Goal: Task Accomplishment & Management: Manage account settings

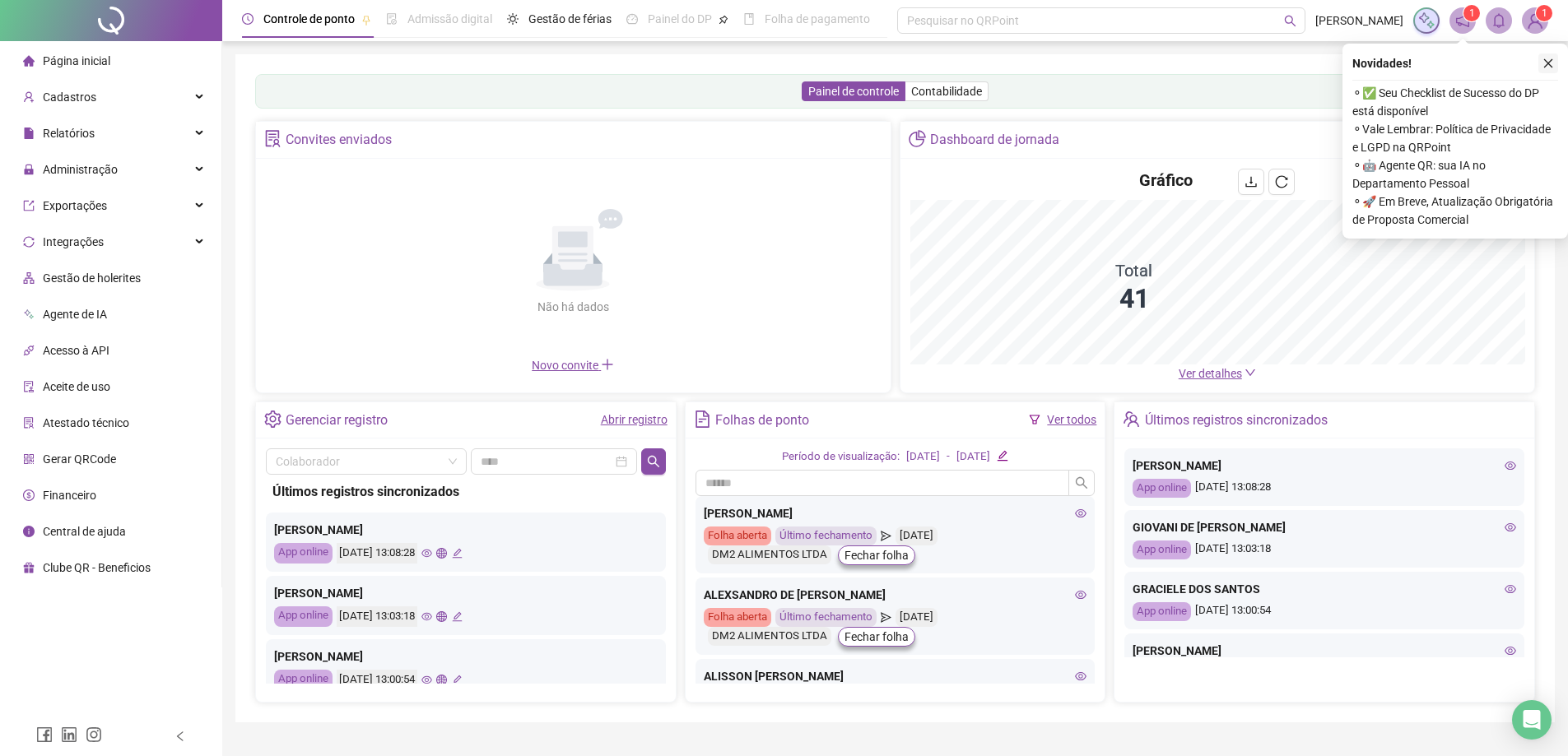
click at [1542, 59] on icon "close" at bounding box center [1548, 64] width 12 height 12
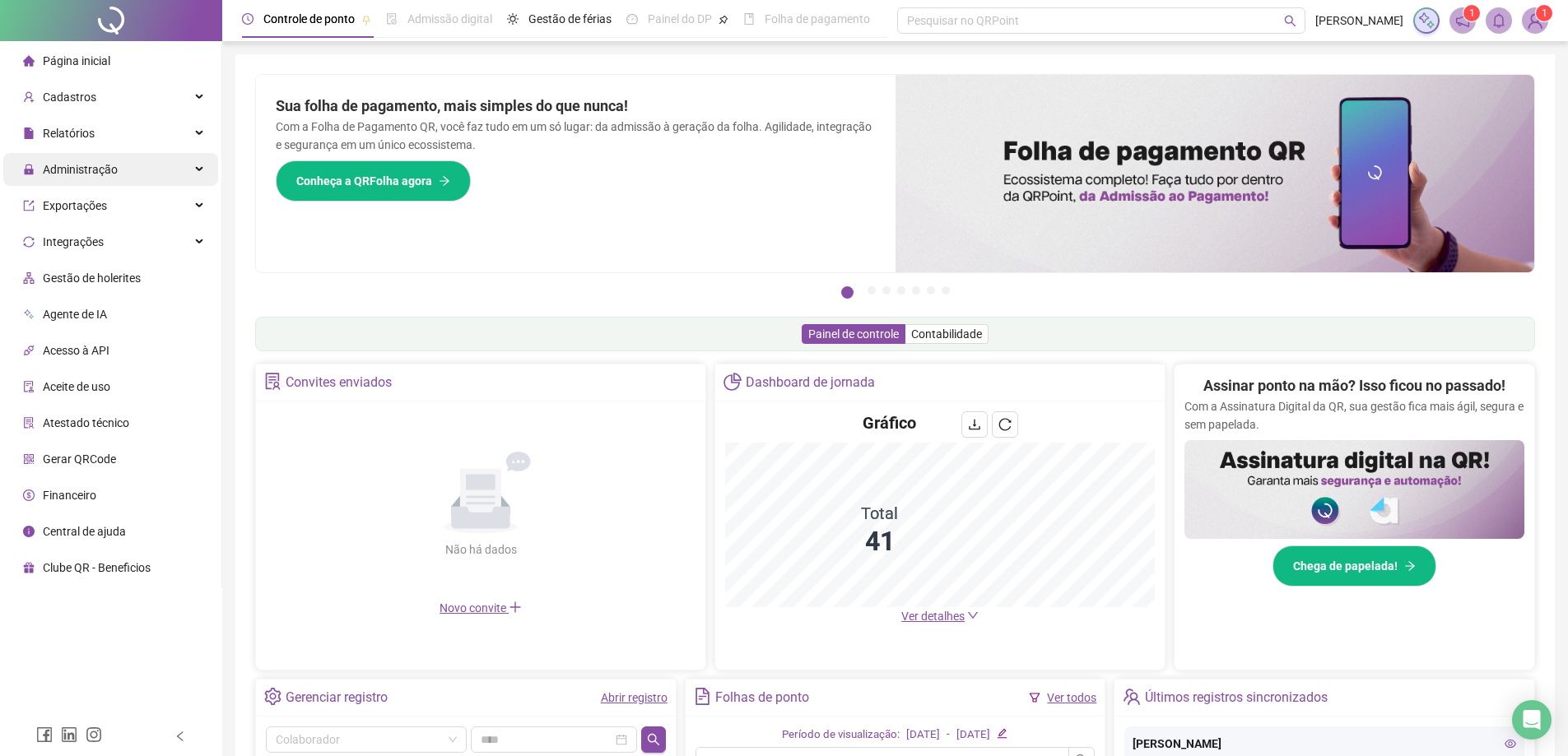
click at [99, 172] on span "Administração" at bounding box center [80, 169] width 75 height 13
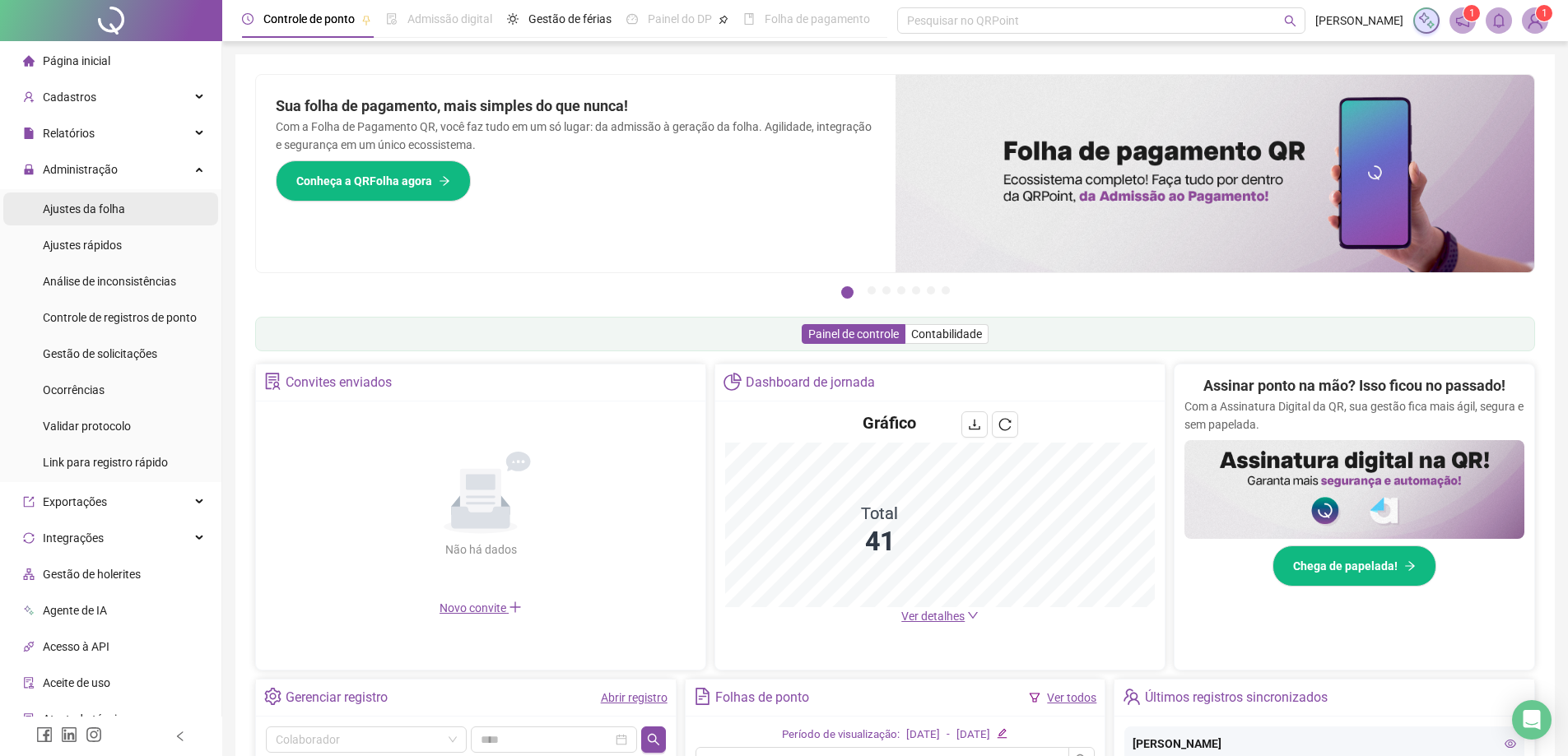
click at [103, 207] on span "Ajustes da folha" at bounding box center [84, 209] width 83 height 13
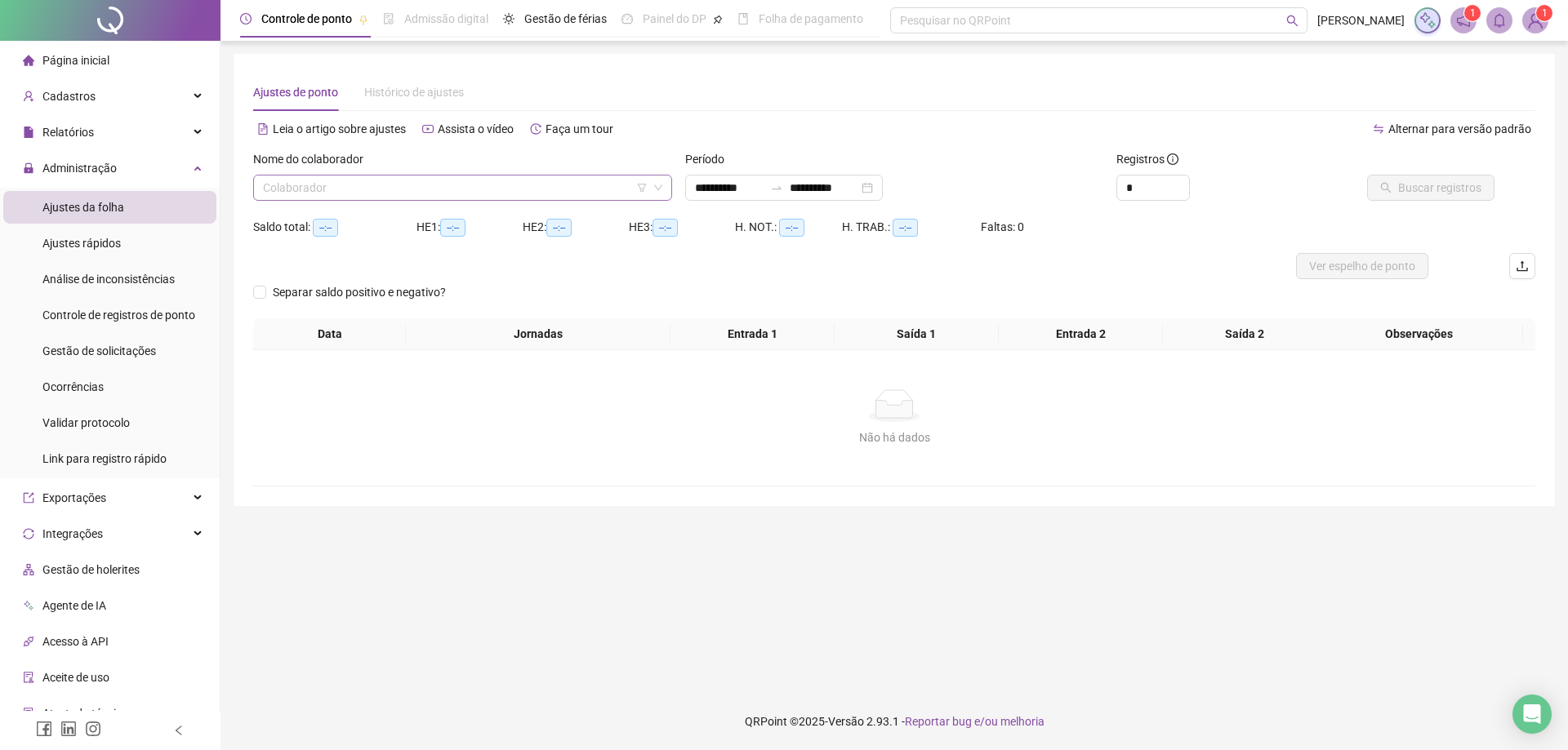
click at [360, 187] on input "search" at bounding box center [455, 188] width 384 height 25
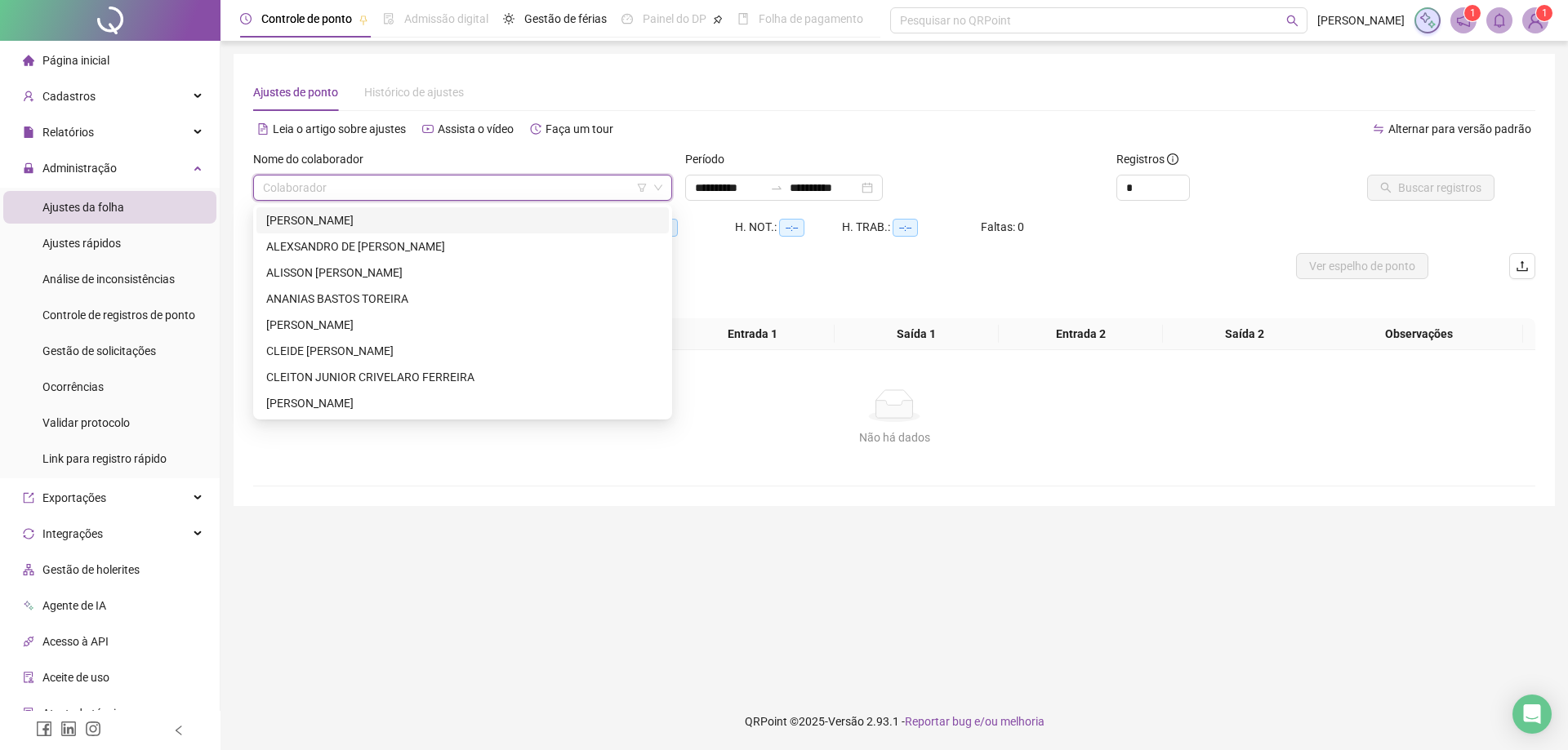
click at [363, 180] on input "search" at bounding box center [455, 188] width 384 height 25
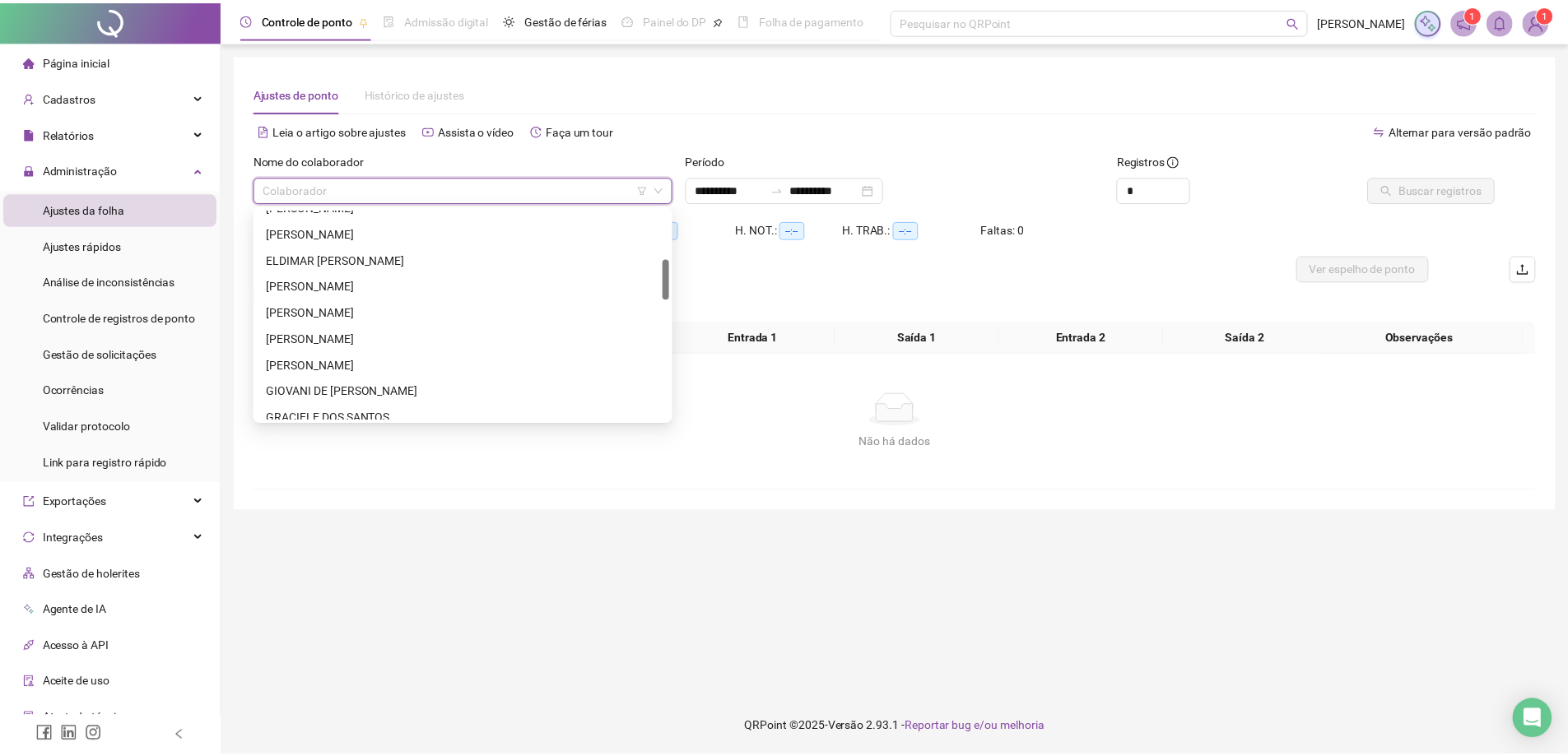
scroll to position [303, 0]
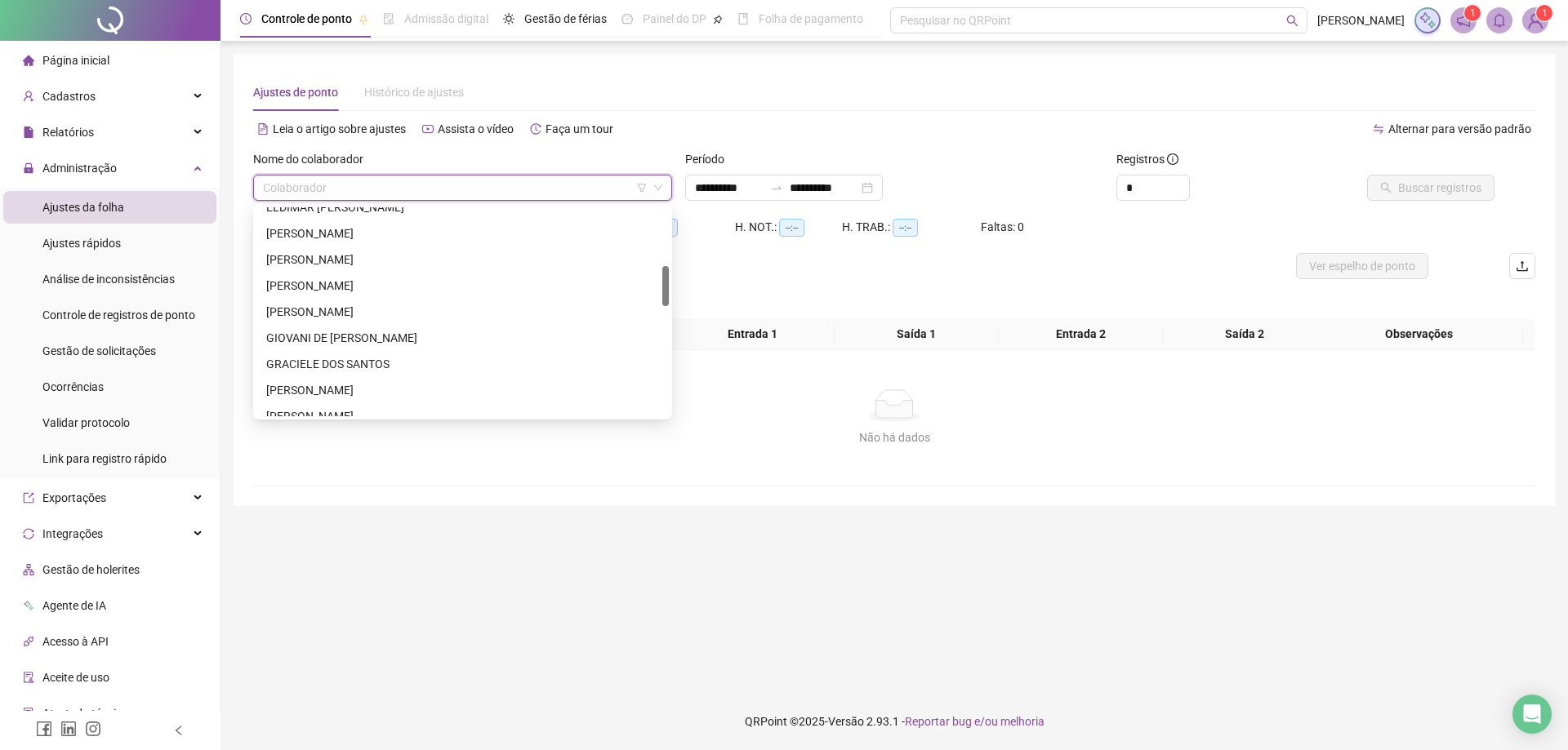
drag, startPoint x: 664, startPoint y: 245, endPoint x: 664, endPoint y: 282, distance: 37.0
click at [664, 282] on div at bounding box center [665, 286] width 7 height 40
click at [383, 338] on div "GIOVANI DE [PERSON_NAME]" at bounding box center [462, 338] width 392 height 18
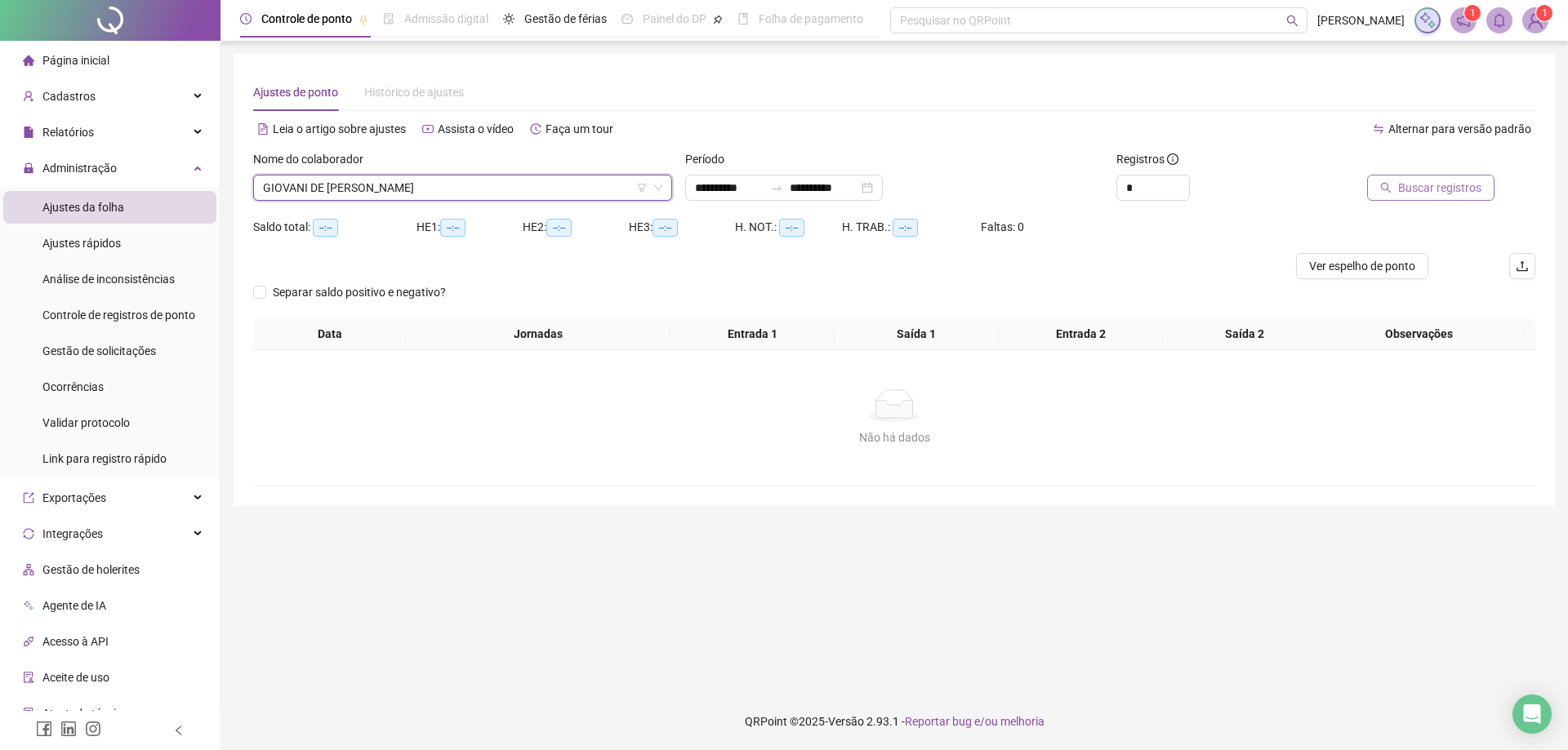
click at [1414, 193] on span "Buscar registros" at bounding box center [1440, 188] width 84 height 18
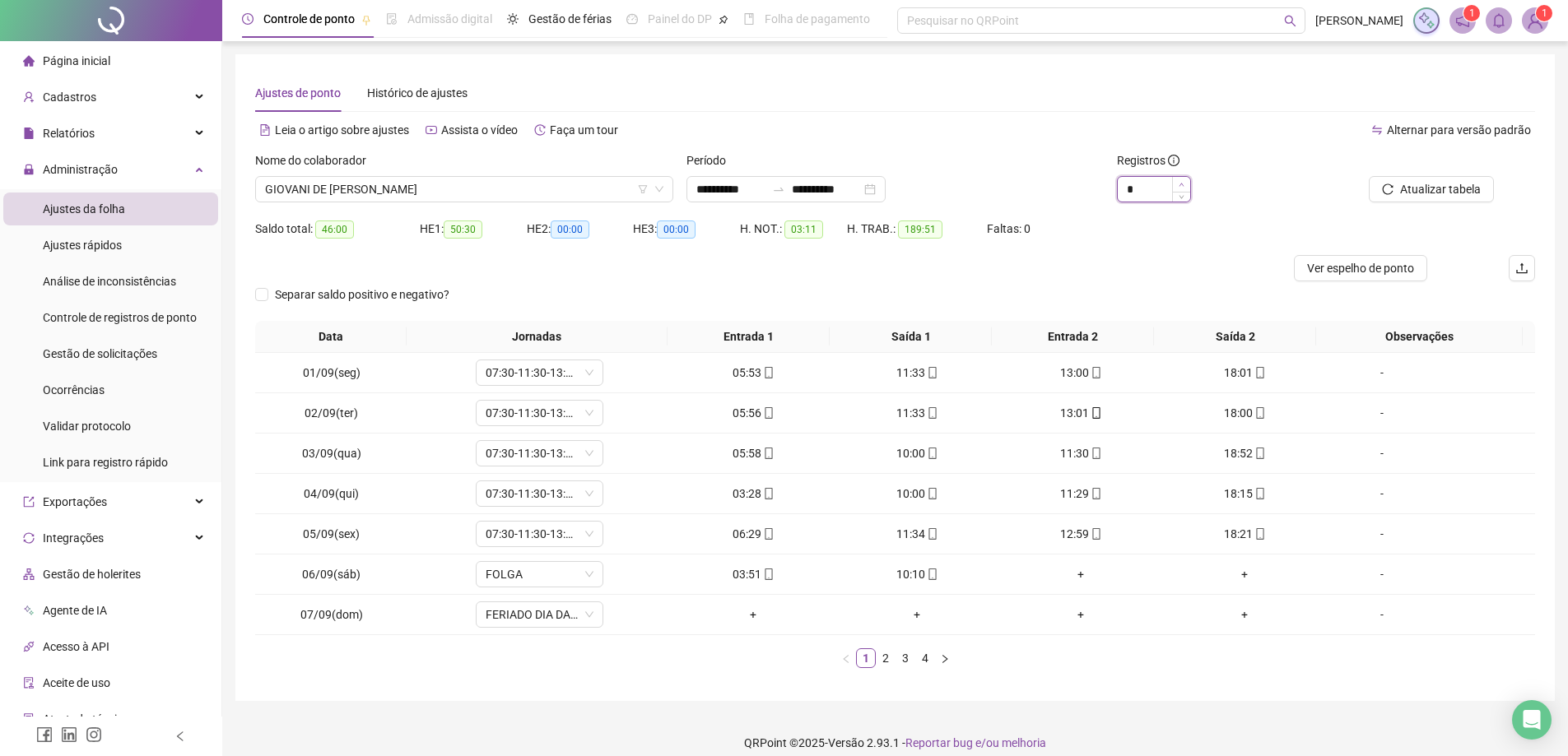
click at [1182, 185] on icon "up" at bounding box center [1181, 184] width 6 height 6
type input "*"
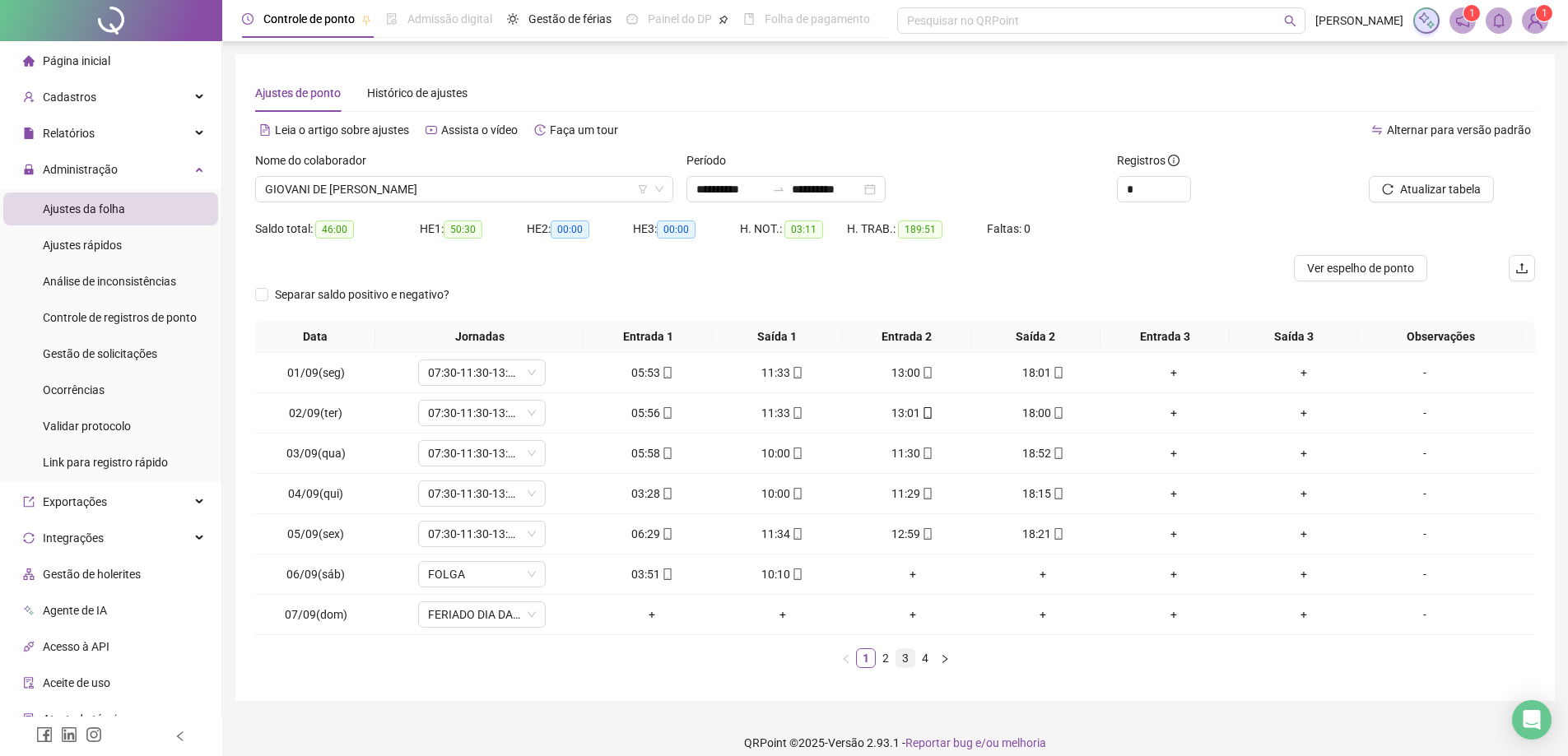
click at [905, 653] on link "3" at bounding box center [906, 658] width 18 height 18
click at [885, 660] on link "2" at bounding box center [886, 658] width 18 height 18
click at [634, 572] on div "05:58" at bounding box center [652, 574] width 117 height 18
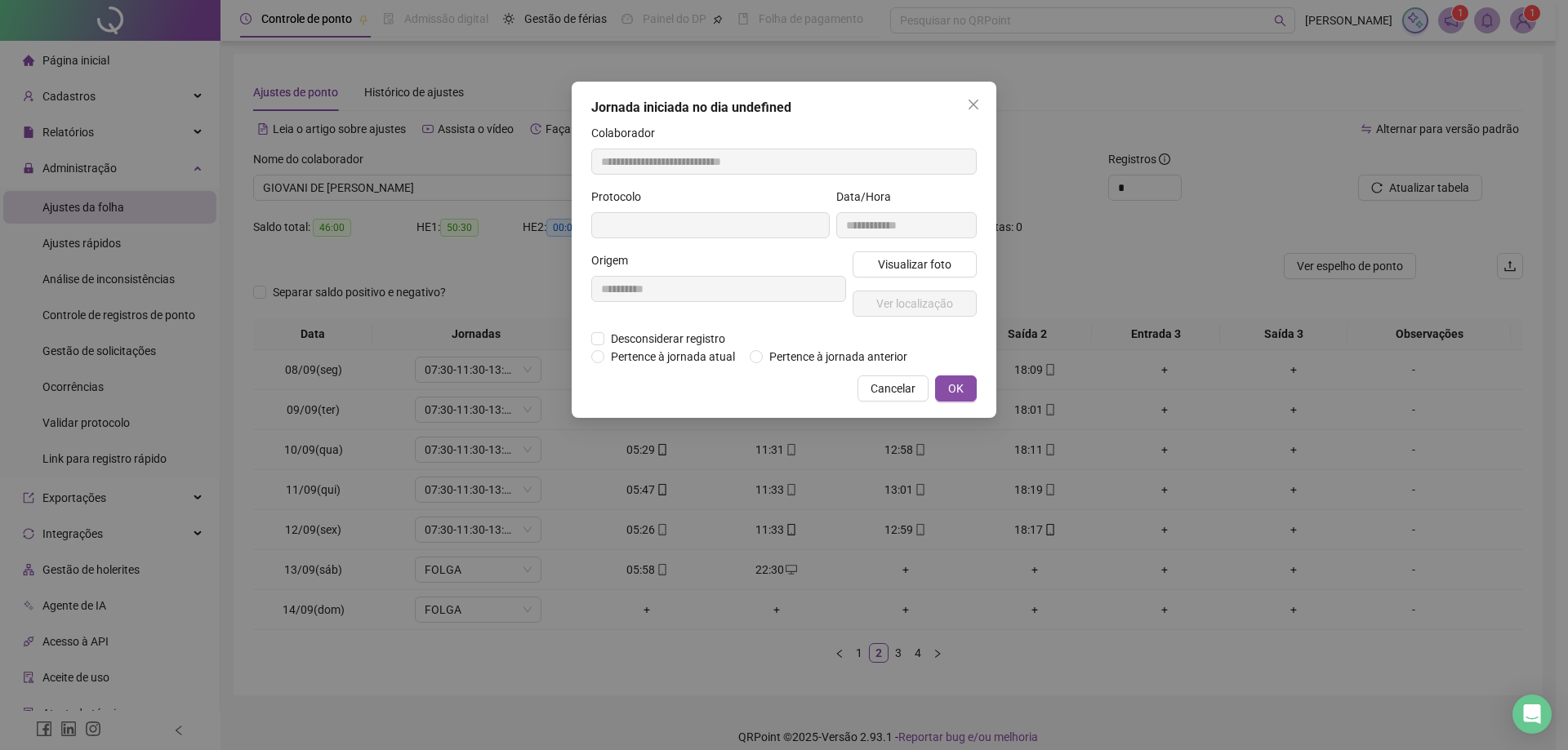
type input "**********"
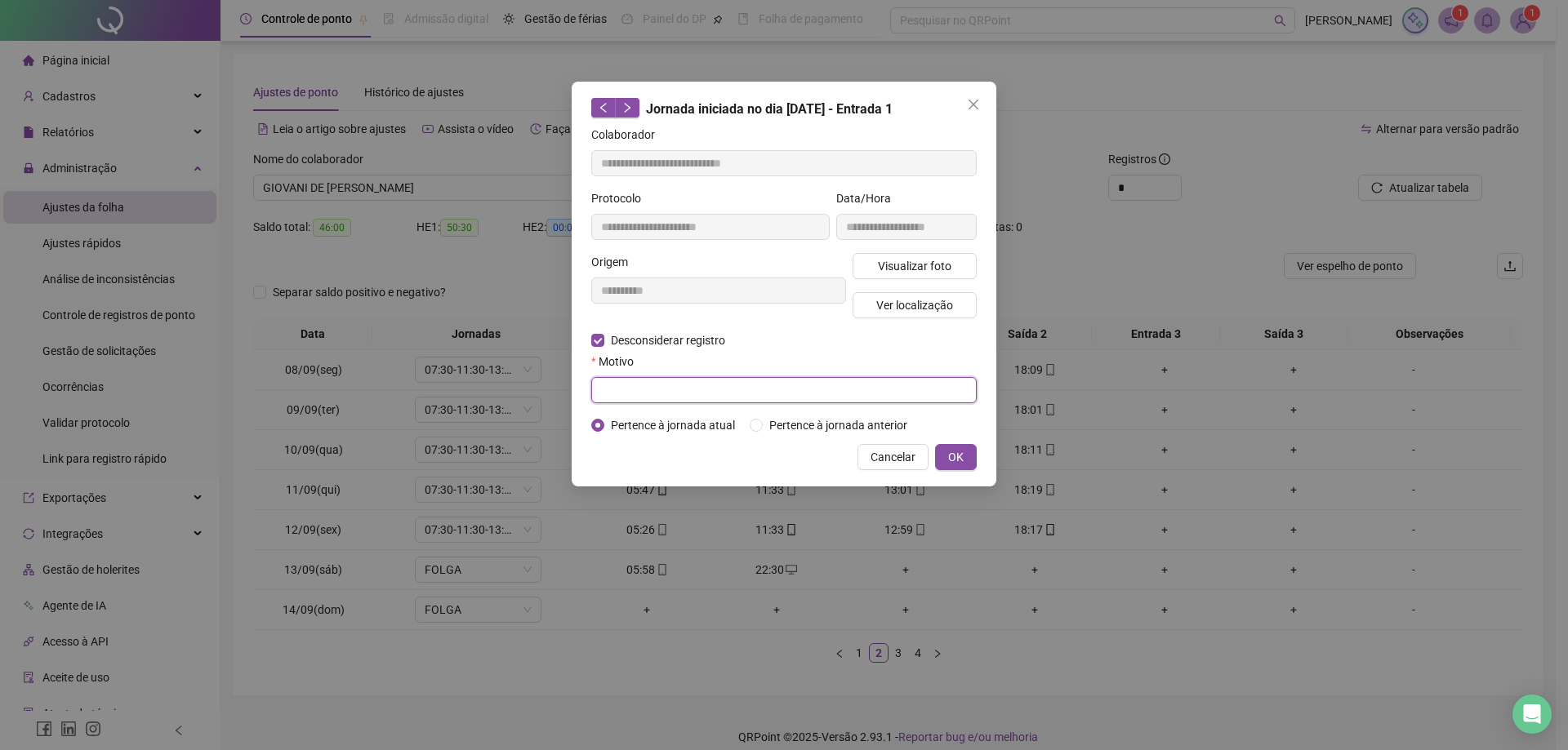
click at [665, 386] on input "text" at bounding box center [784, 391] width 385 height 26
drag, startPoint x: 752, startPoint y: 396, endPoint x: 582, endPoint y: 380, distance: 170.8
click at [581, 381] on div "**********" at bounding box center [784, 284] width 424 height 404
type input "**********"
click at [972, 450] on button "OK" at bounding box center [955, 457] width 42 height 26
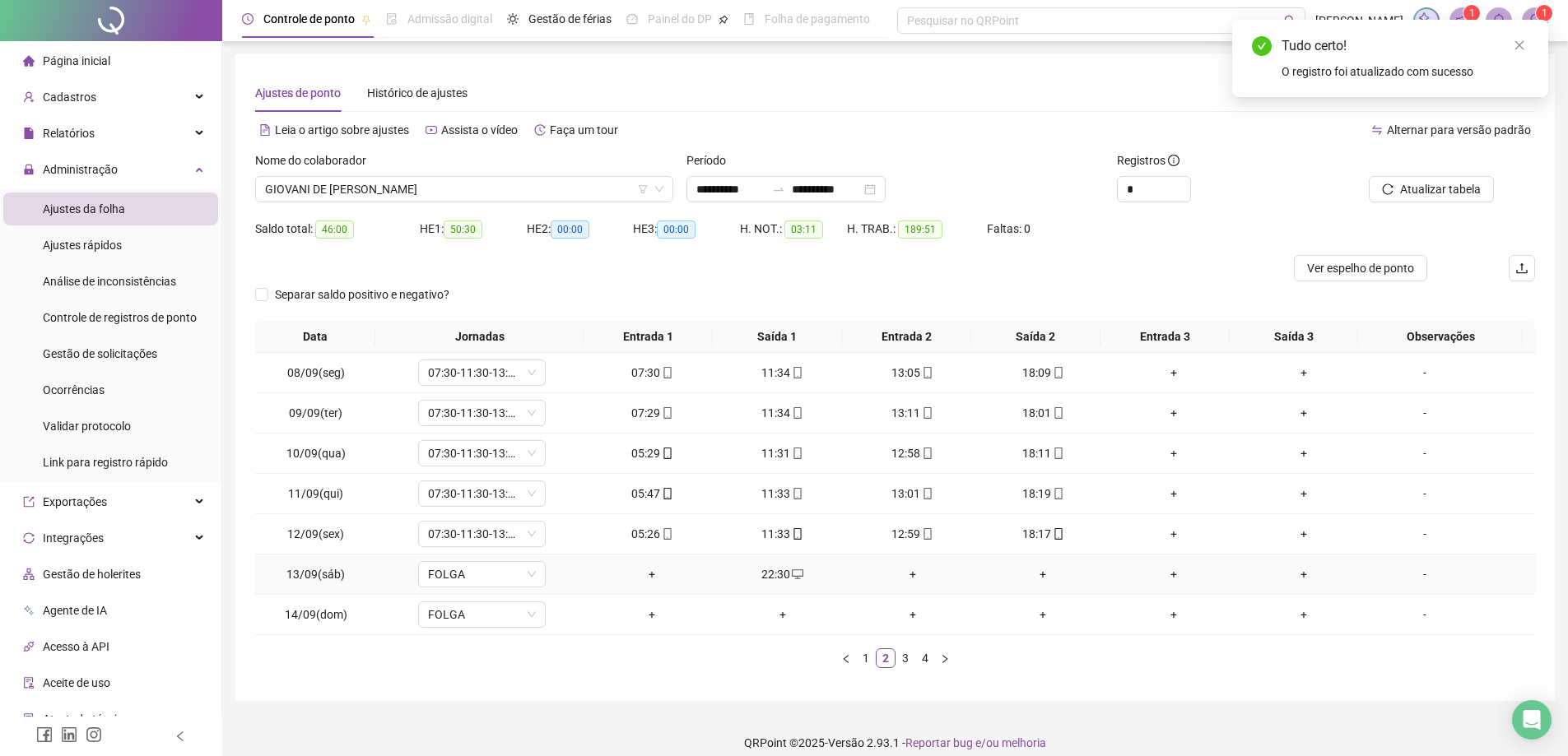
click at [644, 575] on div "+" at bounding box center [652, 574] width 117 height 18
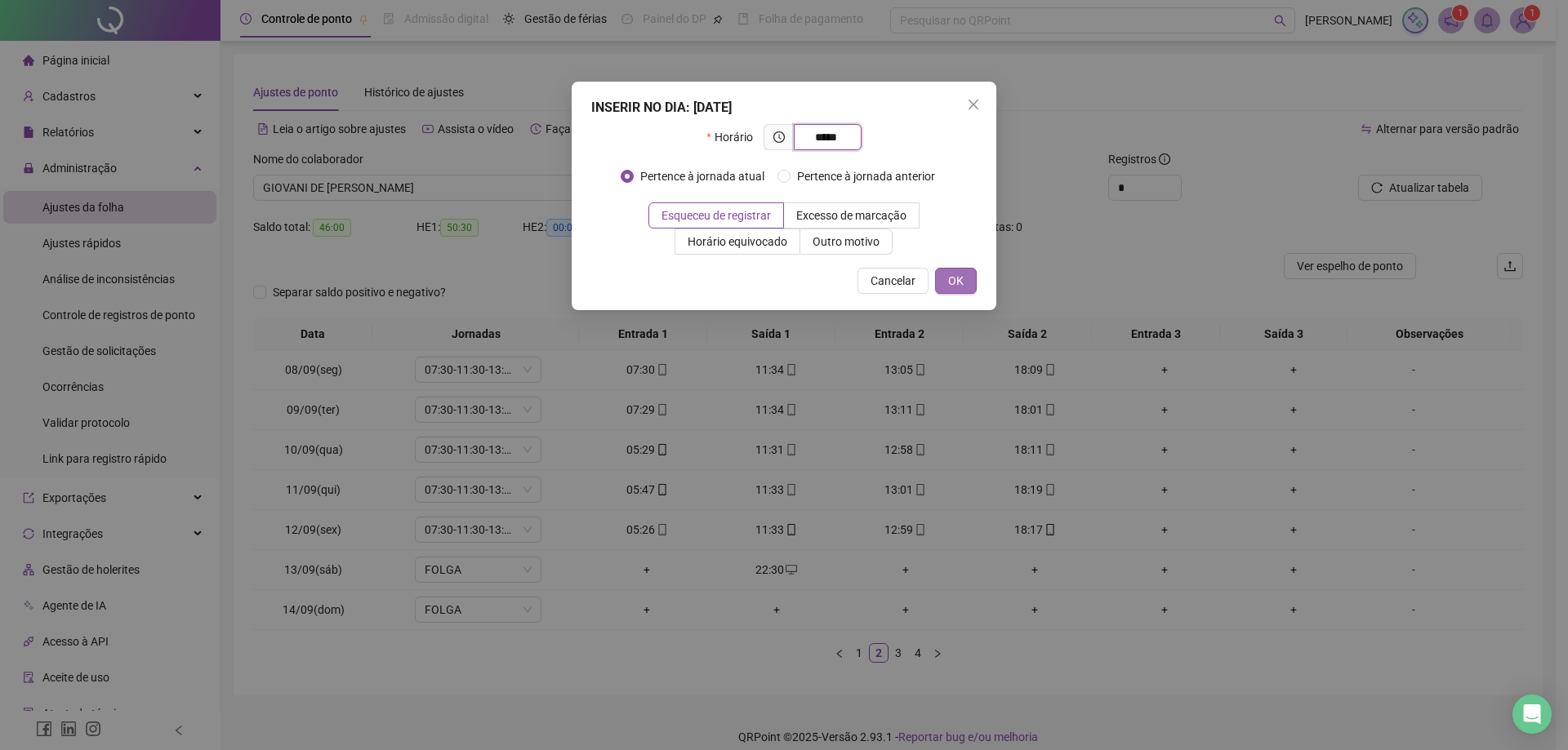
type input "*****"
click at [968, 269] on button "OK" at bounding box center [955, 281] width 42 height 26
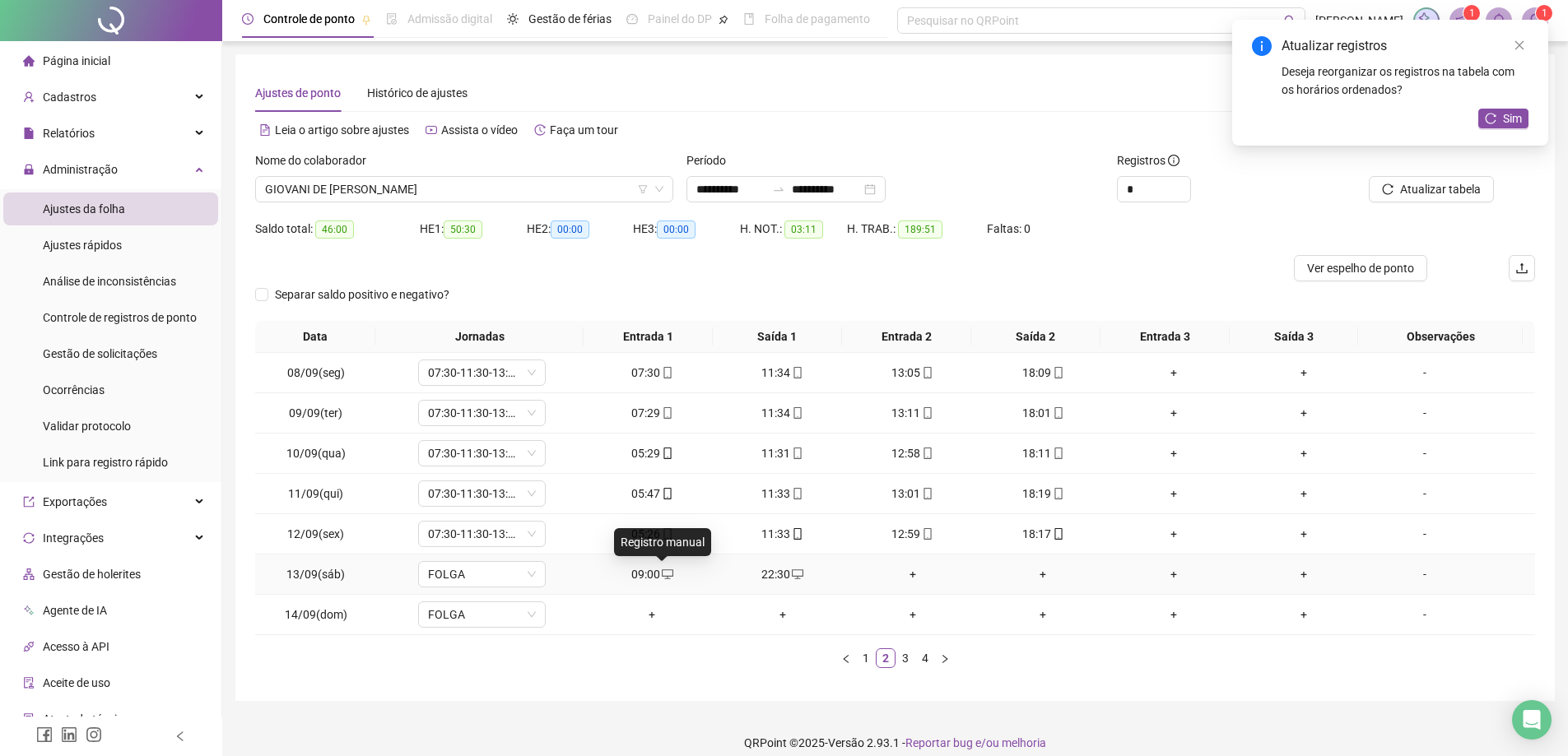
click at [660, 579] on span "desktop" at bounding box center [666, 574] width 13 height 12
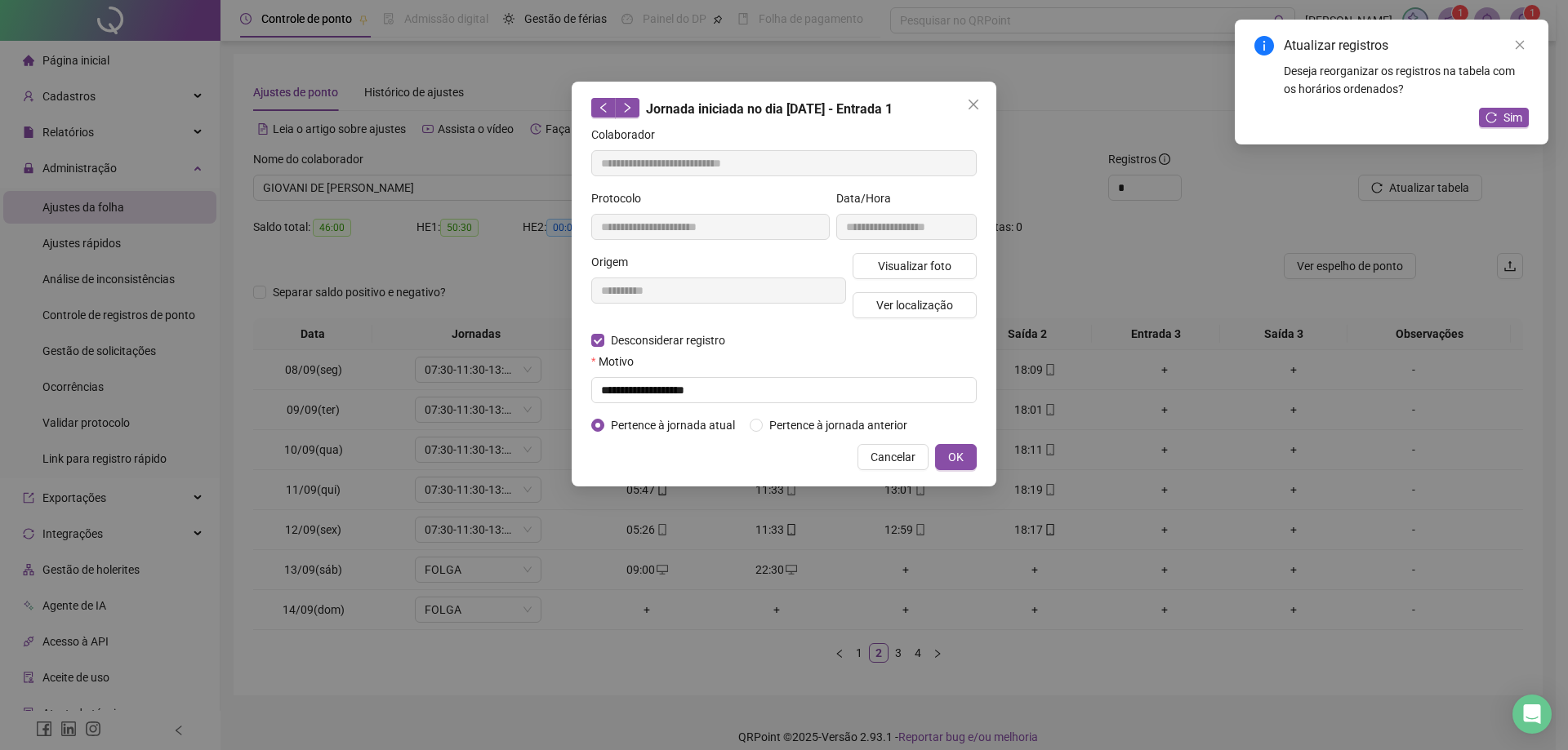
type input "**********"
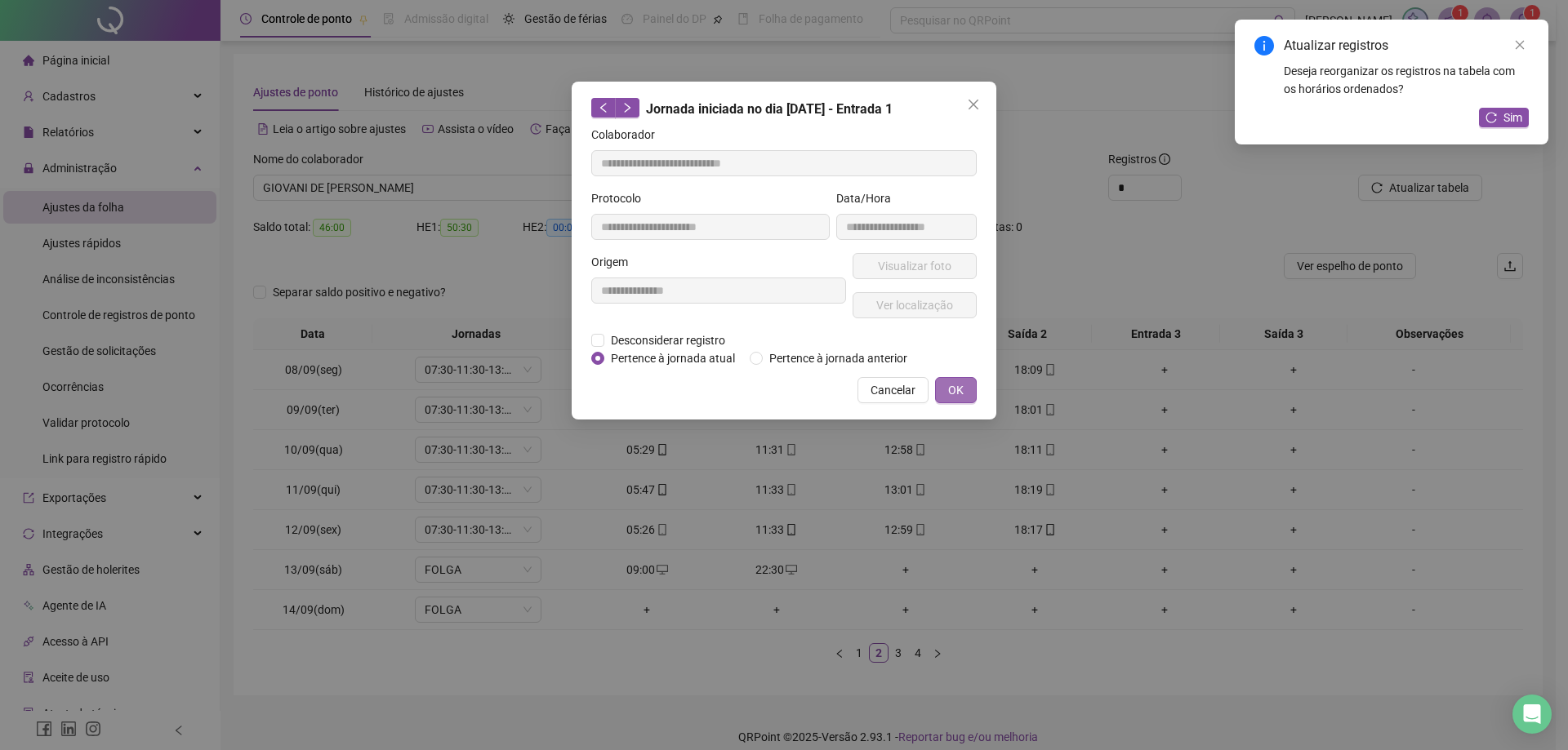
click at [959, 386] on span "OK" at bounding box center [955, 391] width 16 height 18
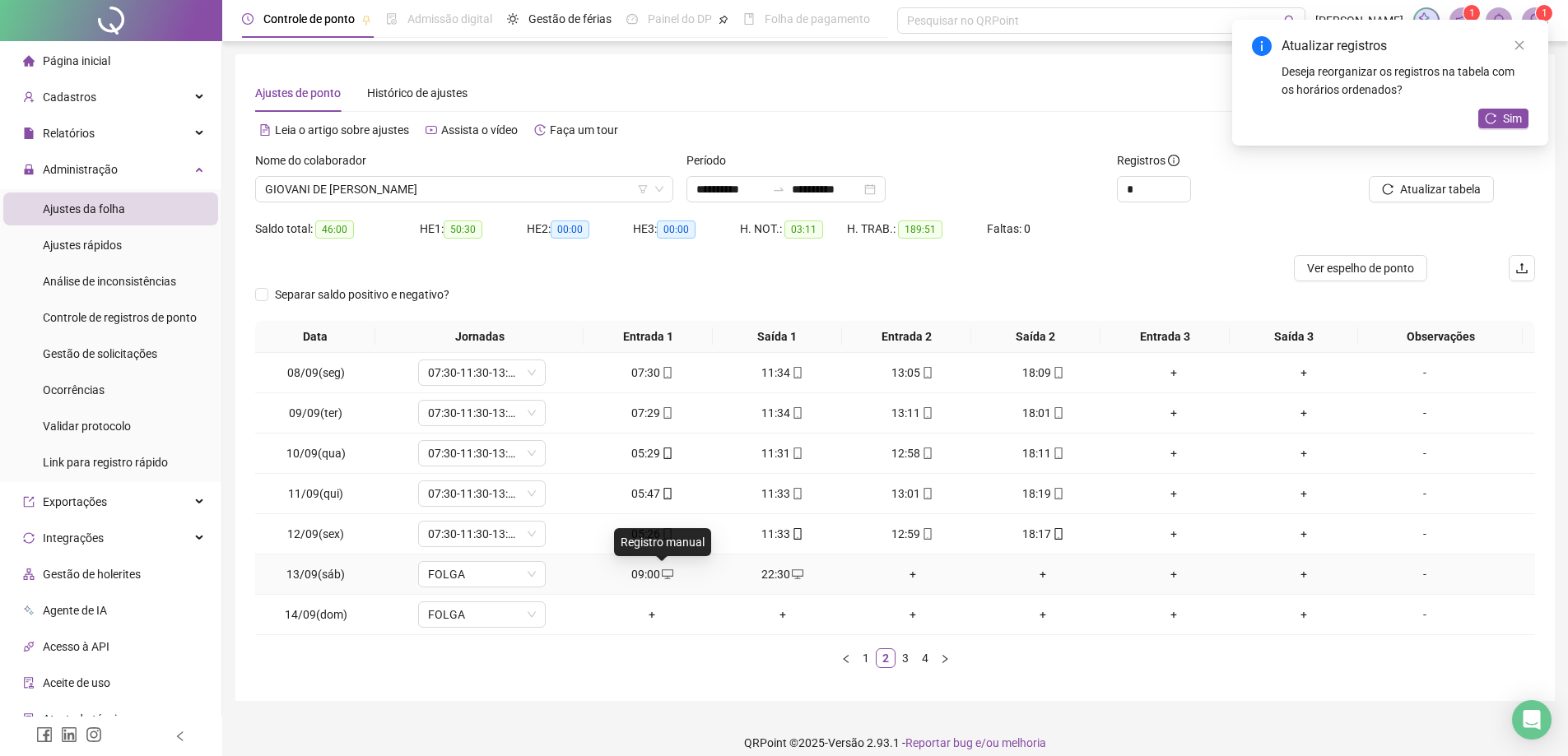
click at [661, 574] on icon "desktop" at bounding box center [667, 574] width 12 height 10
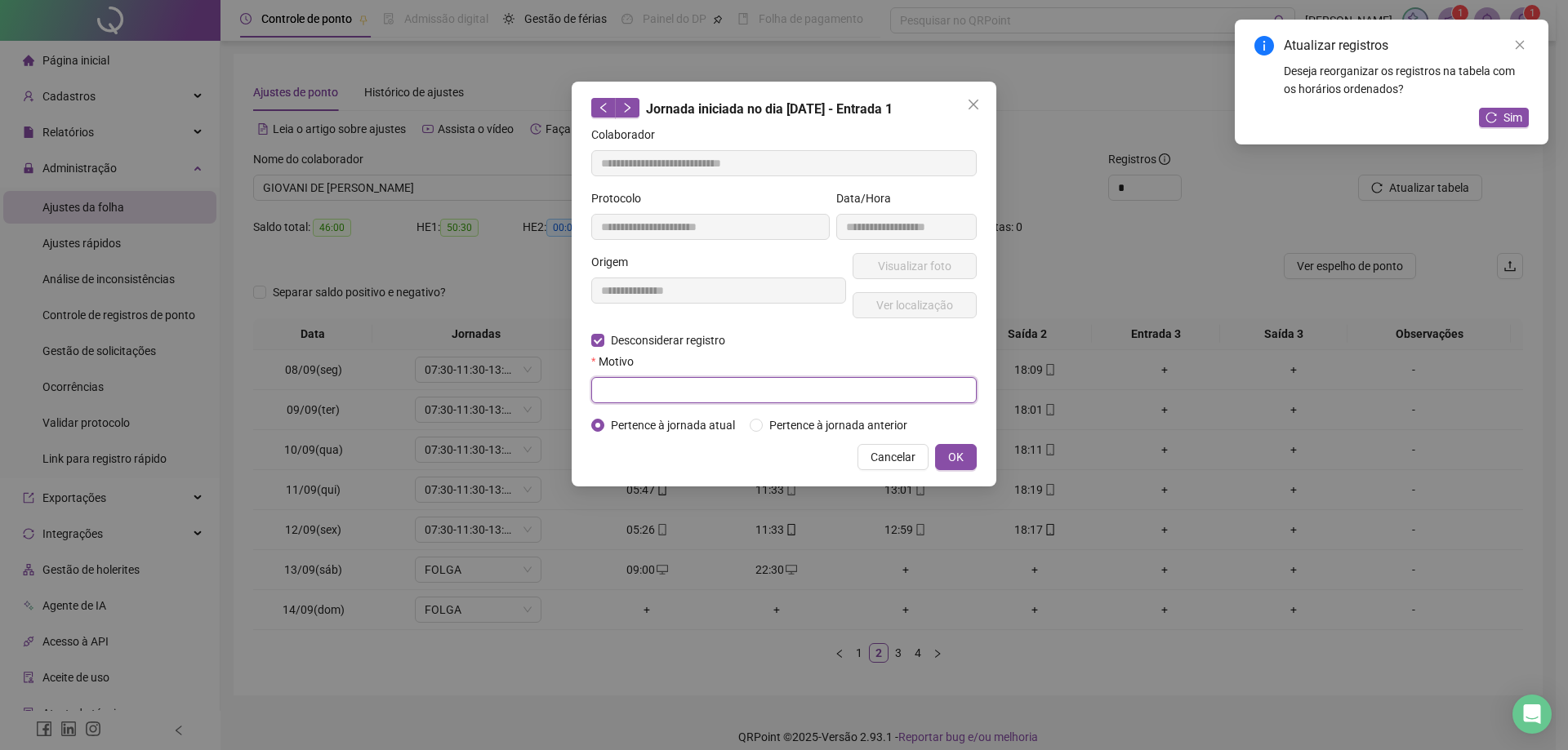
click at [635, 383] on input "text" at bounding box center [784, 391] width 385 height 26
paste input "**********"
type input "**********"
click at [951, 453] on span "OK" at bounding box center [955, 457] width 16 height 18
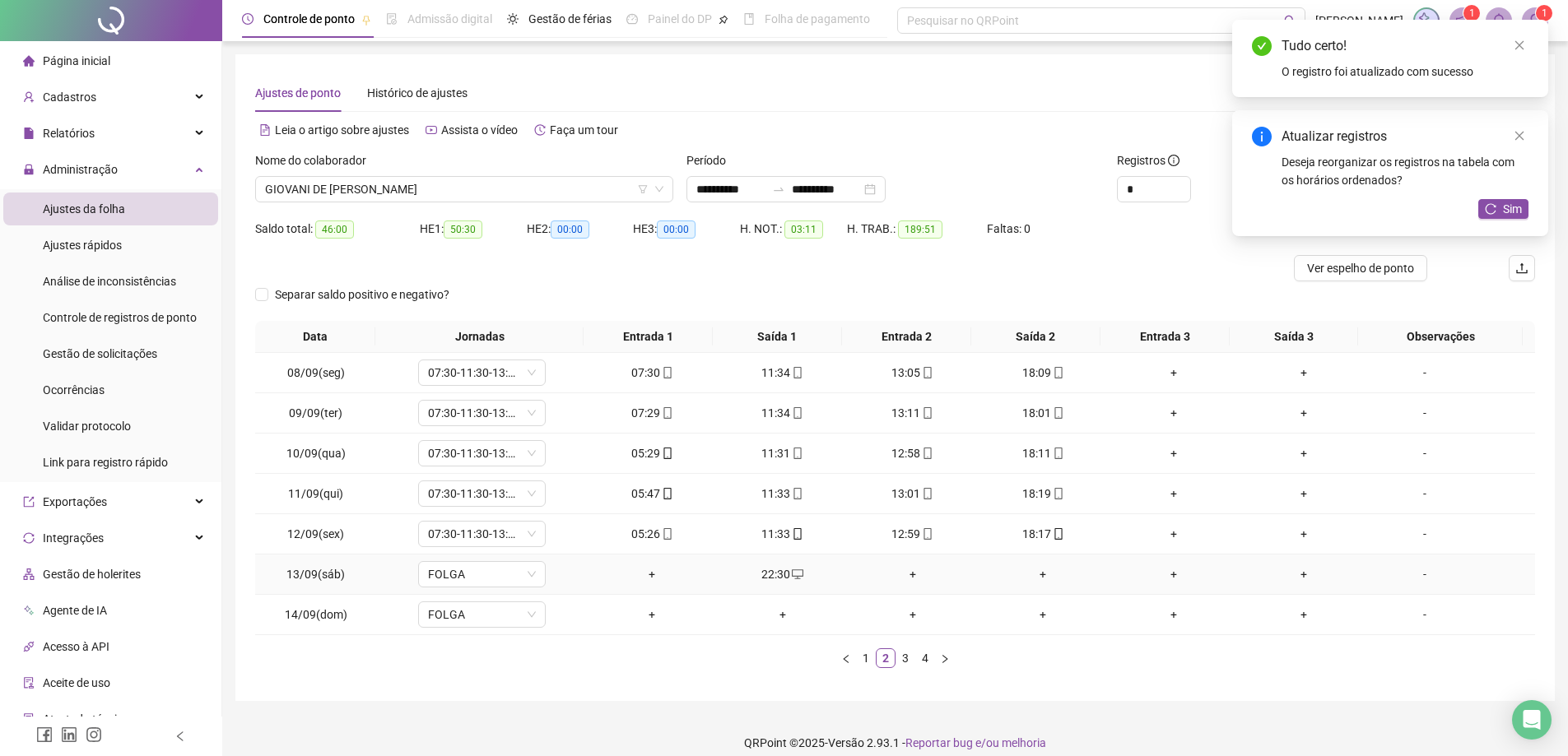
click at [640, 570] on div "+" at bounding box center [652, 574] width 117 height 18
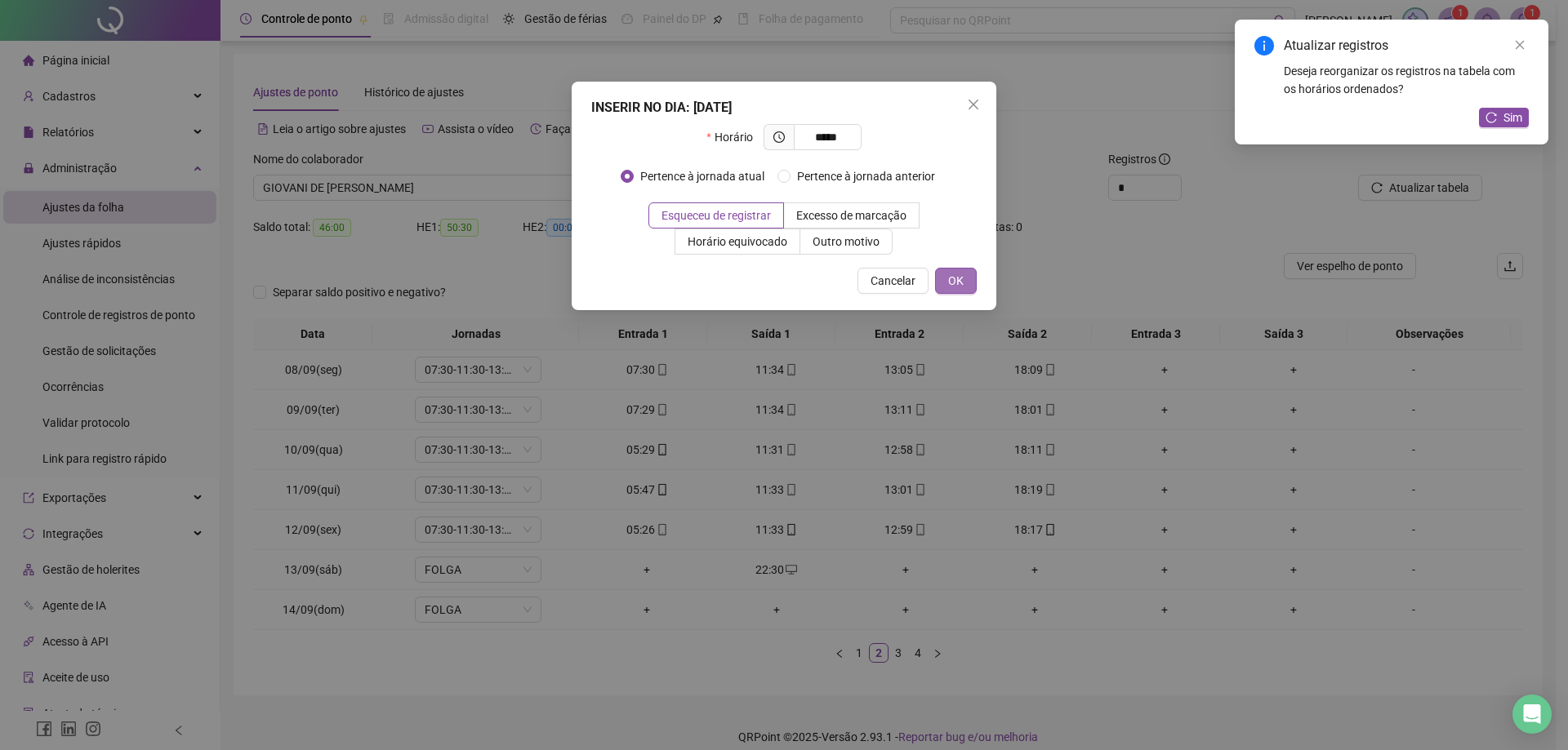
type input "*****"
click at [952, 269] on button "OK" at bounding box center [955, 281] width 42 height 26
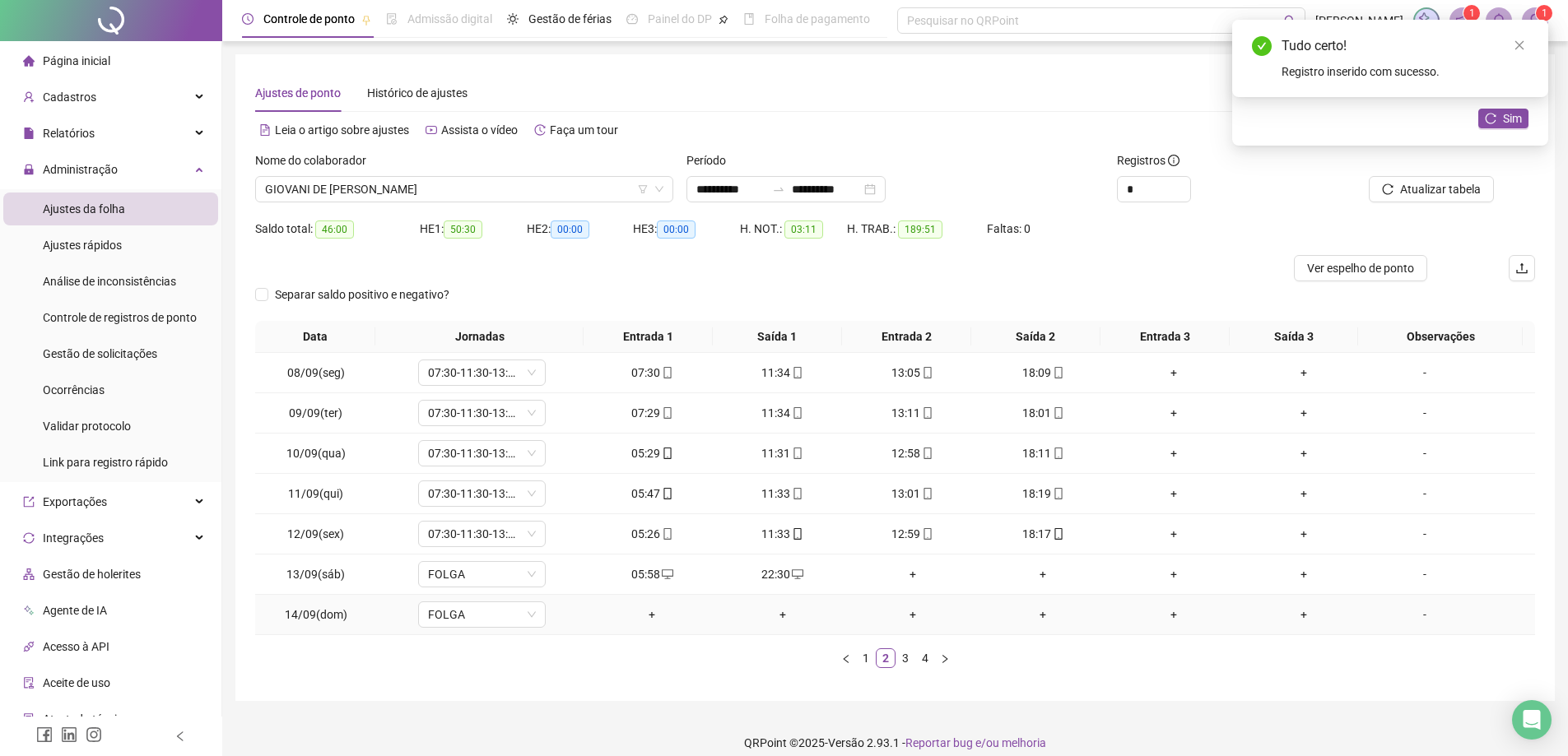
drag, startPoint x: 781, startPoint y: 574, endPoint x: 723, endPoint y: 616, distance: 71.6
click at [723, 616] on div "+" at bounding box center [782, 615] width 117 height 18
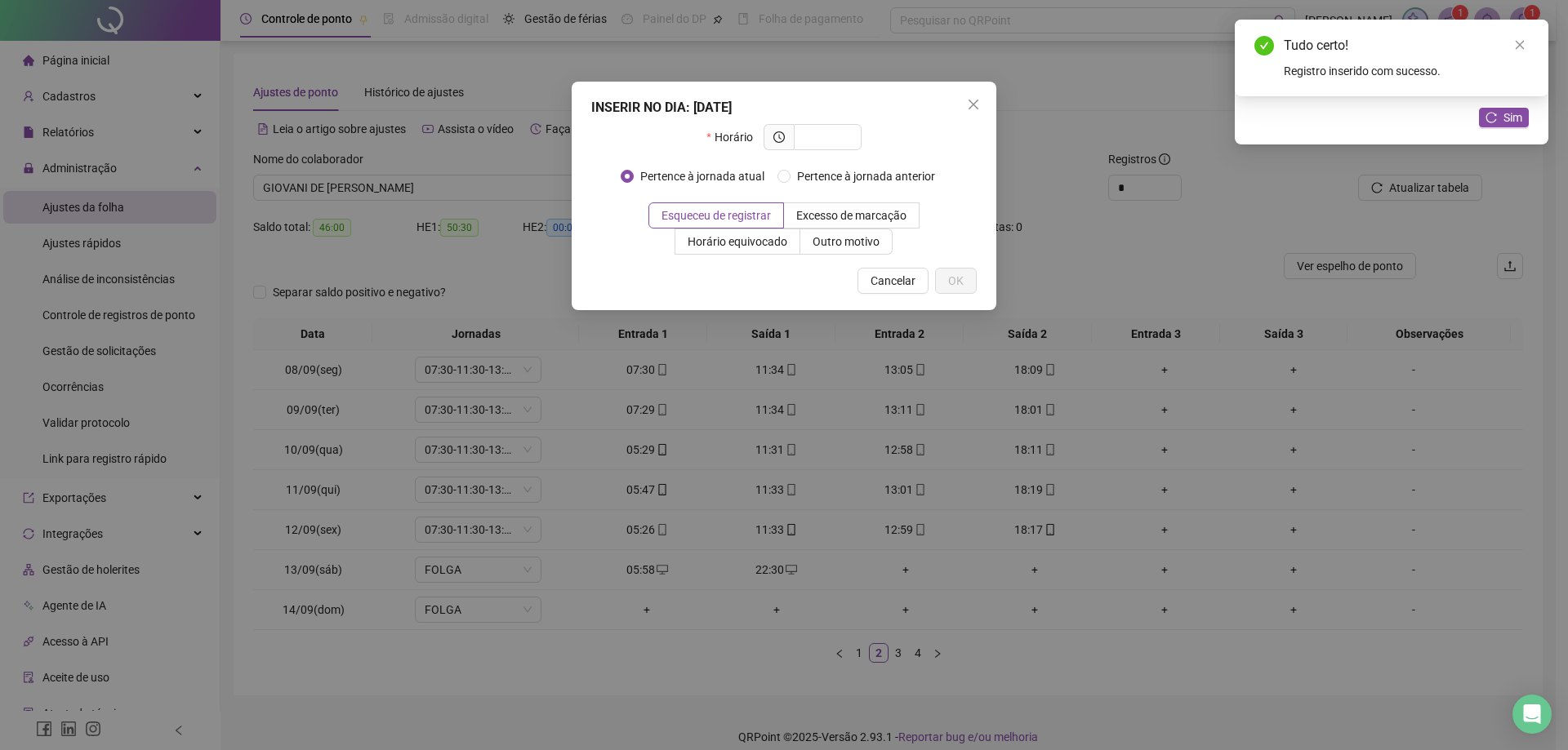
click at [770, 567] on div "INSERIR NO DIA : [DATE] Horário Pertence à jornada atual Pertence à jornada ant…" at bounding box center [784, 375] width 1568 height 750
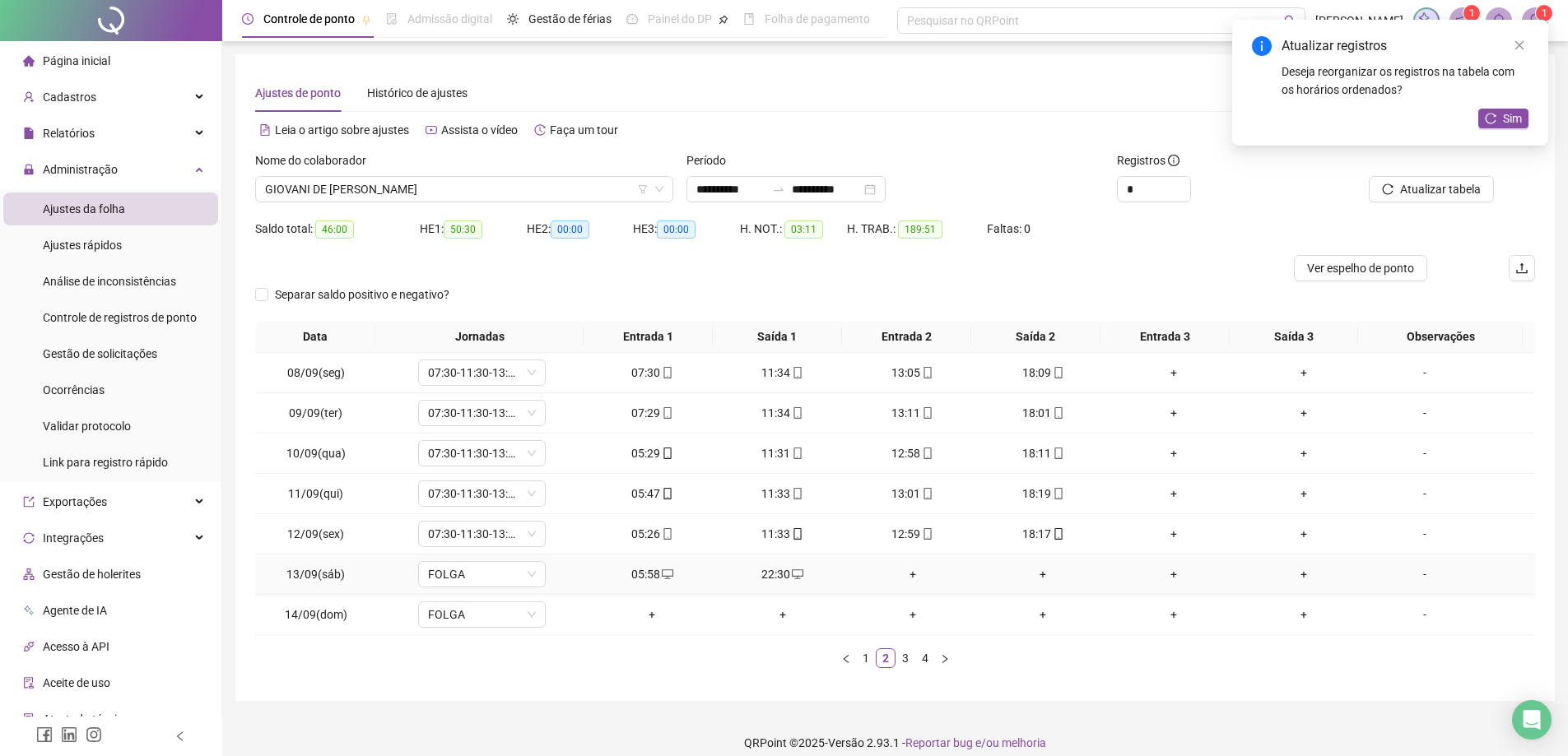
click at [776, 571] on div "22:30" at bounding box center [782, 574] width 117 height 18
type input "**********"
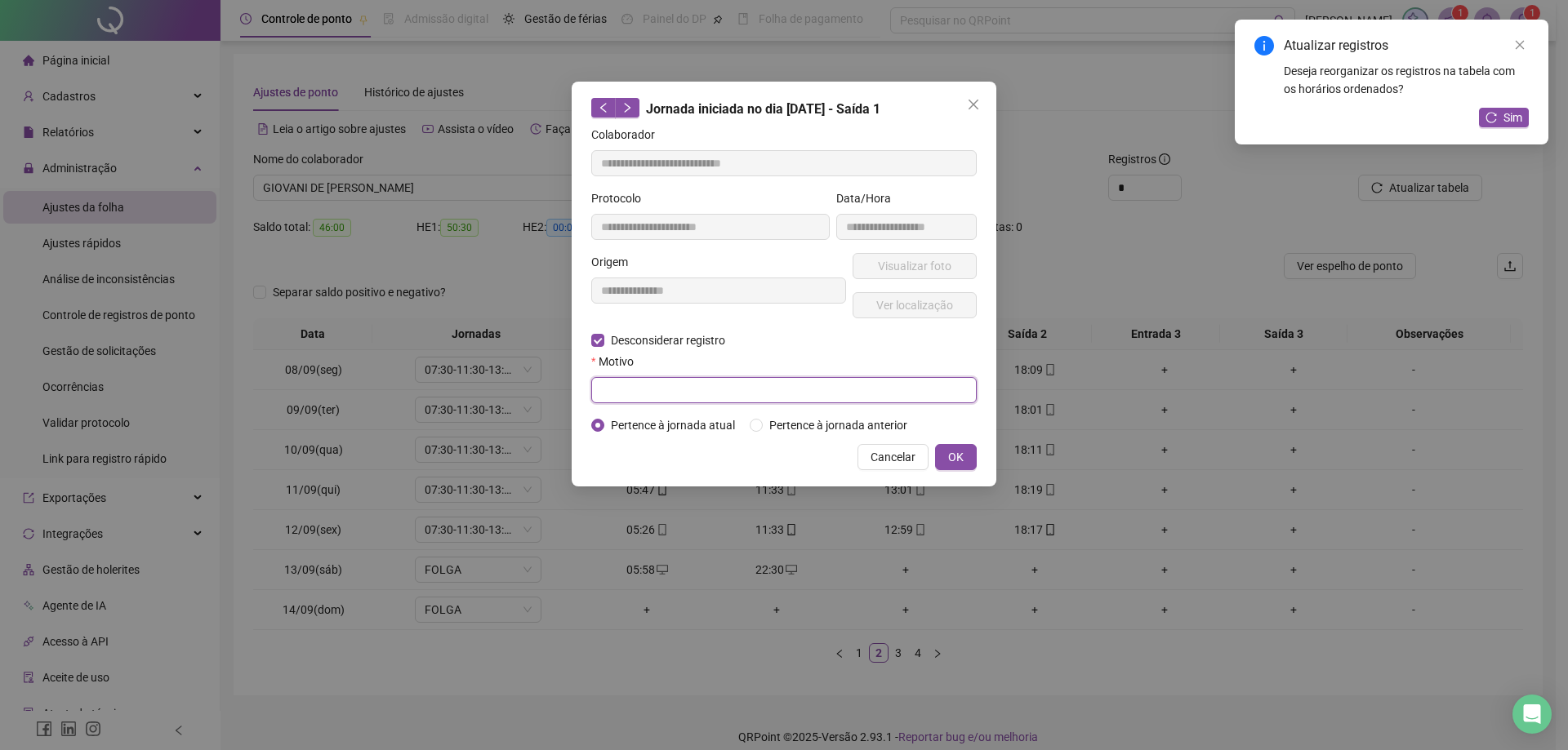
paste input "**********"
type input "**********"
click at [960, 455] on span "OK" at bounding box center [955, 457] width 16 height 18
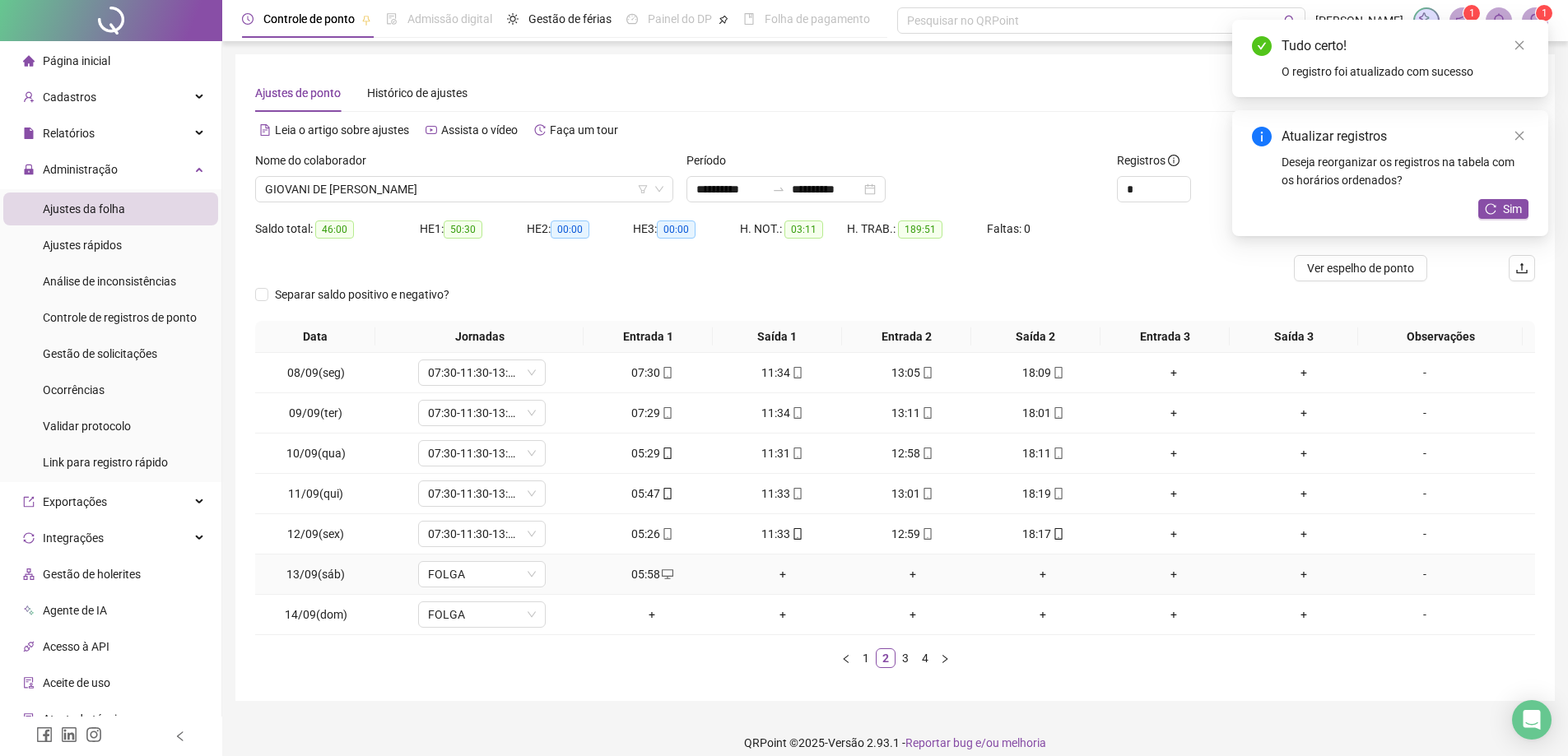
click at [778, 579] on div "+" at bounding box center [782, 574] width 117 height 18
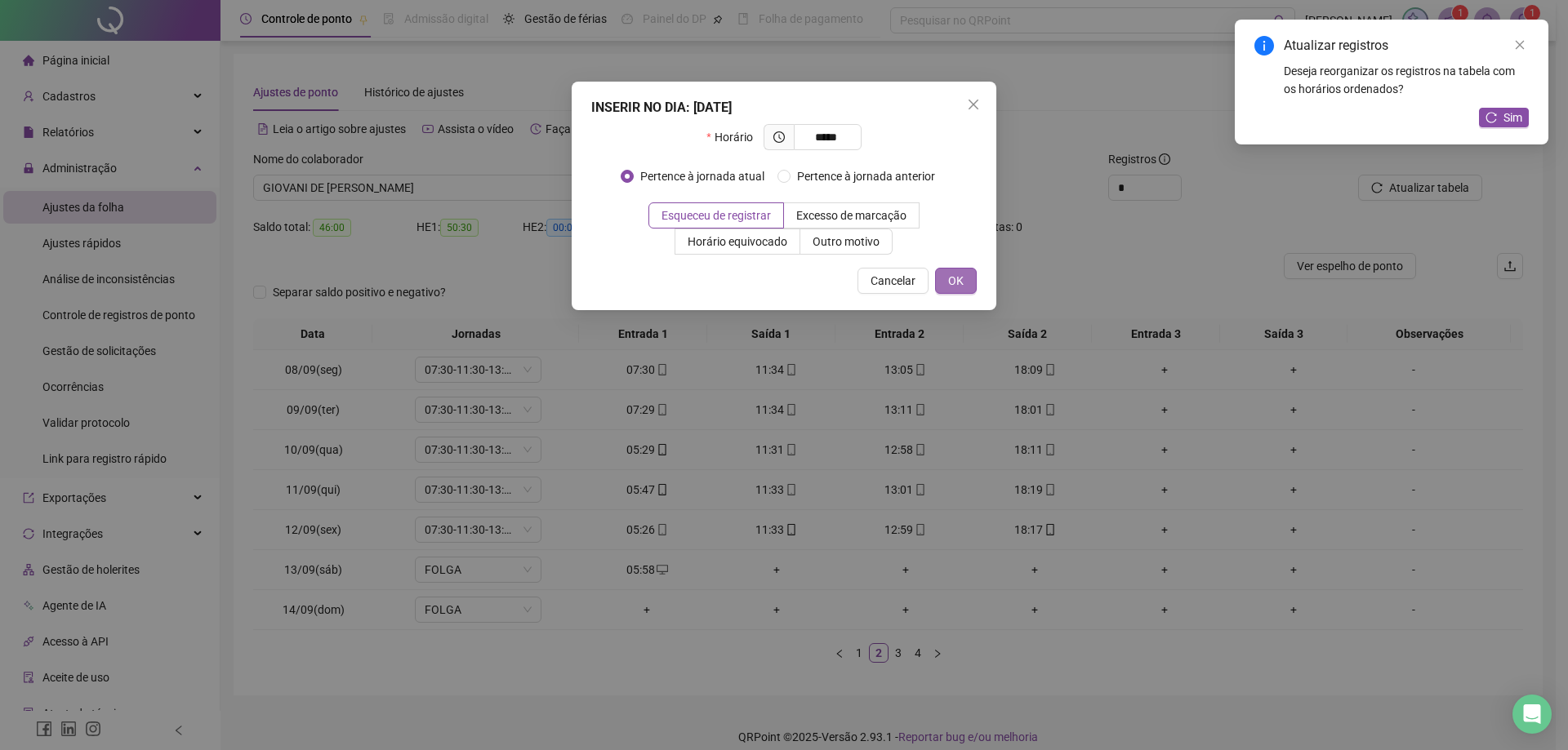
type input "*****"
click at [966, 275] on button "OK" at bounding box center [955, 281] width 42 height 26
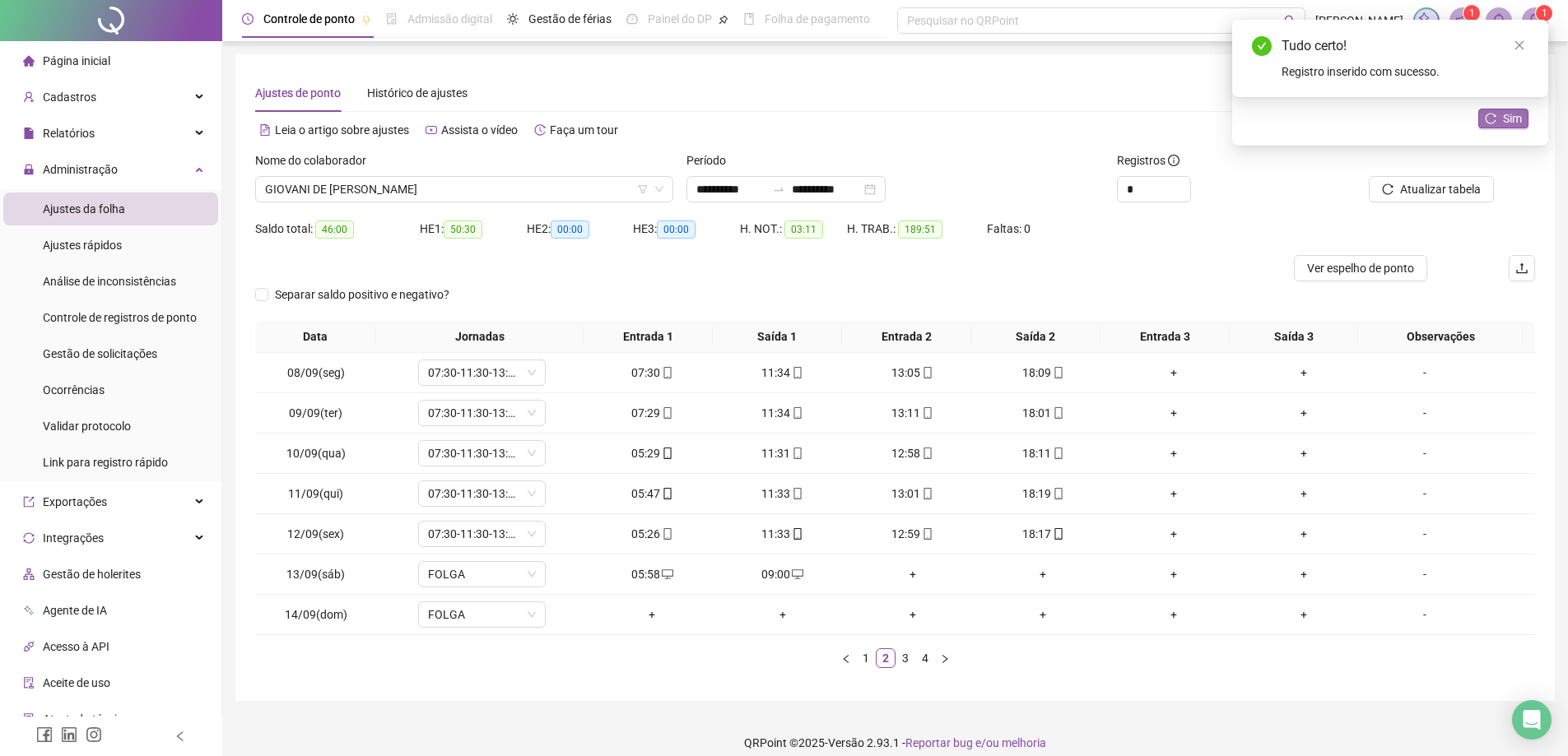
click at [1492, 120] on icon "reload" at bounding box center [1490, 119] width 12 height 12
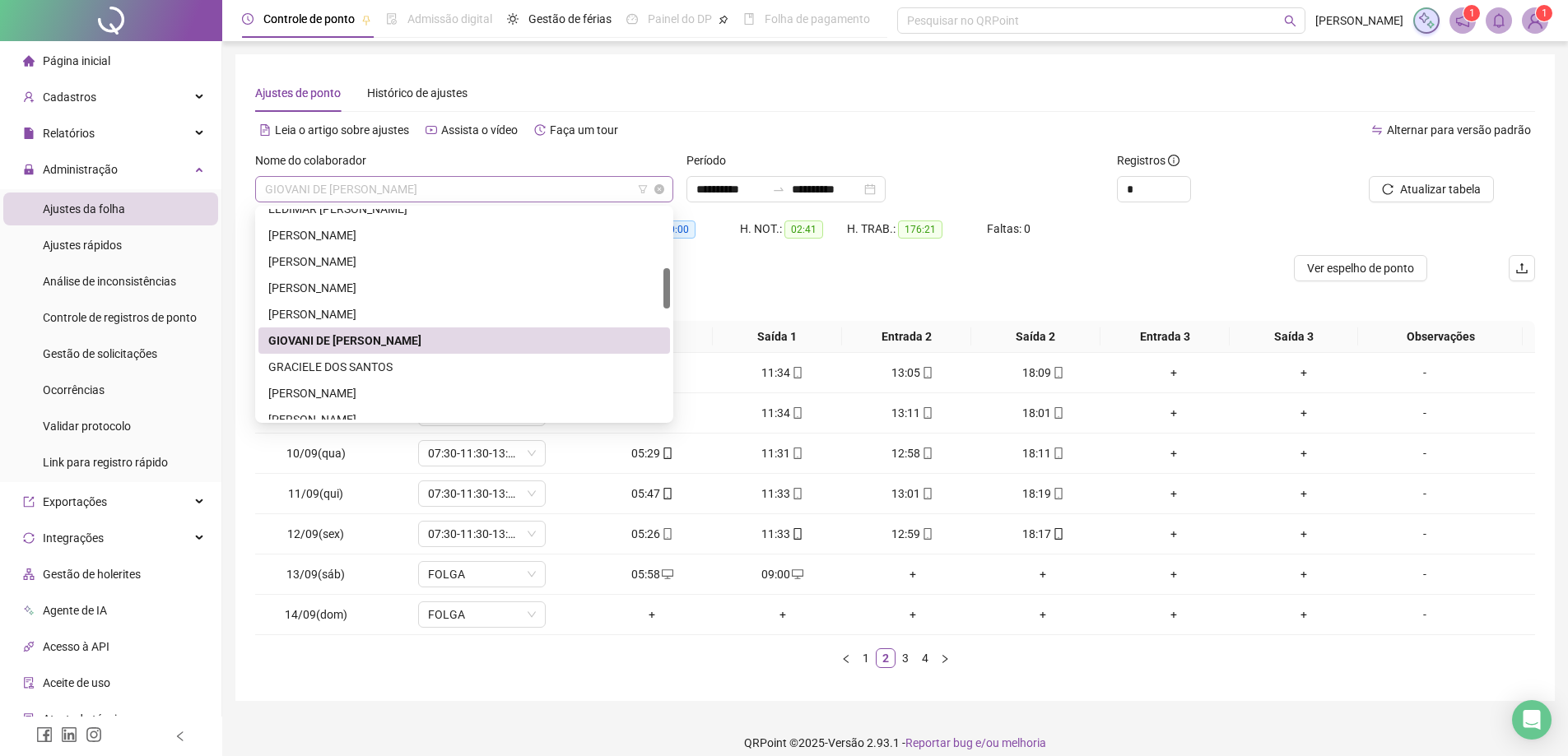
click at [490, 180] on span "GIOVANI DE [PERSON_NAME]" at bounding box center [464, 189] width 398 height 25
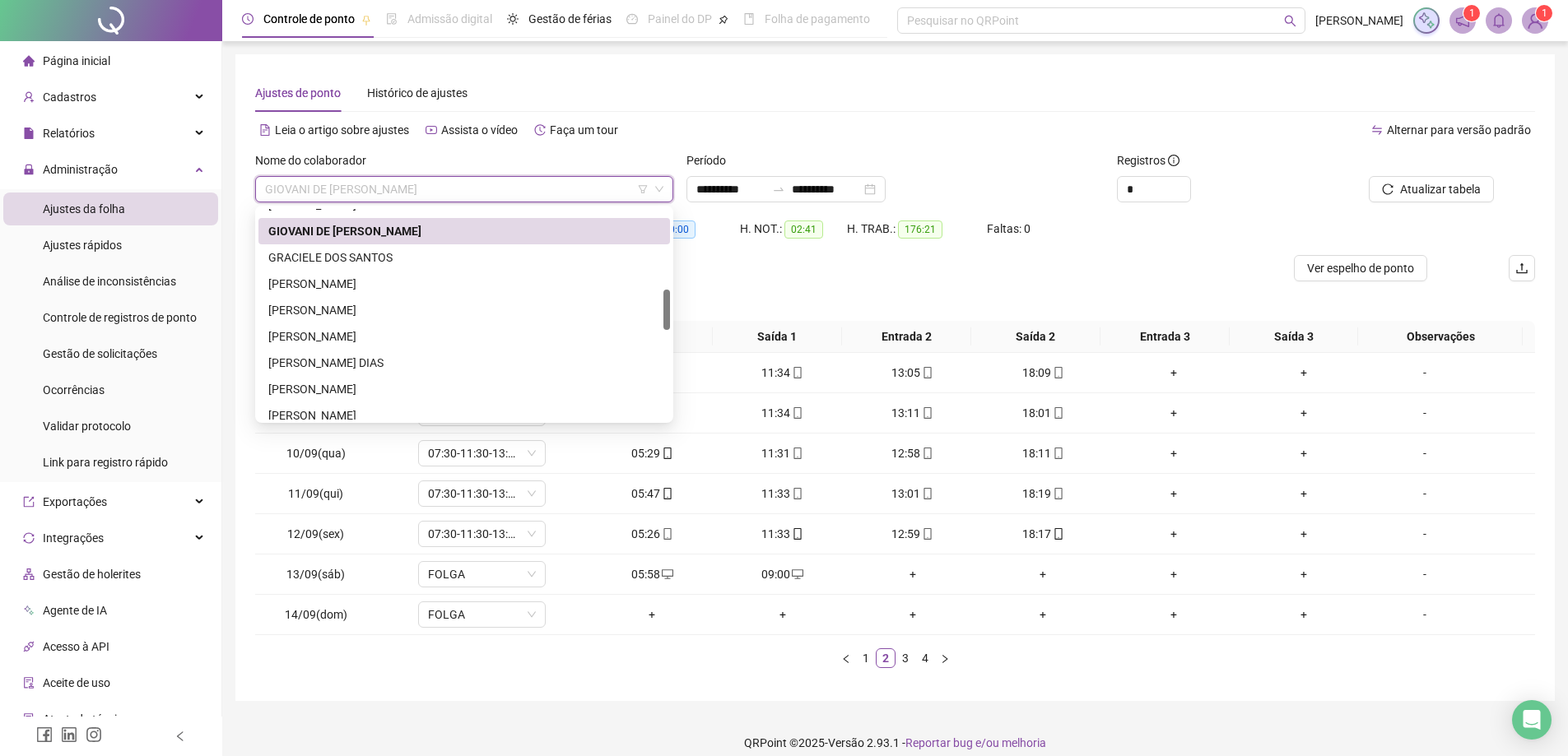
scroll to position [420, 0]
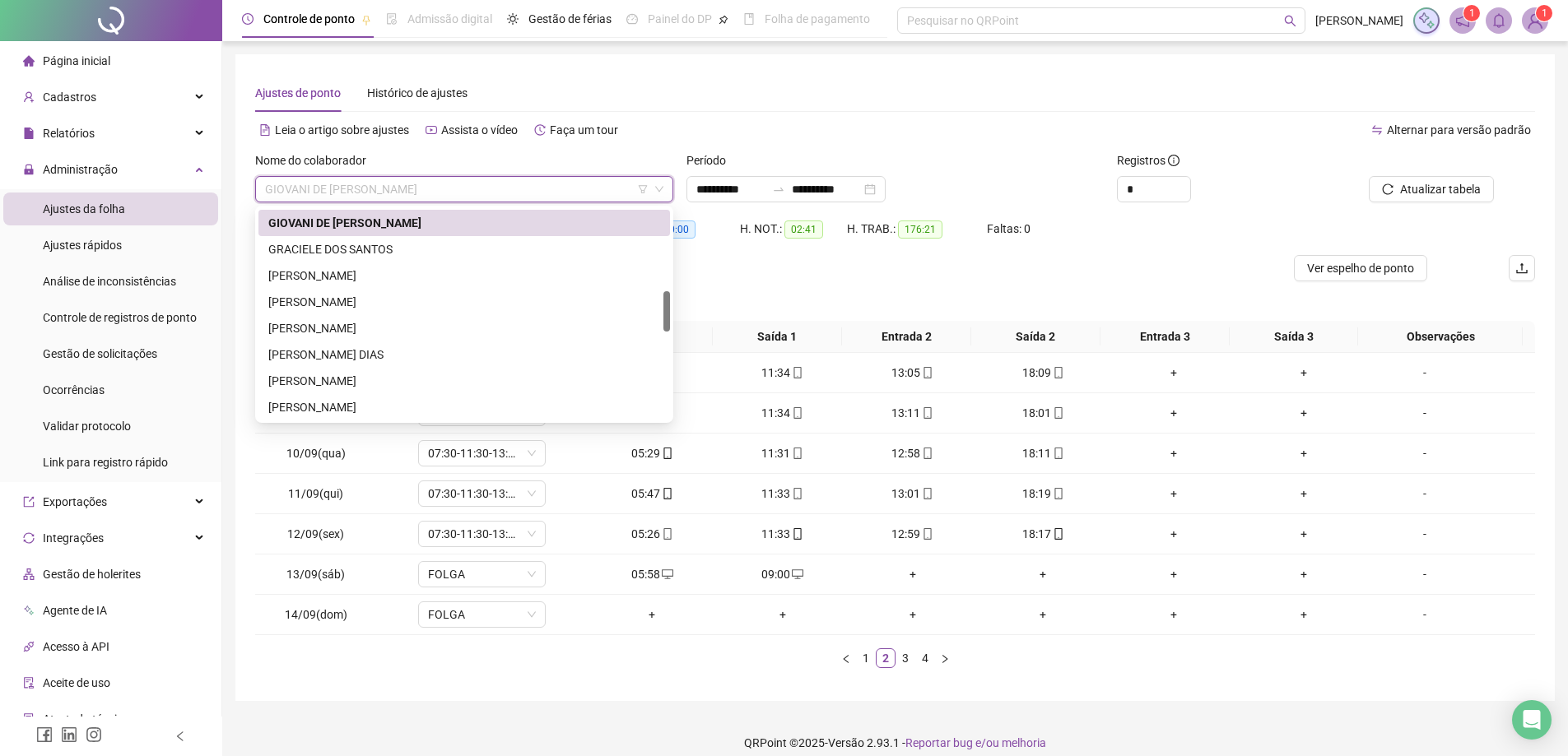
drag, startPoint x: 668, startPoint y: 290, endPoint x: 667, endPoint y: 313, distance: 23.0
click at [667, 313] on div at bounding box center [666, 311] width 7 height 40
drag, startPoint x: 656, startPoint y: 326, endPoint x: 655, endPoint y: 418, distance: 92.0
click at [655, 418] on div "[PERSON_NAME] GRACIELE DOS SANTOS [PERSON_NAME] [PERSON_NAME] [PERSON_NAME] [PE…" at bounding box center [464, 314] width 411 height 263
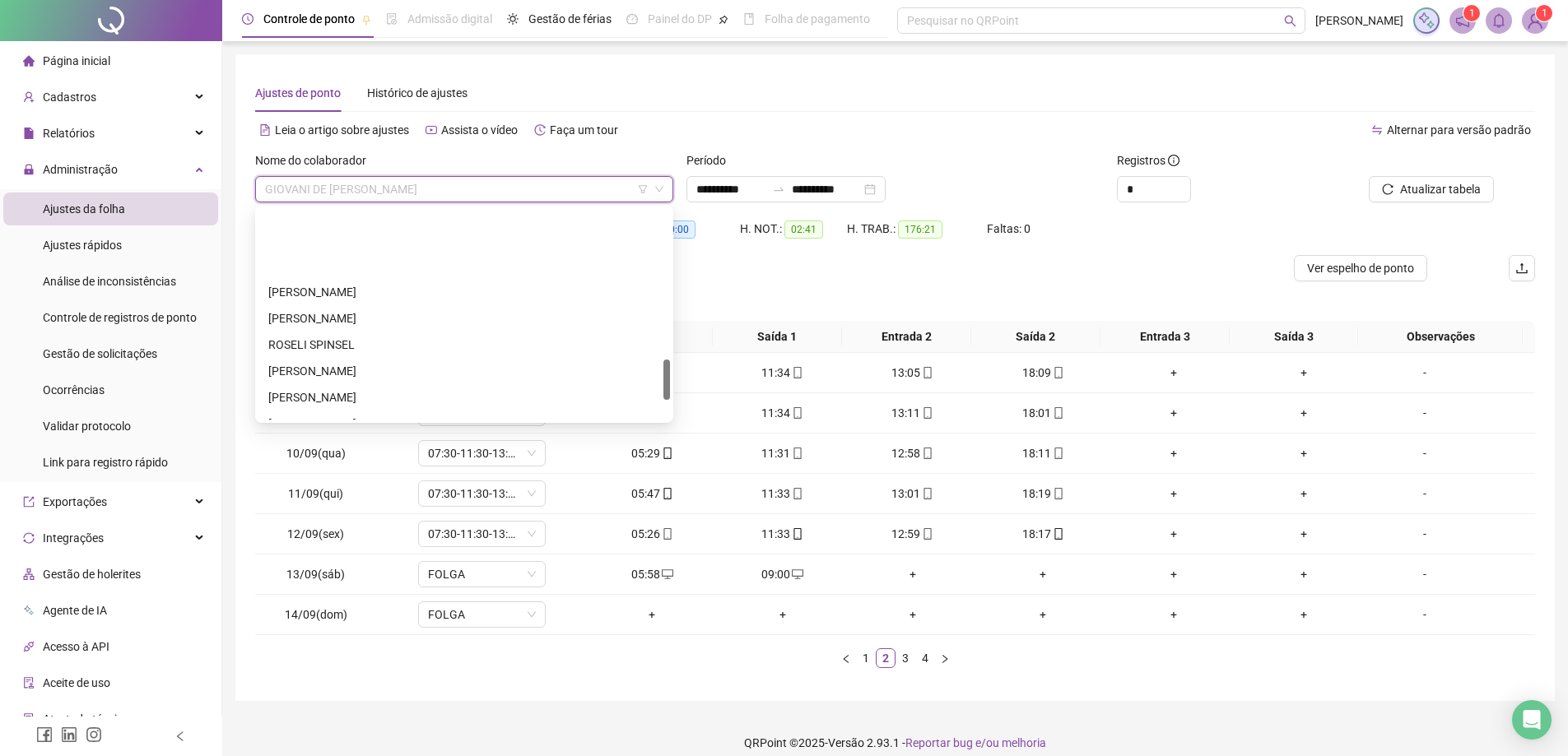
scroll to position [869, 0]
drag, startPoint x: 662, startPoint y: 375, endPoint x: 662, endPoint y: 424, distance: 49.0
click at [662, 424] on body "**********" at bounding box center [784, 378] width 1568 height 756
click at [380, 355] on div "[PERSON_NAME]" at bounding box center [464, 354] width 391 height 18
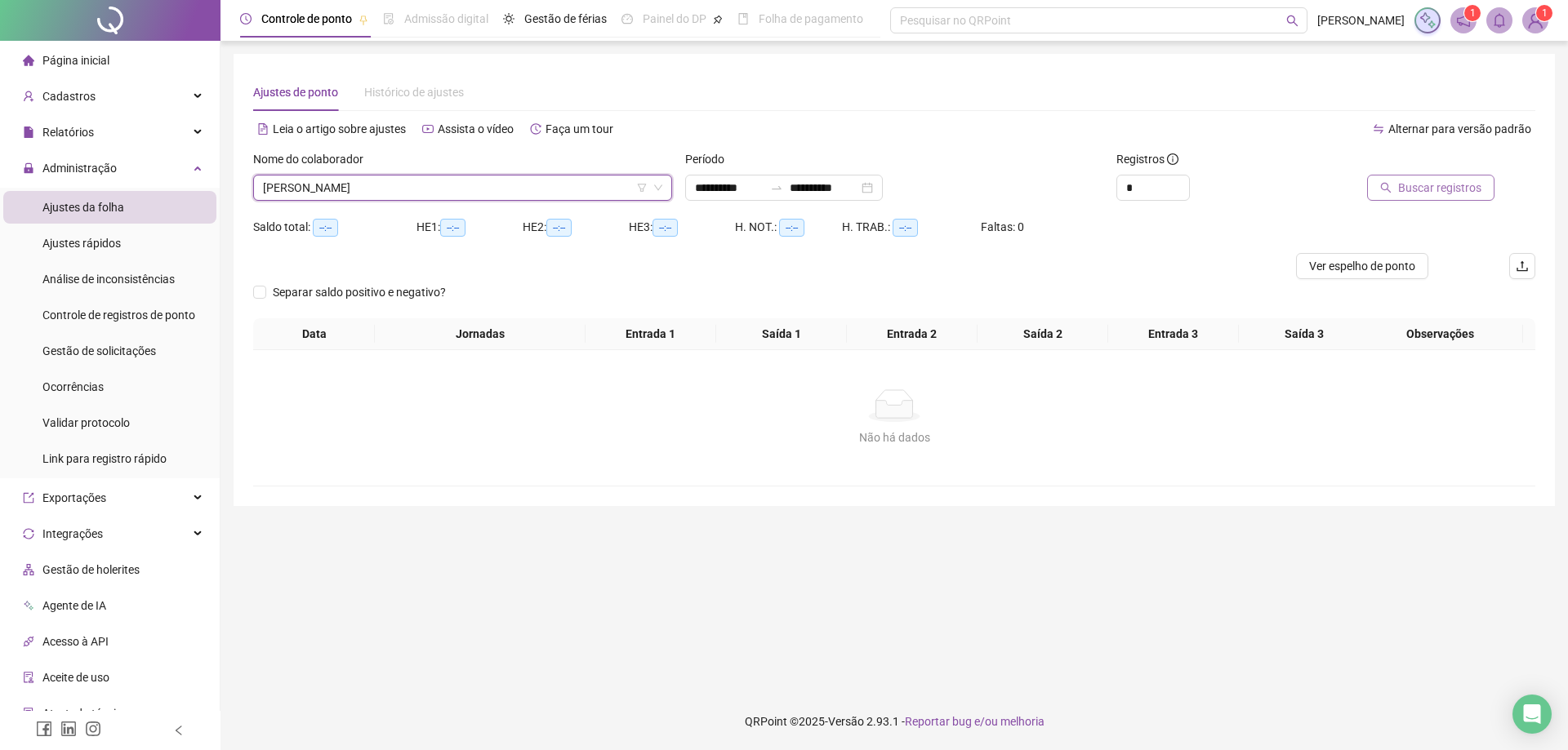
click at [1431, 188] on span "Buscar registros" at bounding box center [1440, 188] width 84 height 18
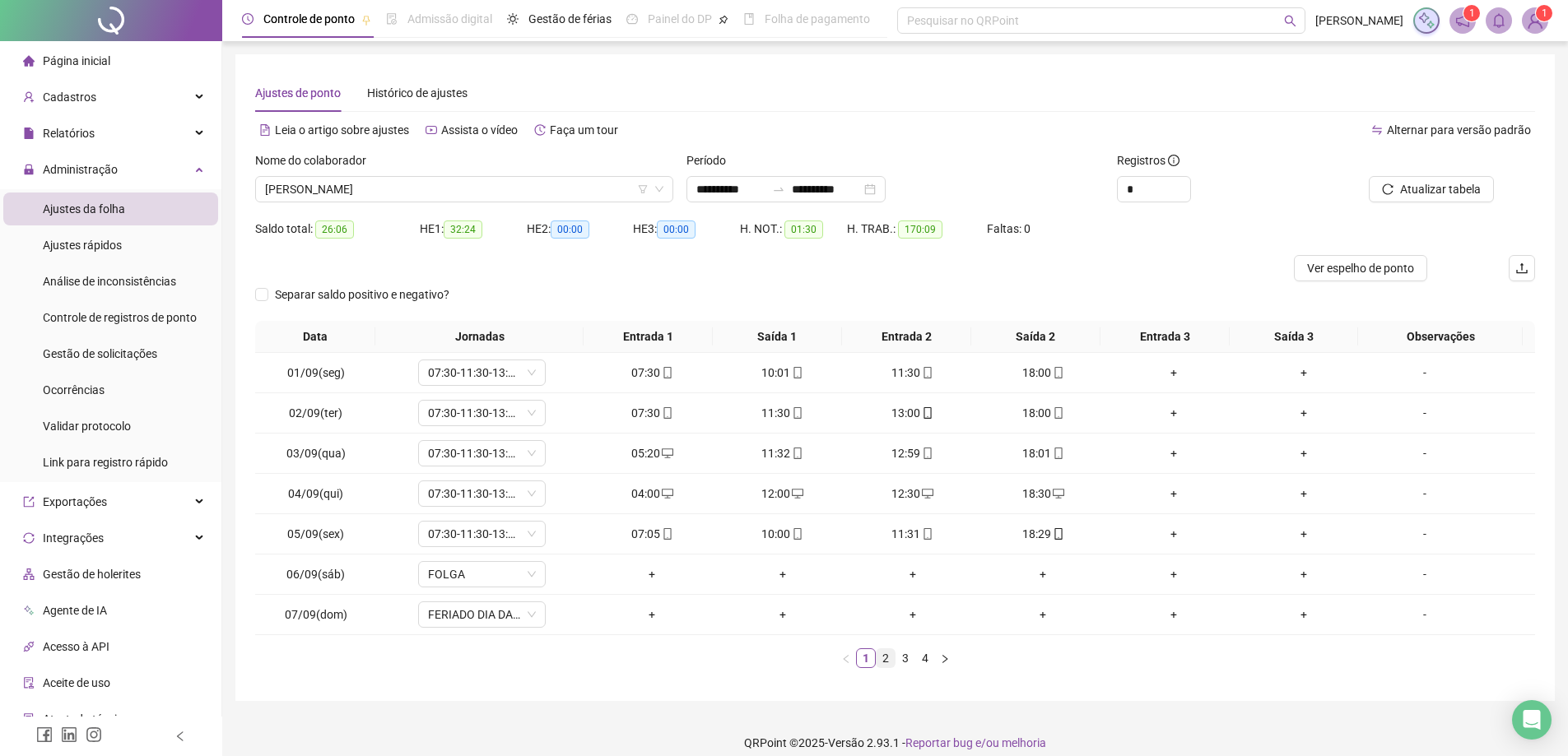
click at [884, 657] on link "2" at bounding box center [886, 658] width 18 height 18
click at [778, 574] on div "22:30" at bounding box center [782, 574] width 117 height 18
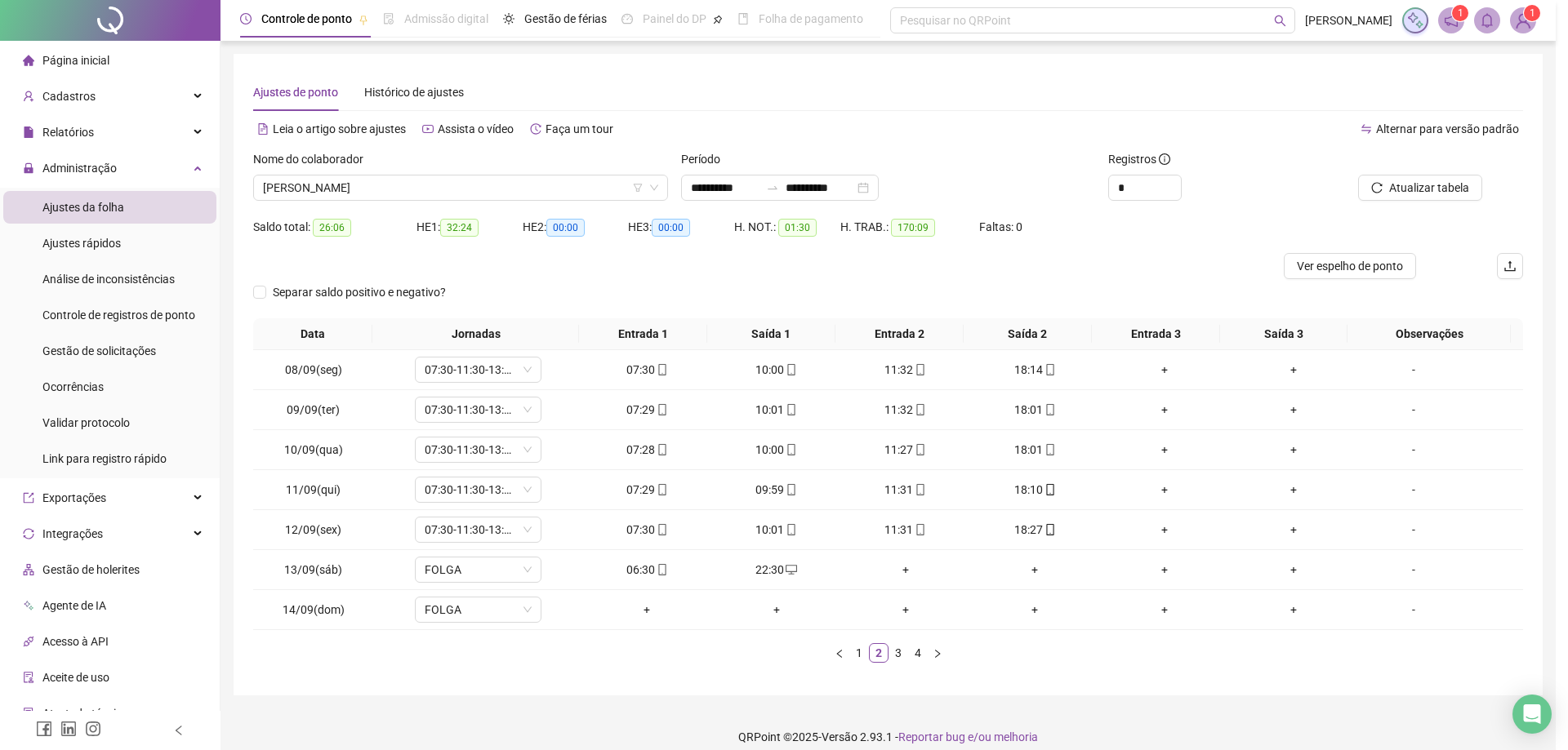
type input "**********"
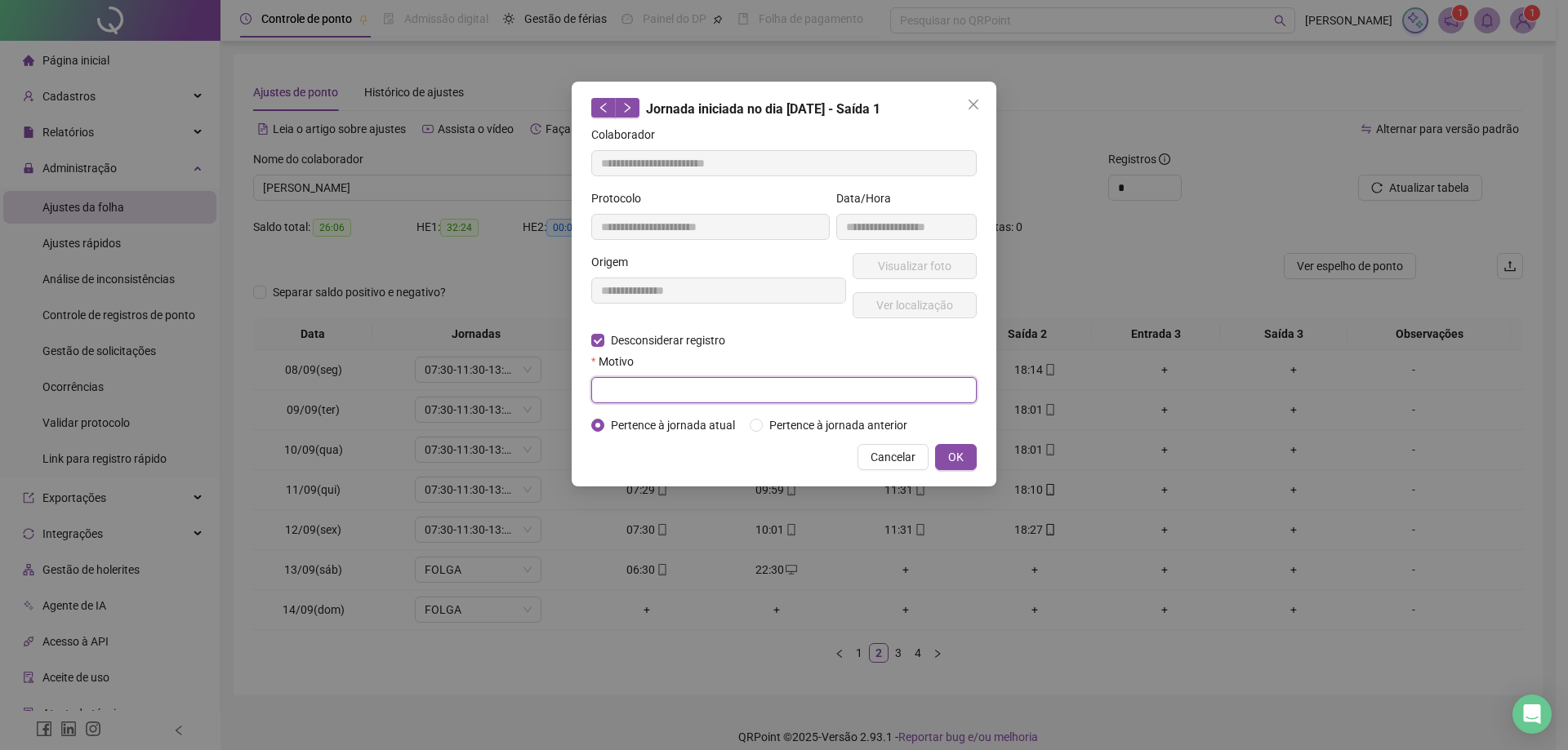
click at [624, 389] on input "text" at bounding box center [784, 391] width 385 height 26
paste input "**********"
type input "**********"
click at [950, 453] on span "OK" at bounding box center [955, 457] width 16 height 18
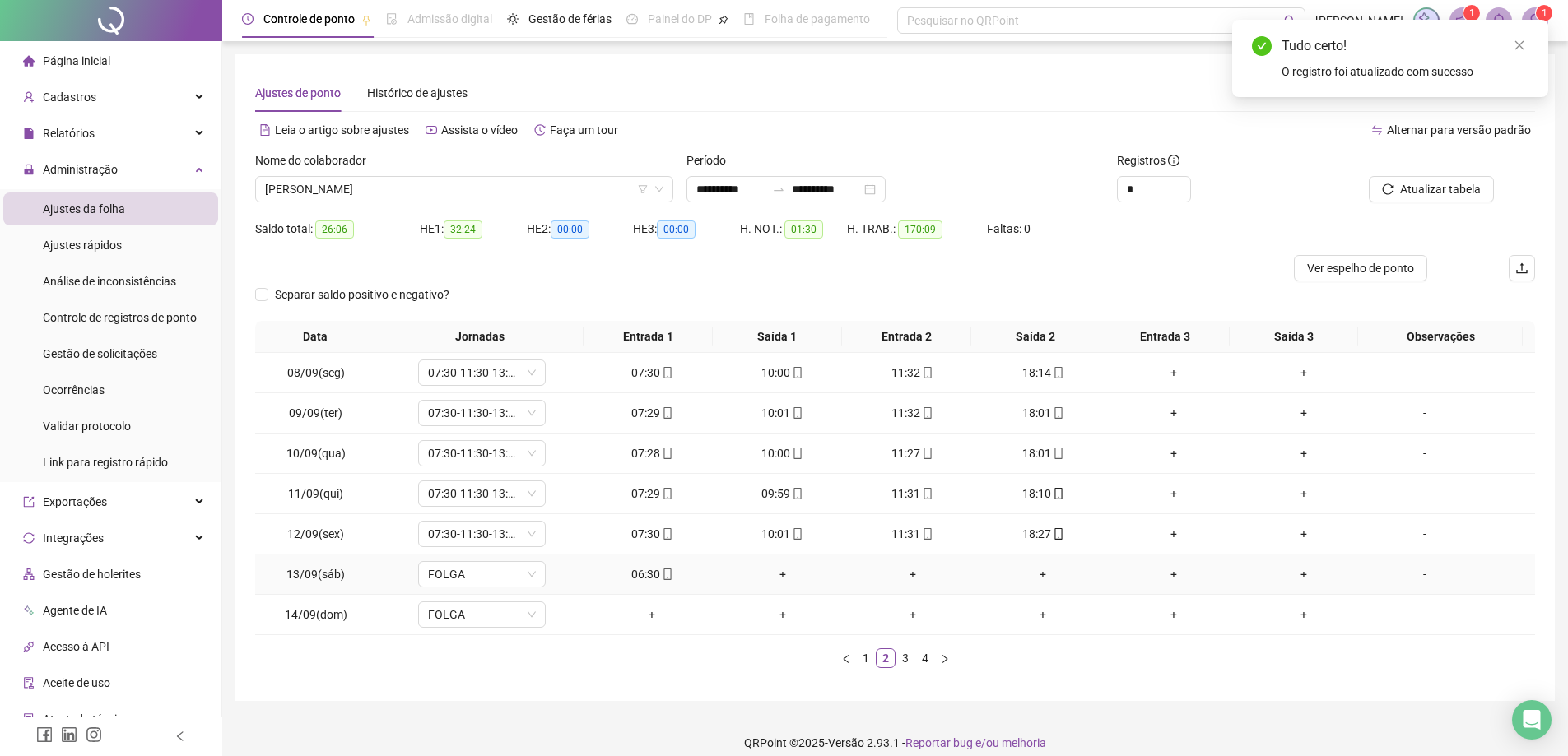
click at [776, 575] on div "+" at bounding box center [782, 574] width 117 height 18
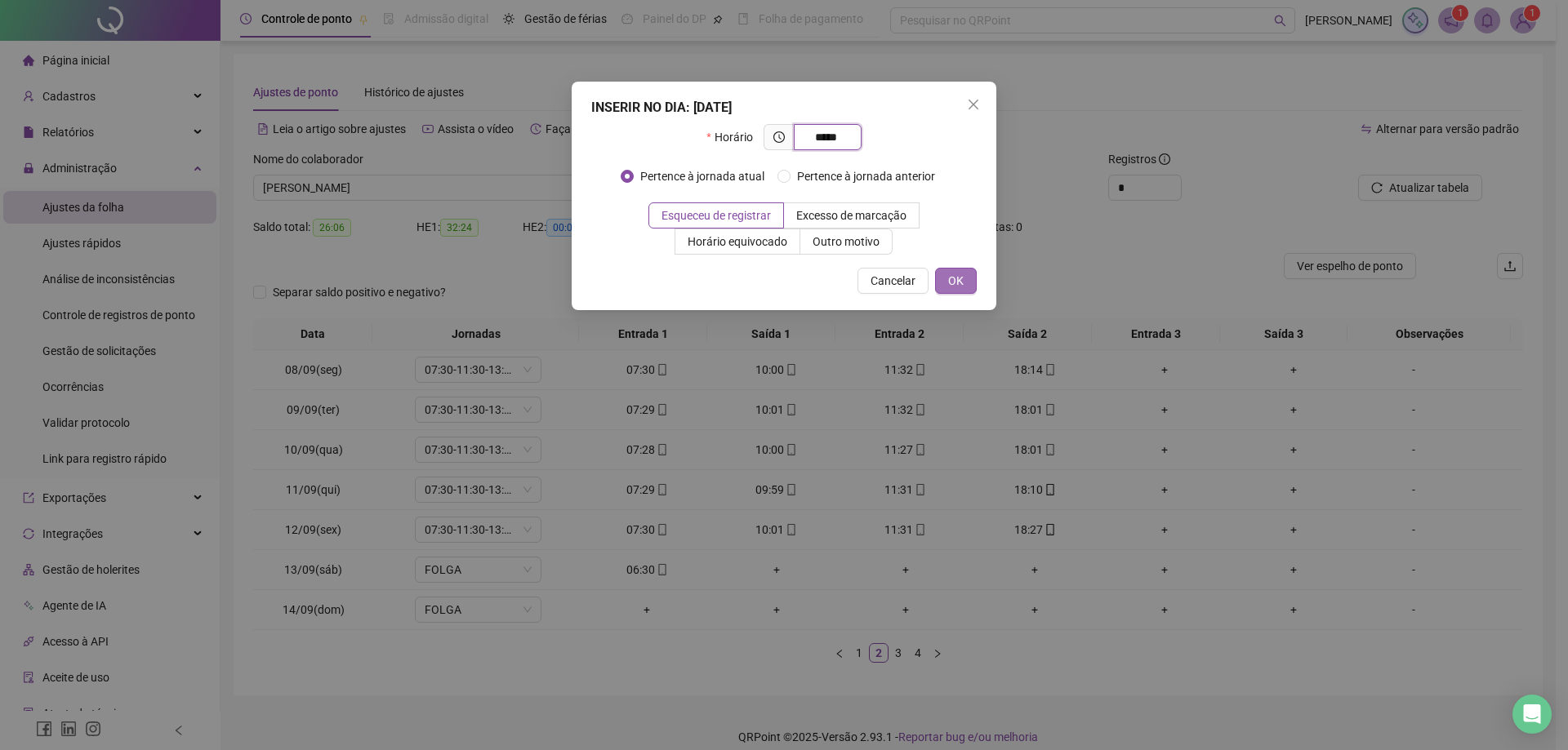
type input "*****"
click at [960, 280] on span "OK" at bounding box center [955, 281] width 16 height 18
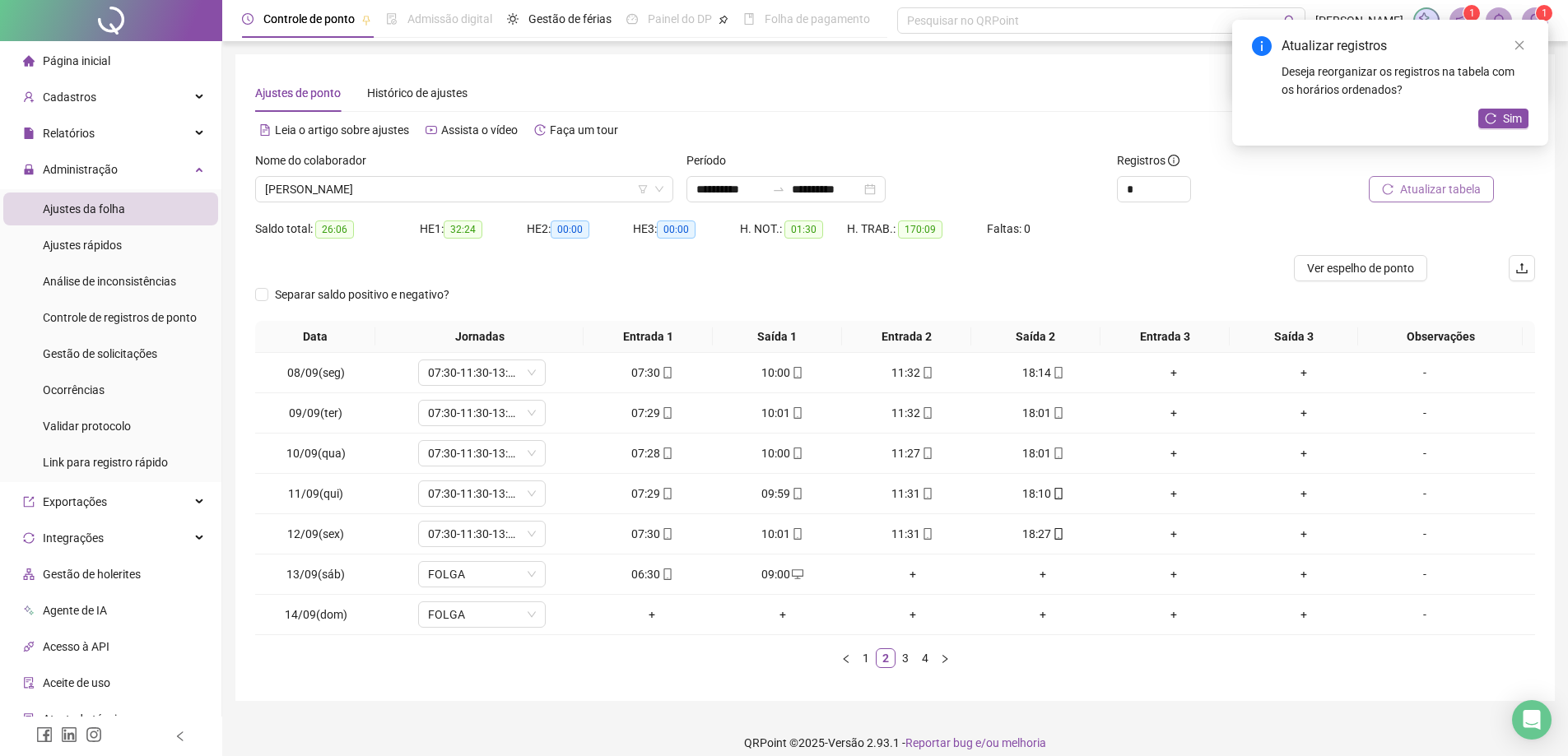
click at [1434, 181] on span "Atualizar tabela" at bounding box center [1441, 189] width 81 height 18
click at [449, 189] on span "[PERSON_NAME]" at bounding box center [464, 189] width 398 height 25
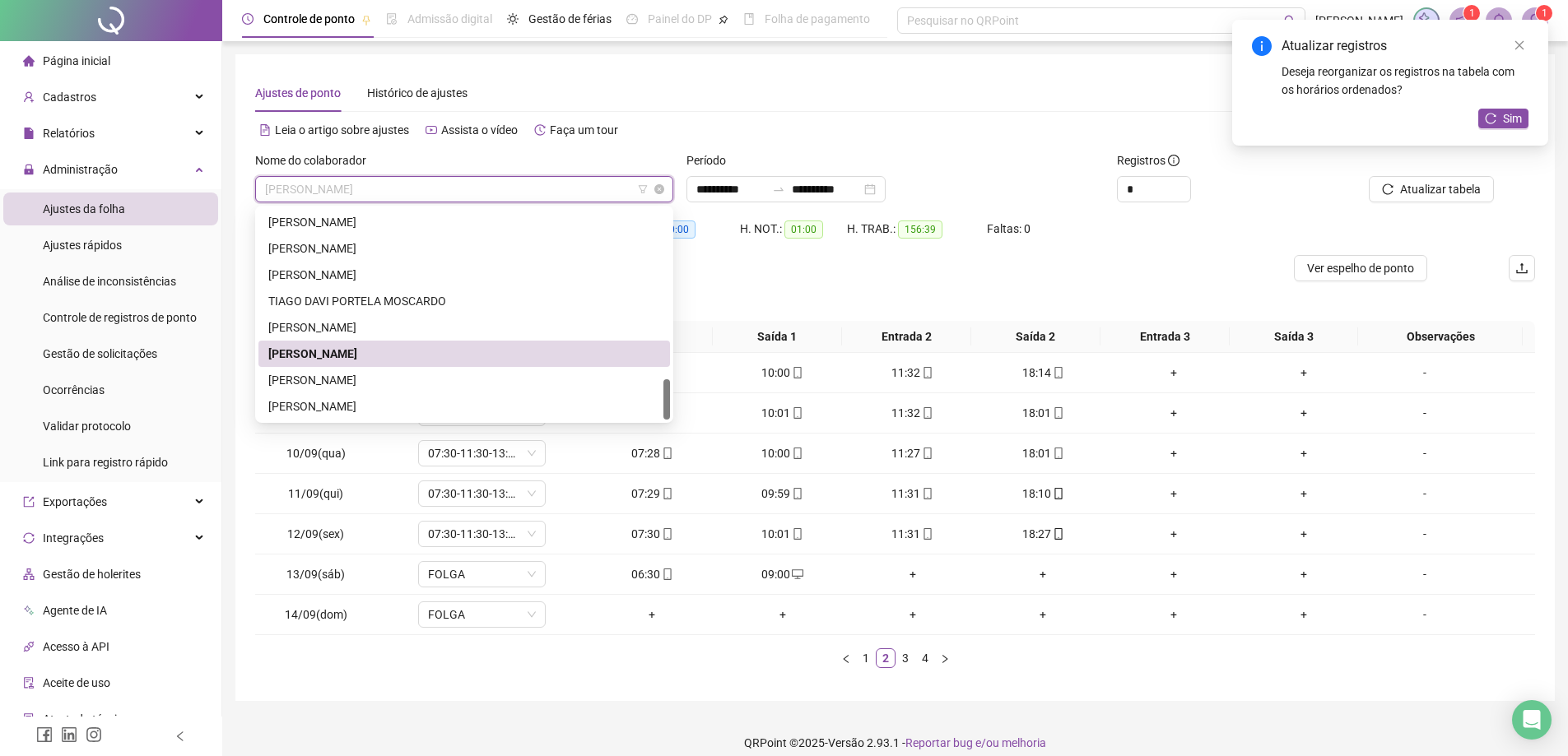
click at [596, 188] on span "[PERSON_NAME]" at bounding box center [464, 189] width 398 height 25
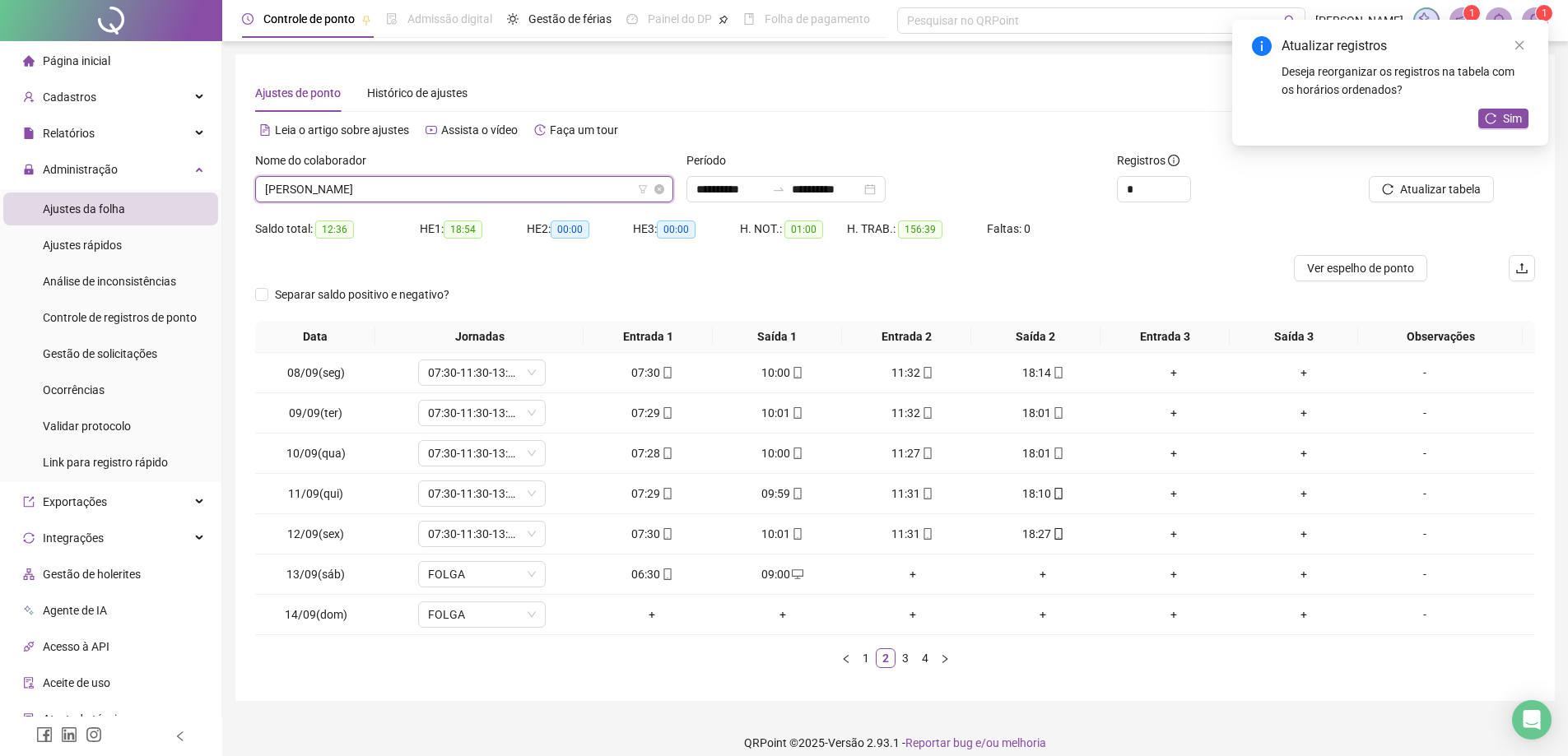
click at [579, 192] on span "[PERSON_NAME]" at bounding box center [464, 189] width 398 height 25
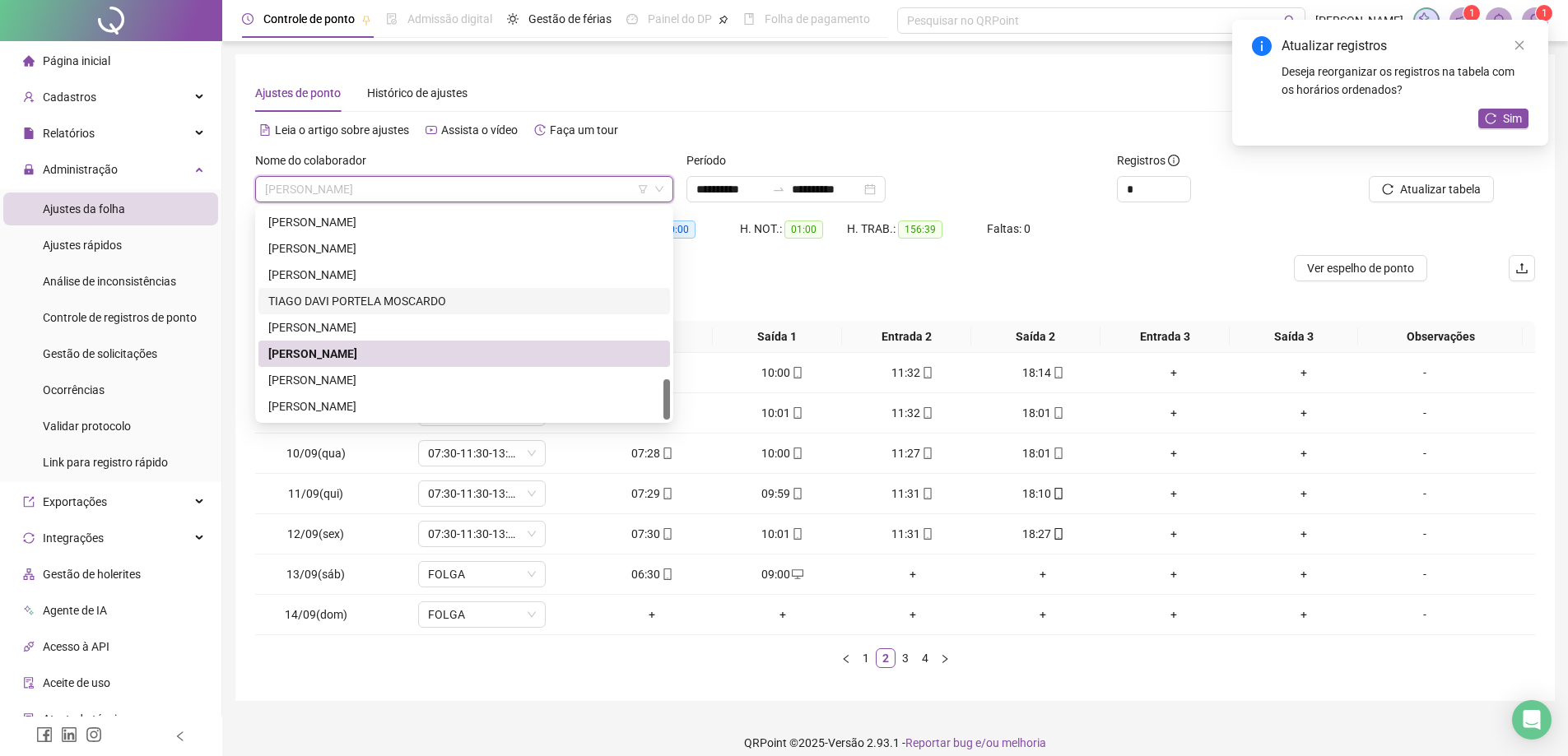
drag, startPoint x: 670, startPoint y: 406, endPoint x: 670, endPoint y: 377, distance: 29.0
click at [670, 377] on div "289965 289968 120073 [PERSON_NAME] ALPINO [PERSON_NAME] MONTANIA [PERSON_NAME] …" at bounding box center [464, 314] width 418 height 217
click at [664, 223] on div at bounding box center [666, 314] width 7 height 210
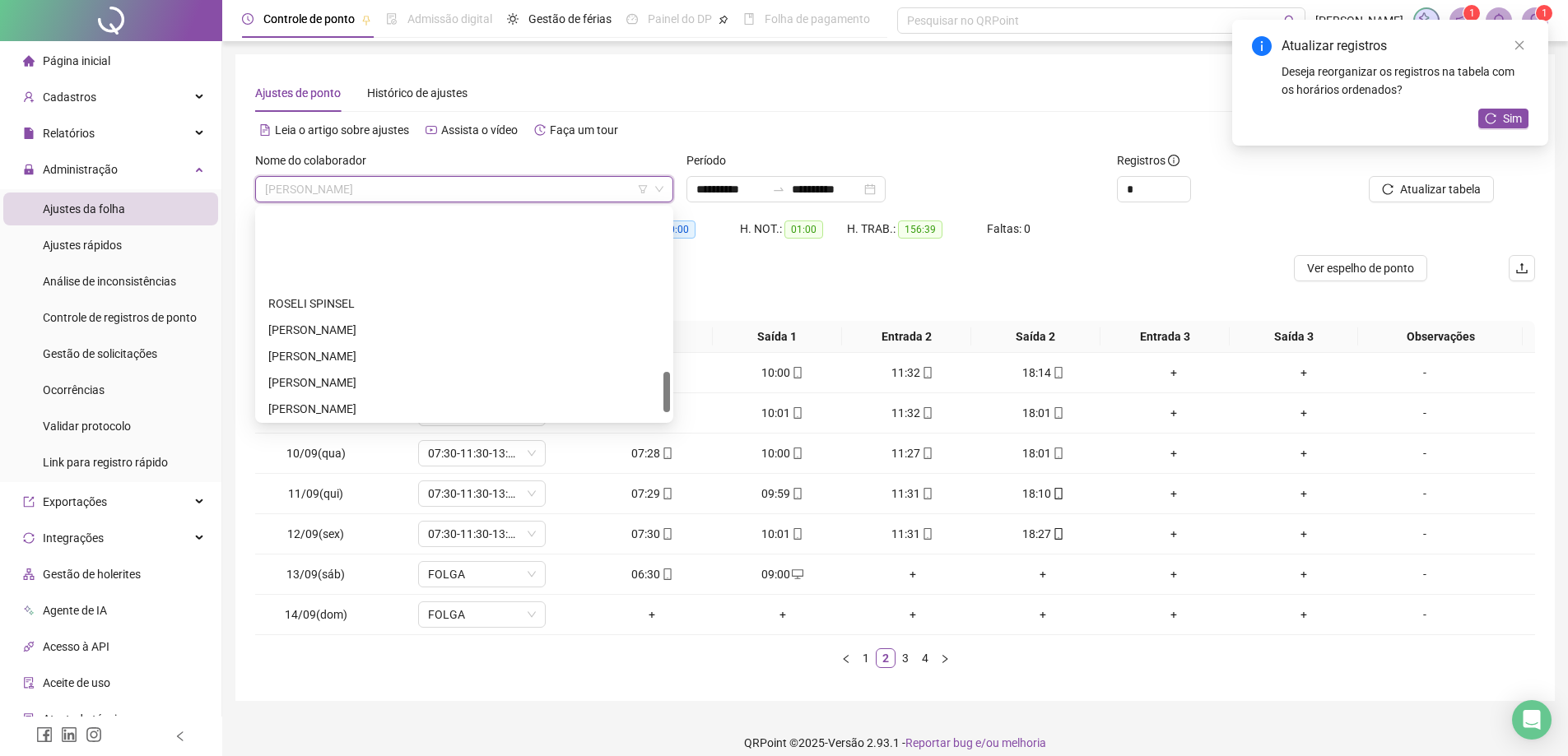
drag, startPoint x: 666, startPoint y: 396, endPoint x: 666, endPoint y: 322, distance: 74.0
click at [666, 372] on div at bounding box center [666, 392] width 7 height 40
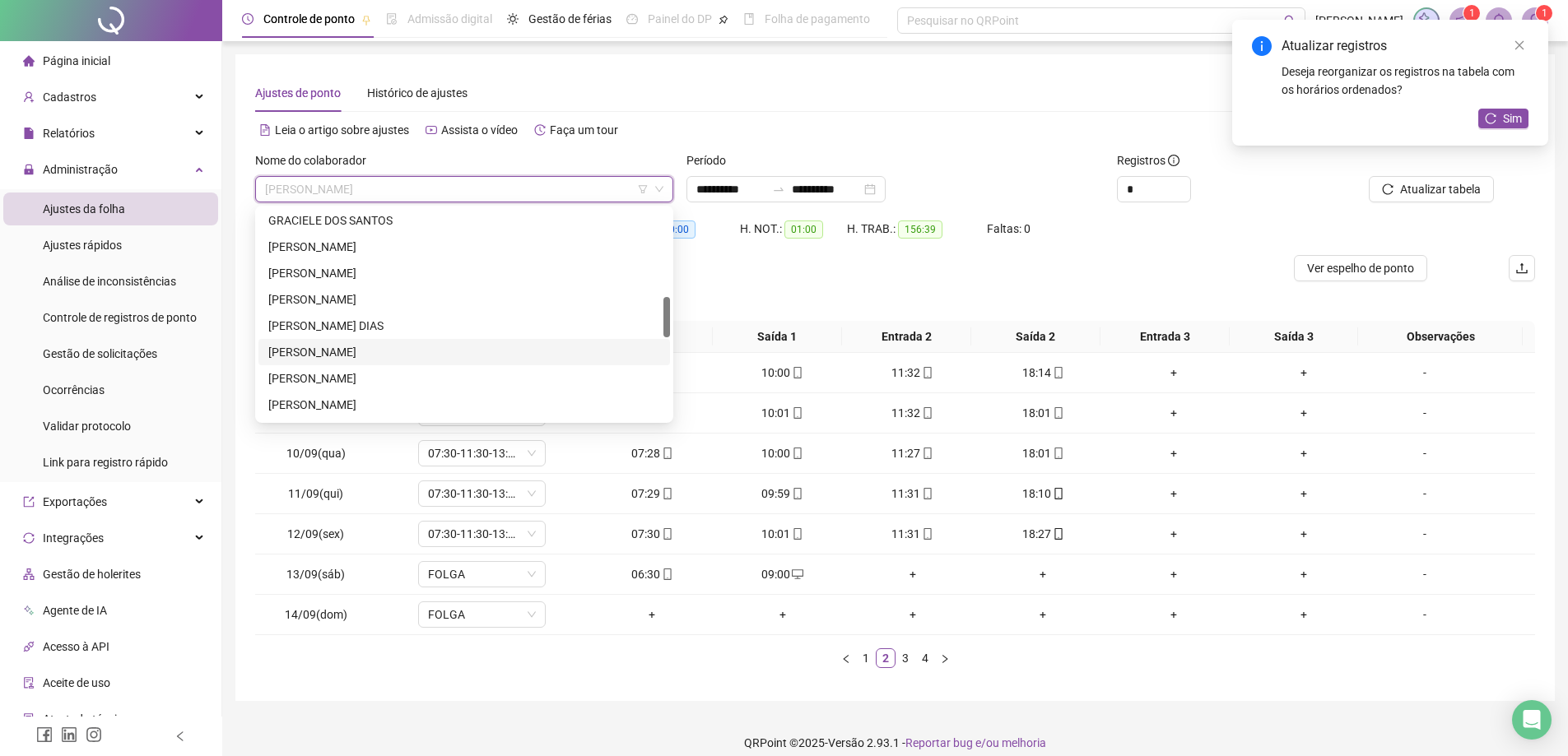
click at [670, 237] on div "274872 294313 200131 GRACIELE DOS SANTOS [PERSON_NAME] [PERSON_NAME] [PERSON_NA…" at bounding box center [464, 314] width 418 height 217
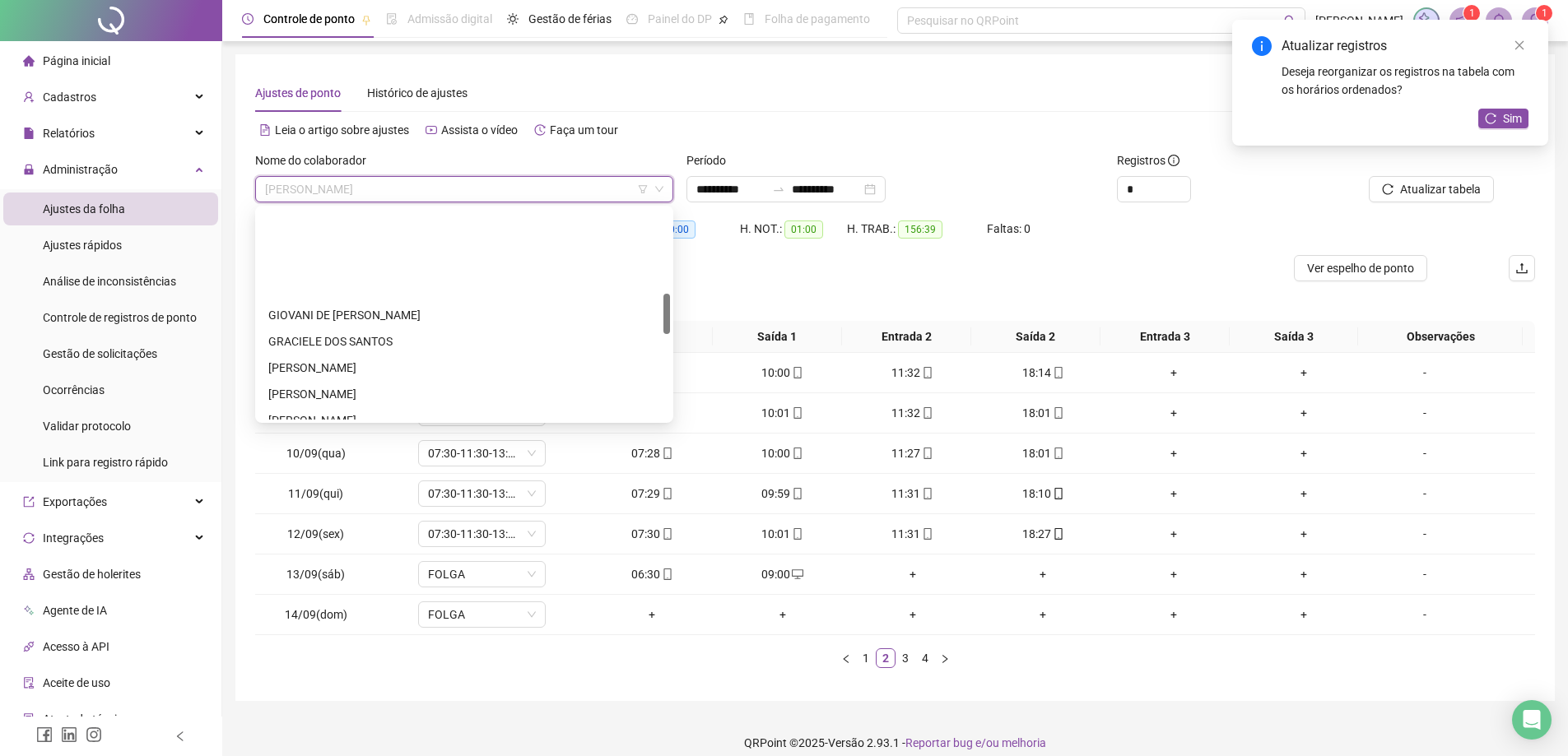
scroll to position [328, 0]
drag, startPoint x: 664, startPoint y: 314, endPoint x: 664, endPoint y: 297, distance: 17.0
click at [664, 297] on div at bounding box center [666, 314] width 7 height 40
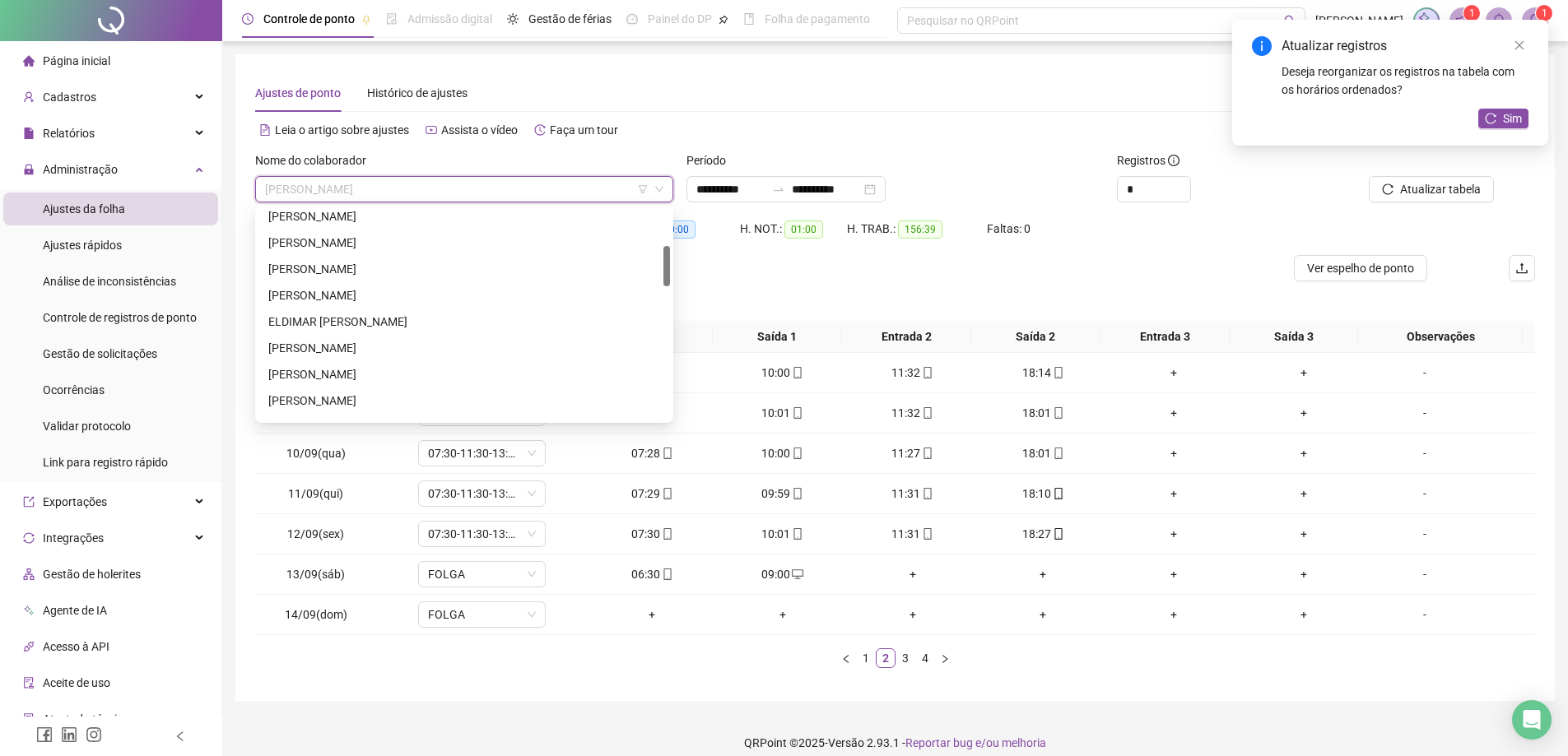
drag, startPoint x: 665, startPoint y: 301, endPoint x: 668, endPoint y: 274, distance: 27.2
click at [668, 274] on div at bounding box center [666, 266] width 7 height 40
click at [664, 219] on div at bounding box center [666, 314] width 7 height 210
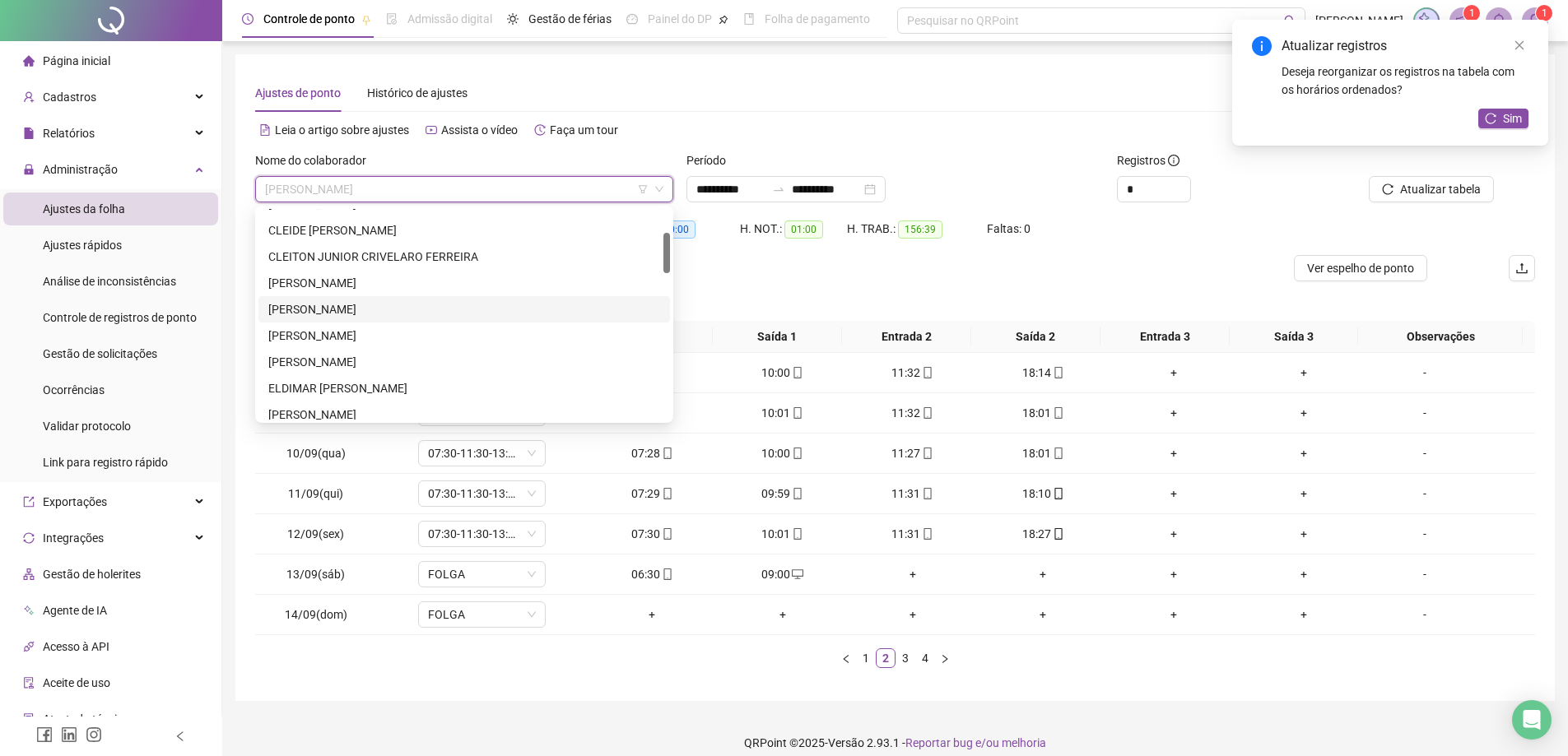
drag, startPoint x: 668, startPoint y: 272, endPoint x: 670, endPoint y: 259, distance: 13.2
click at [670, 259] on div "198316 259416 272846 [PERSON_NAME]" at bounding box center [464, 314] width 418 height 217
drag, startPoint x: 664, startPoint y: 254, endPoint x: 667, endPoint y: 328, distance: 74.1
click at [667, 328] on div at bounding box center [666, 327] width 7 height 40
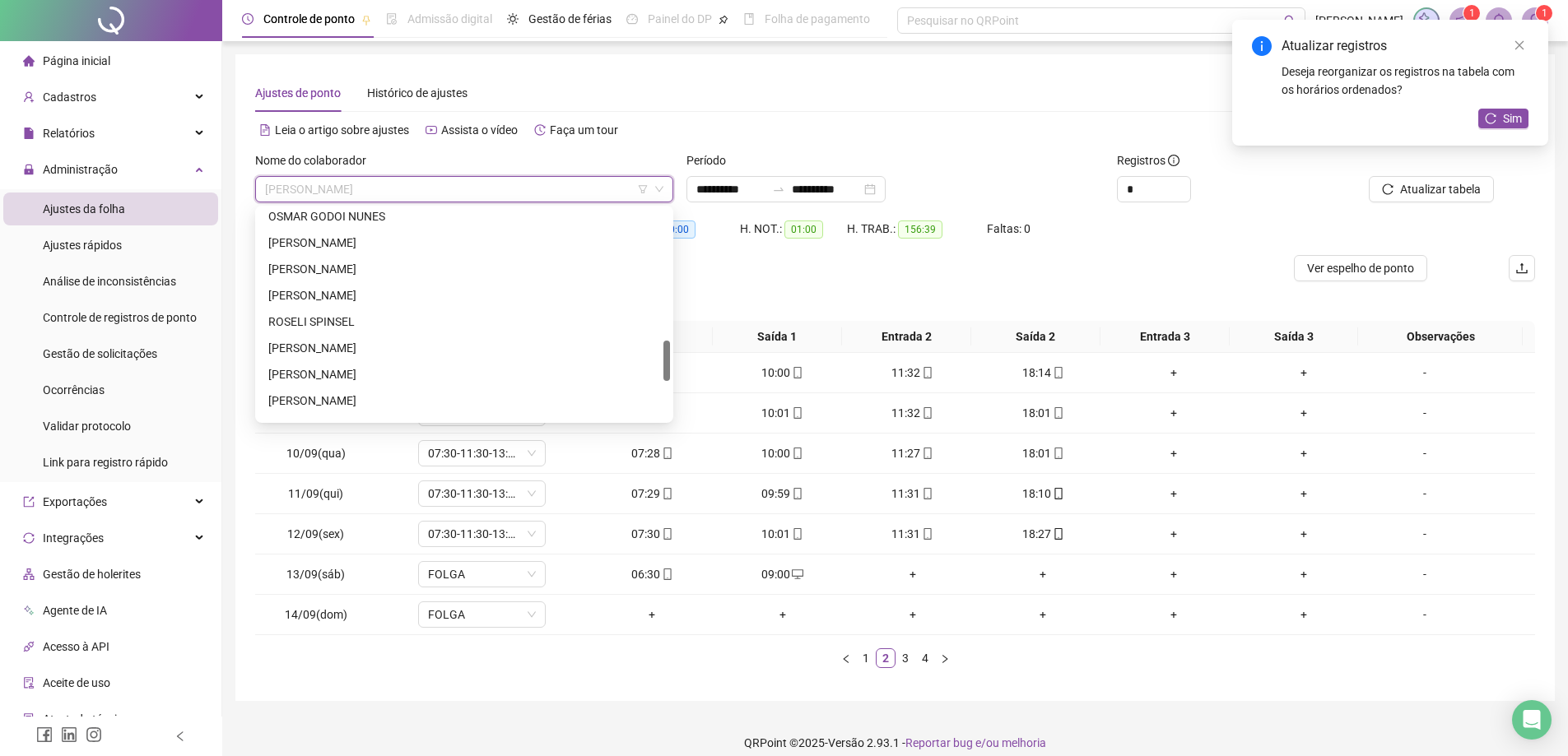
drag, startPoint x: 667, startPoint y: 328, endPoint x: 668, endPoint y: 374, distance: 46.0
click at [668, 374] on div at bounding box center [666, 361] width 7 height 40
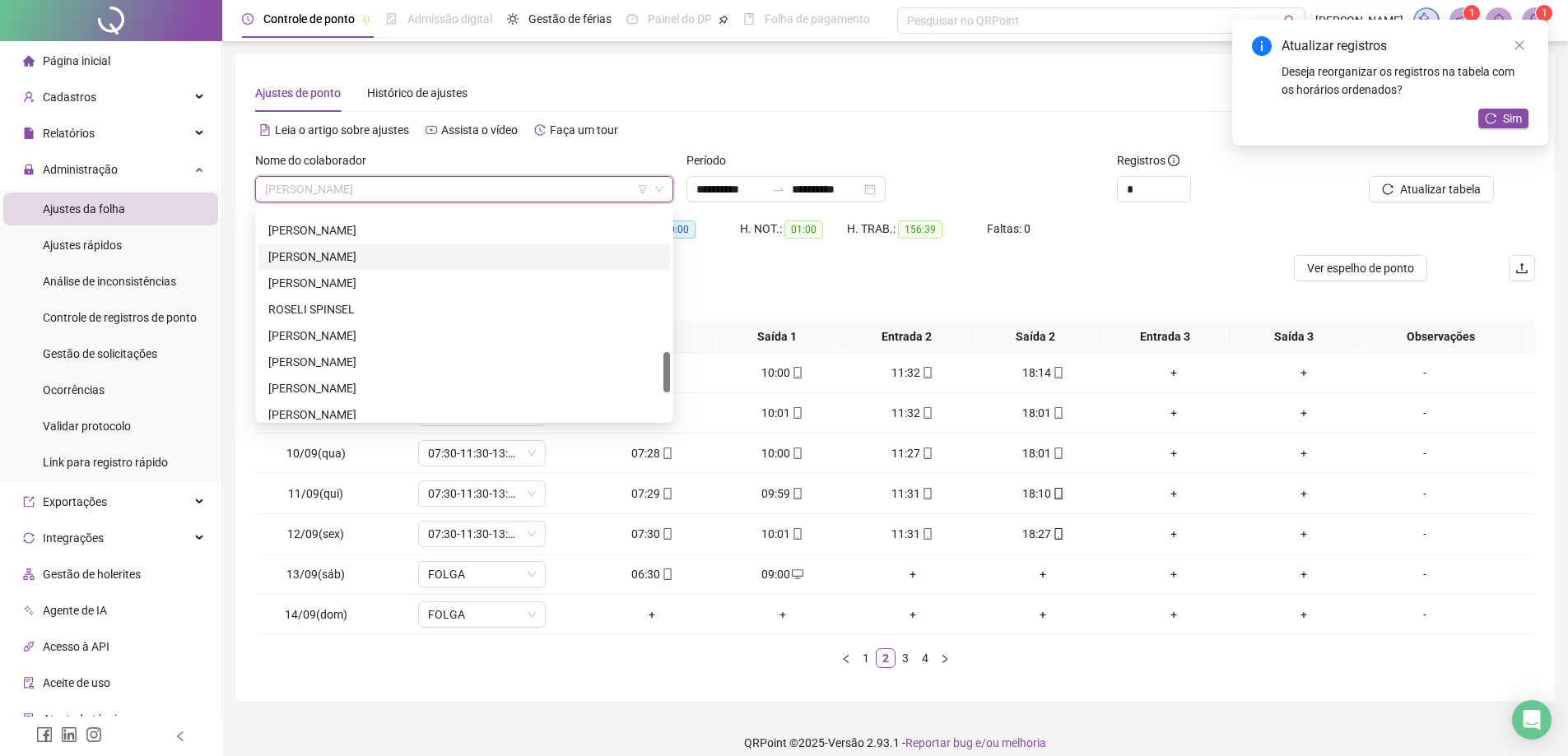
click at [329, 258] on div "[PERSON_NAME]" at bounding box center [464, 257] width 391 height 18
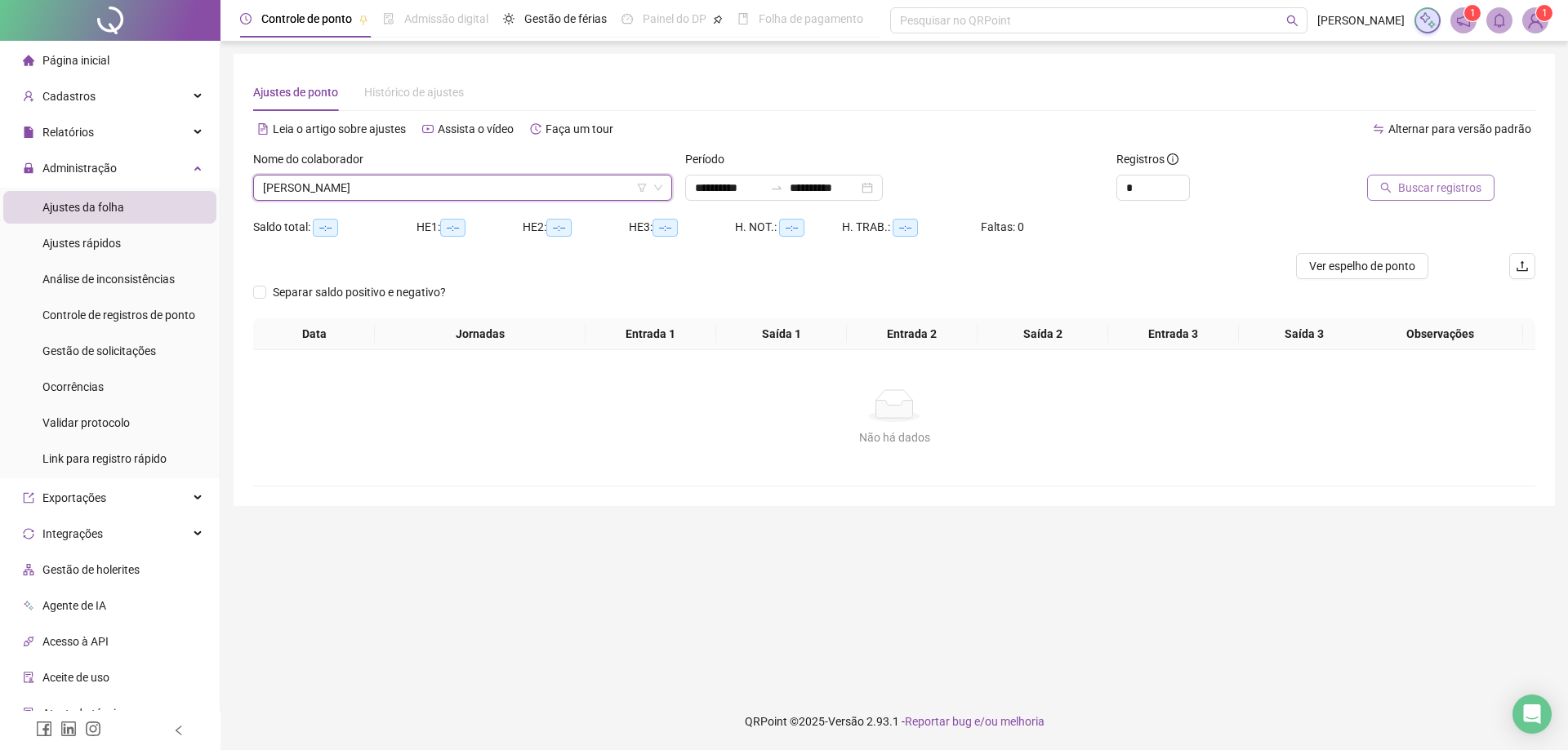
click at [1421, 183] on span "Buscar registros" at bounding box center [1440, 188] width 84 height 18
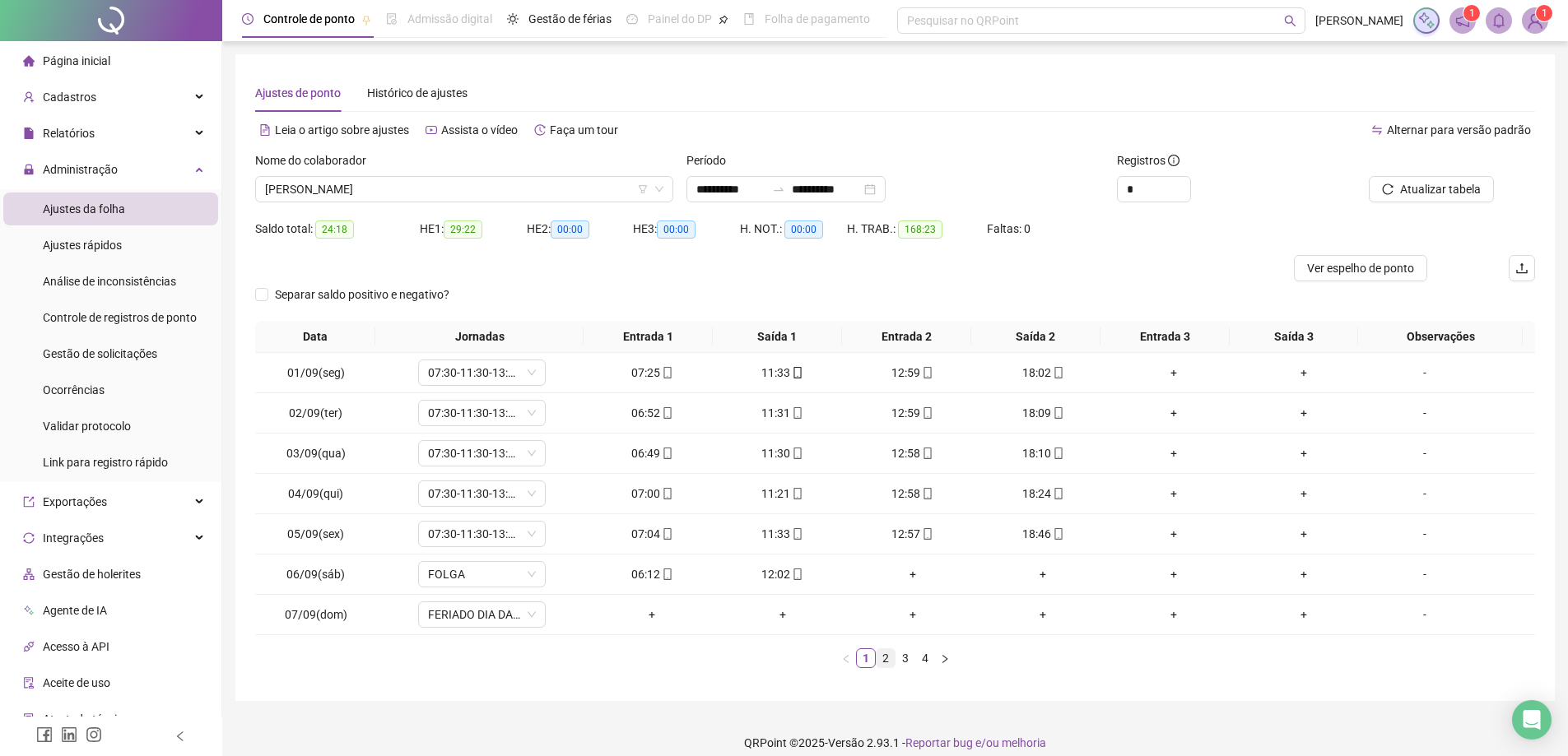
click at [881, 660] on link "2" at bounding box center [886, 658] width 18 height 18
click at [497, 190] on span "[PERSON_NAME]" at bounding box center [464, 189] width 398 height 25
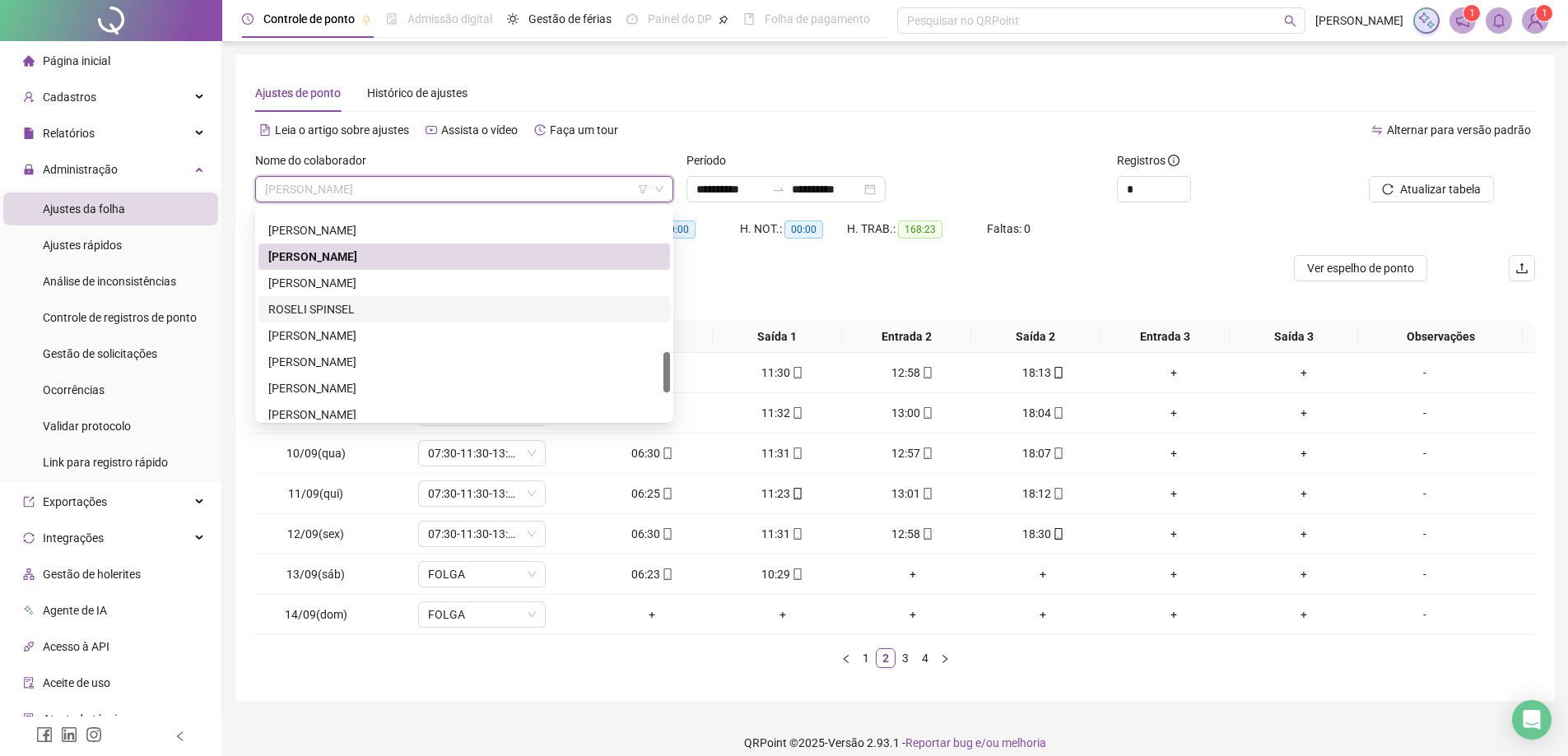
click at [343, 311] on div "ROSELI SPINSEL" at bounding box center [464, 309] width 391 height 18
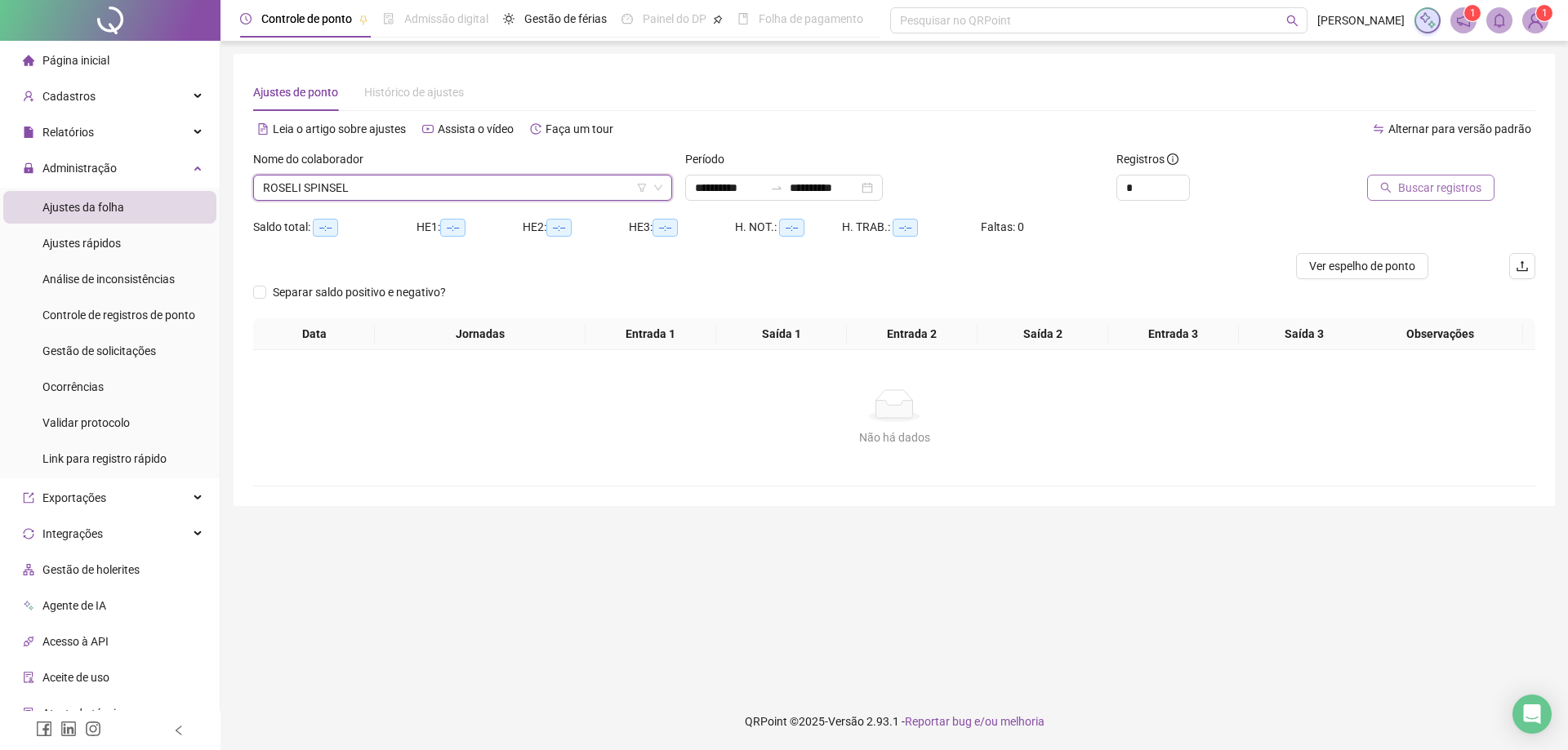
click at [1431, 188] on span "Buscar registros" at bounding box center [1440, 188] width 84 height 18
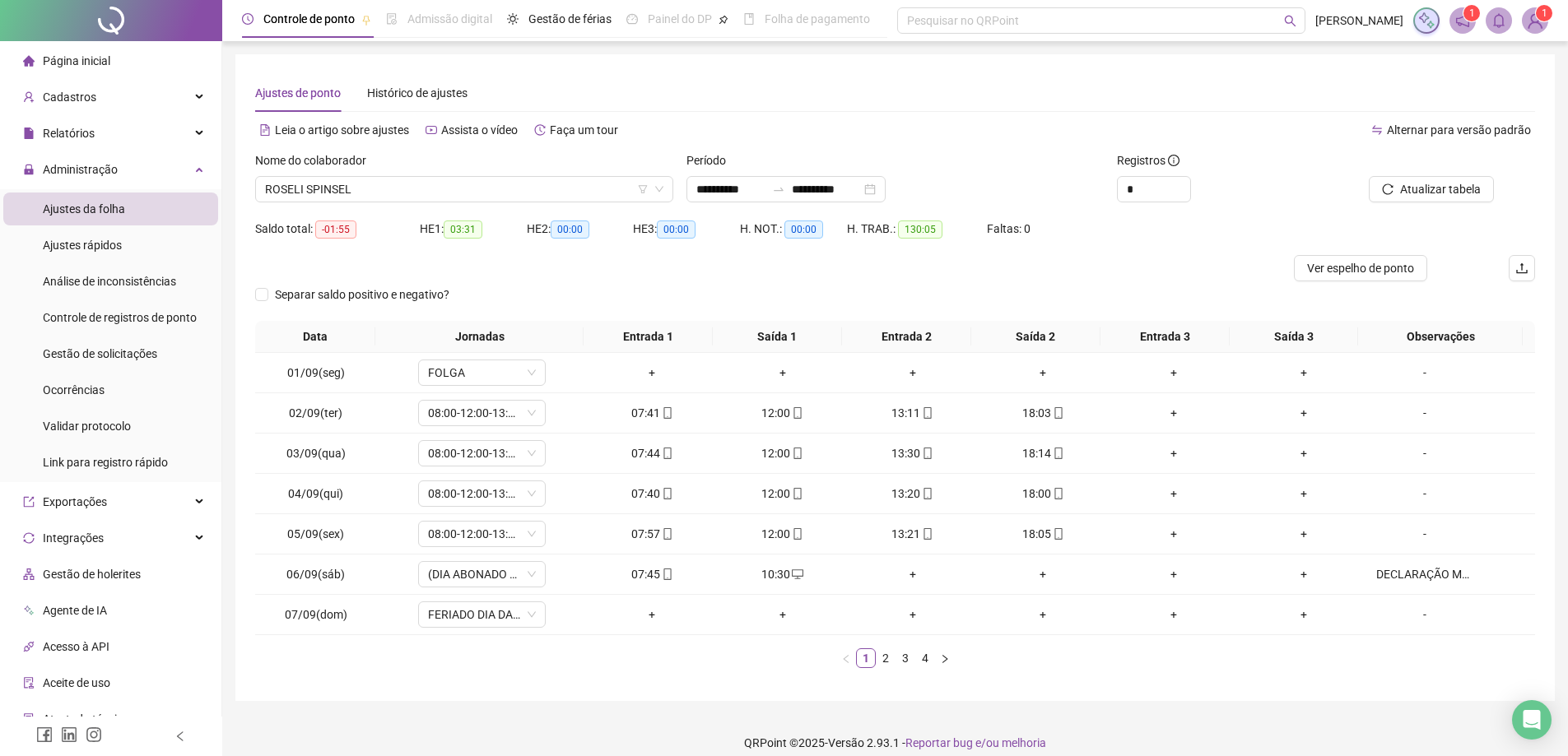
click at [903, 658] on link "3" at bounding box center [906, 658] width 18 height 18
click at [925, 658] on link "4" at bounding box center [925, 658] width 18 height 18
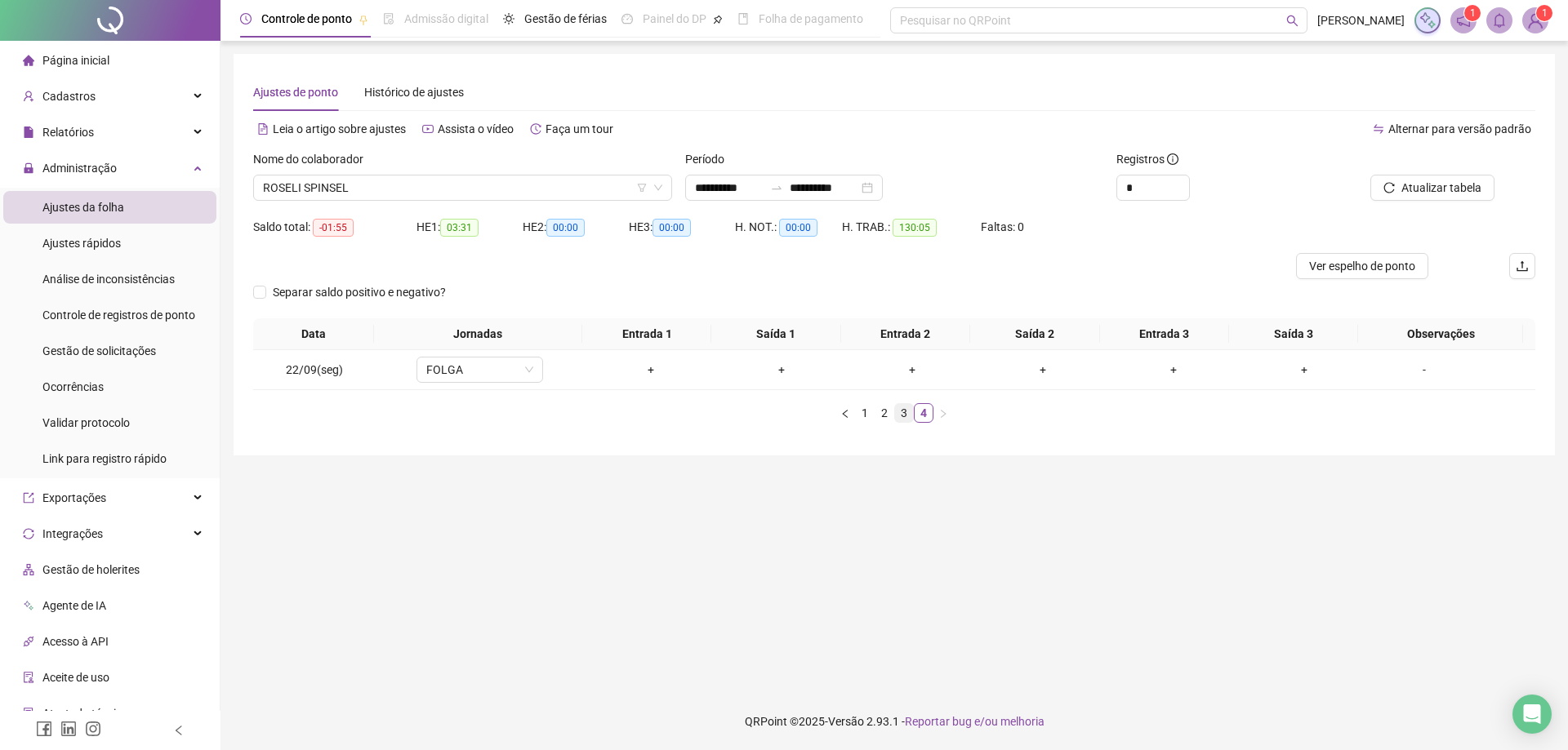
click at [906, 417] on link "3" at bounding box center [904, 413] width 18 height 18
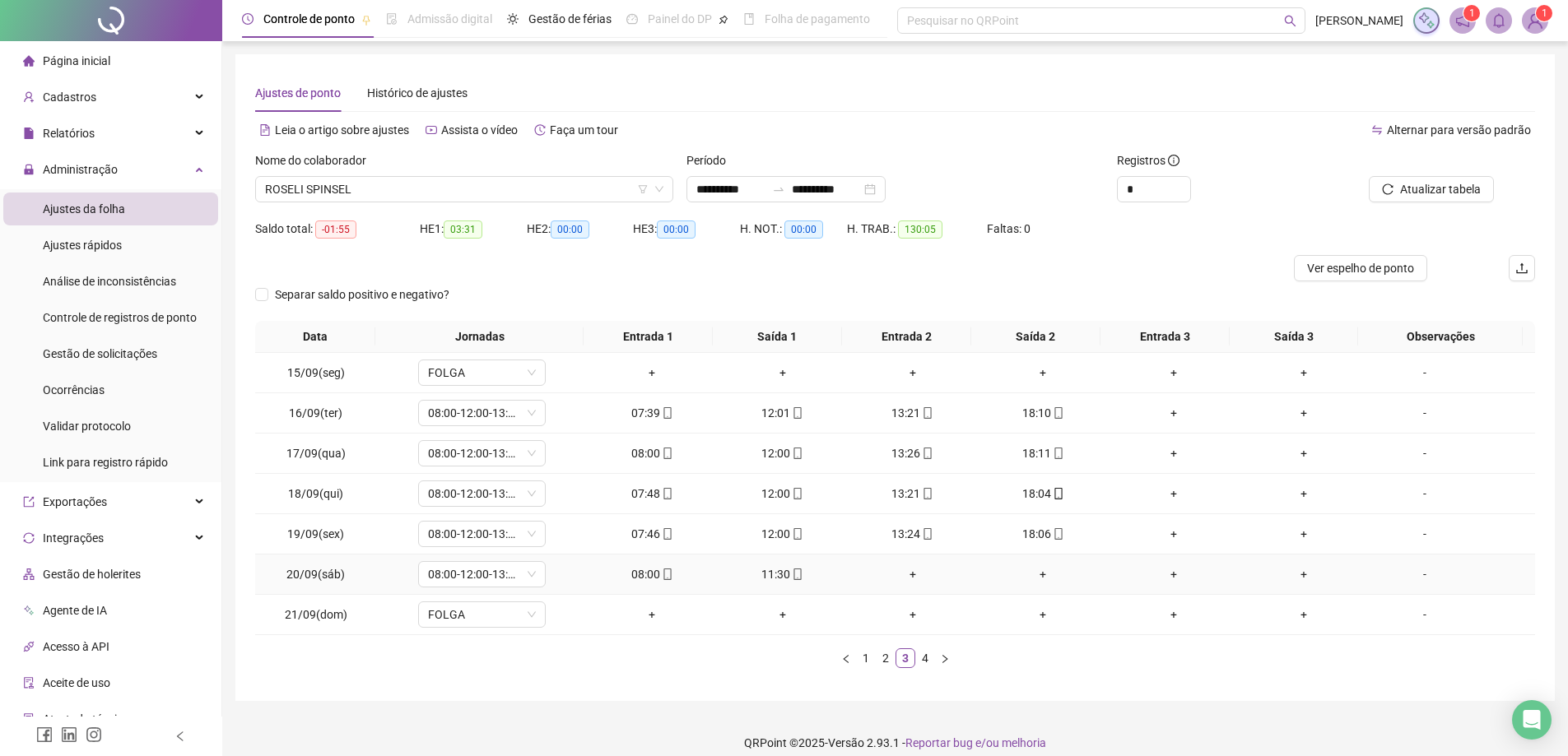
click at [1414, 579] on div "-" at bounding box center [1425, 574] width 97 height 18
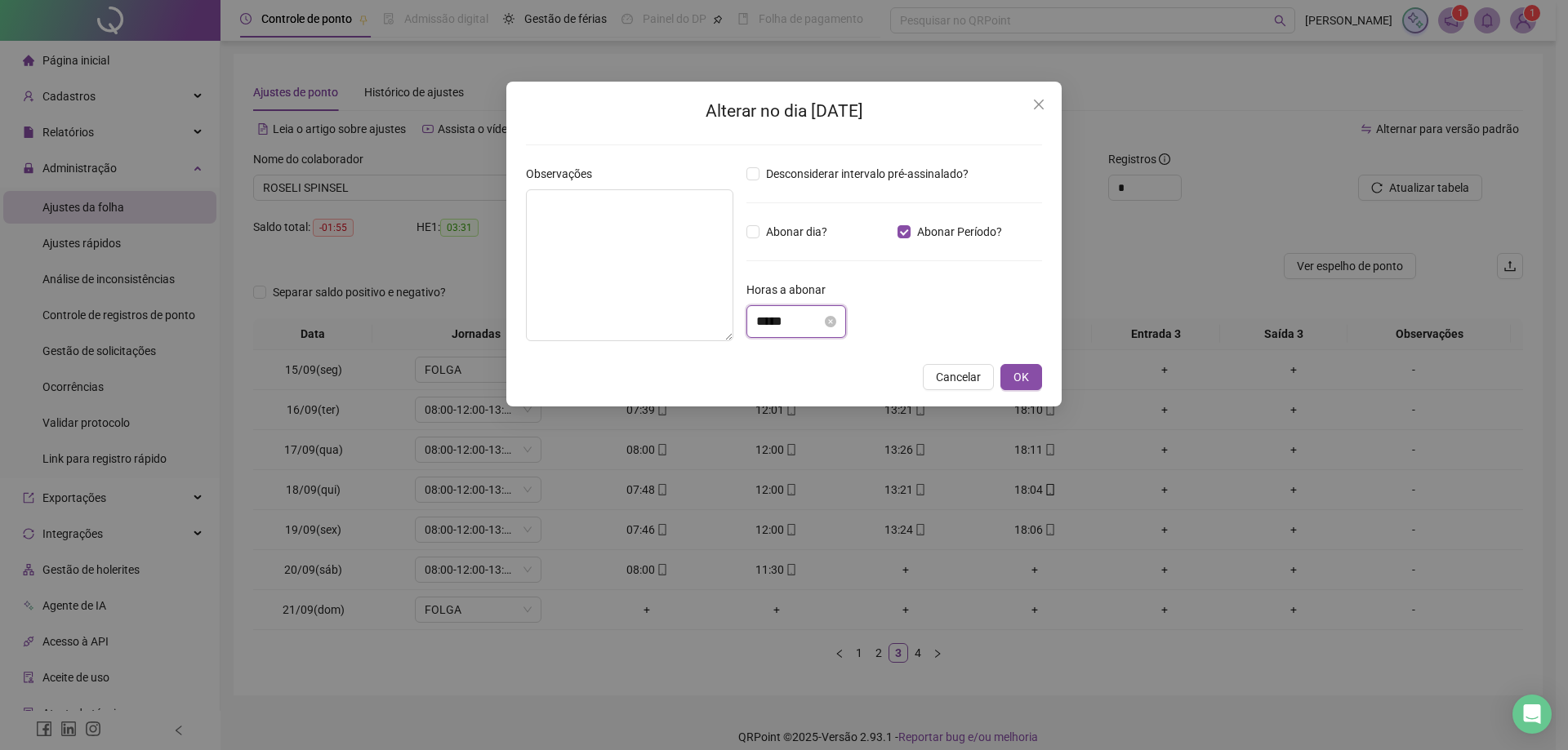
click at [770, 319] on input "*****" at bounding box center [789, 322] width 66 height 20
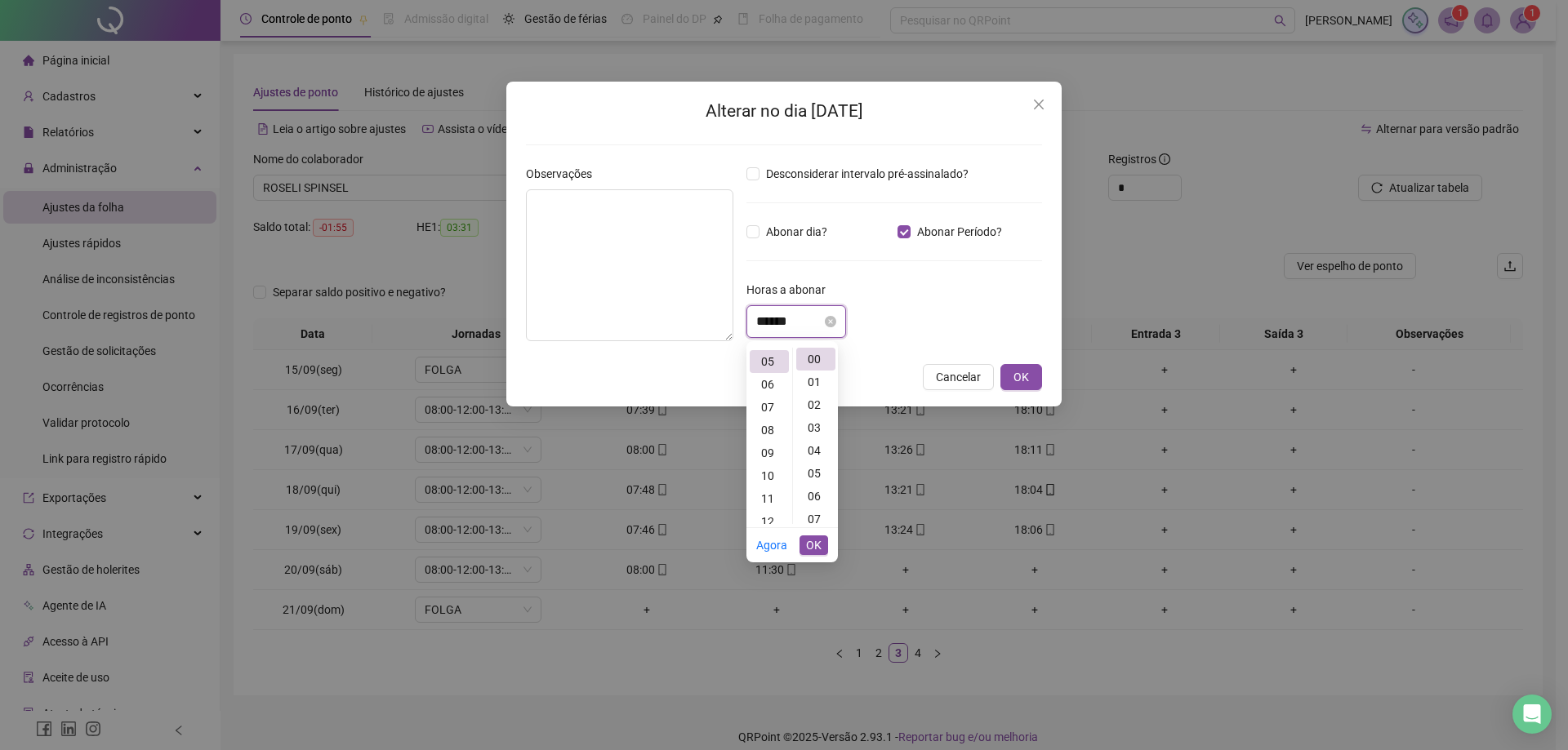
scroll to position [115, 0]
click at [804, 547] on button "OK" at bounding box center [813, 545] width 29 height 20
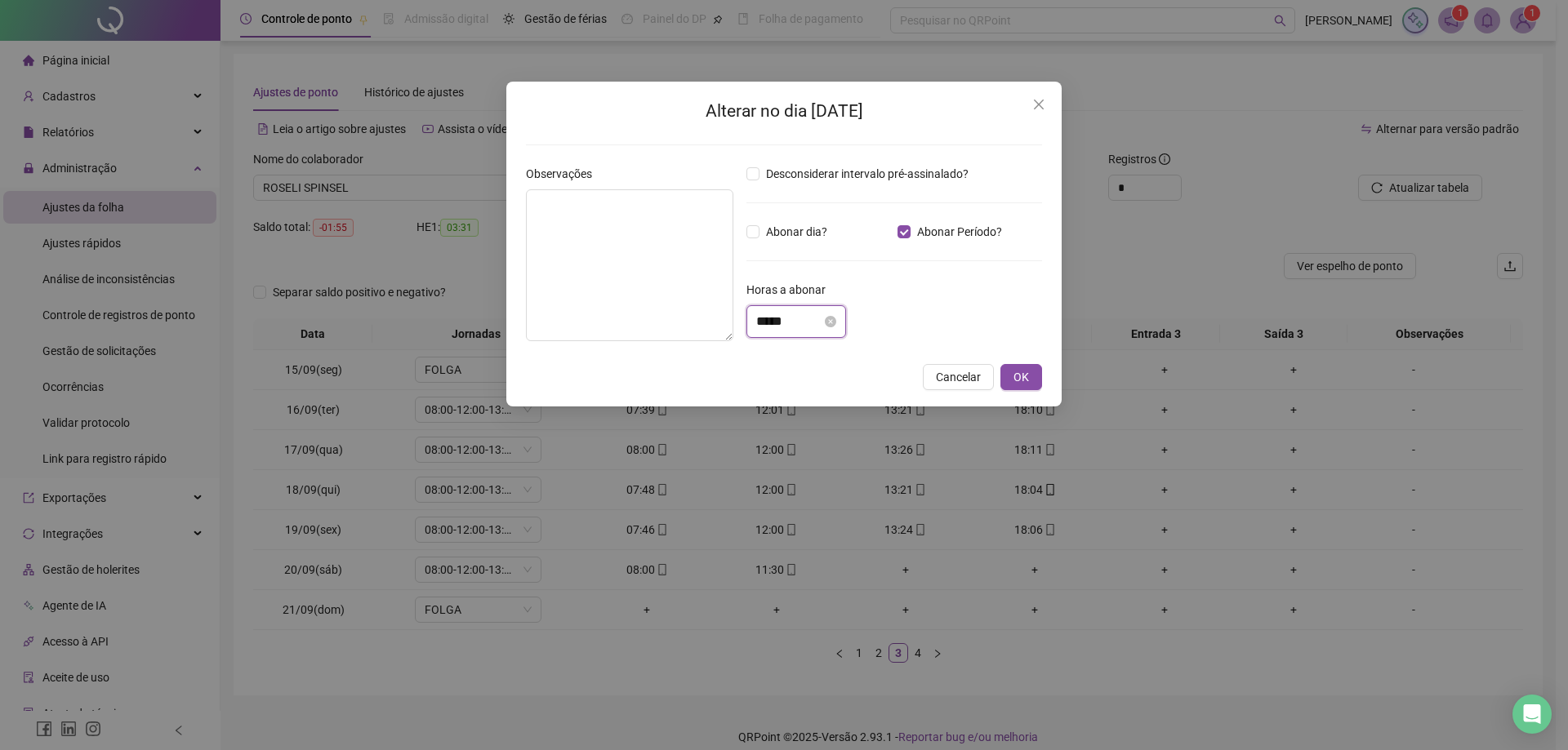
click at [778, 319] on input "*****" at bounding box center [789, 322] width 66 height 20
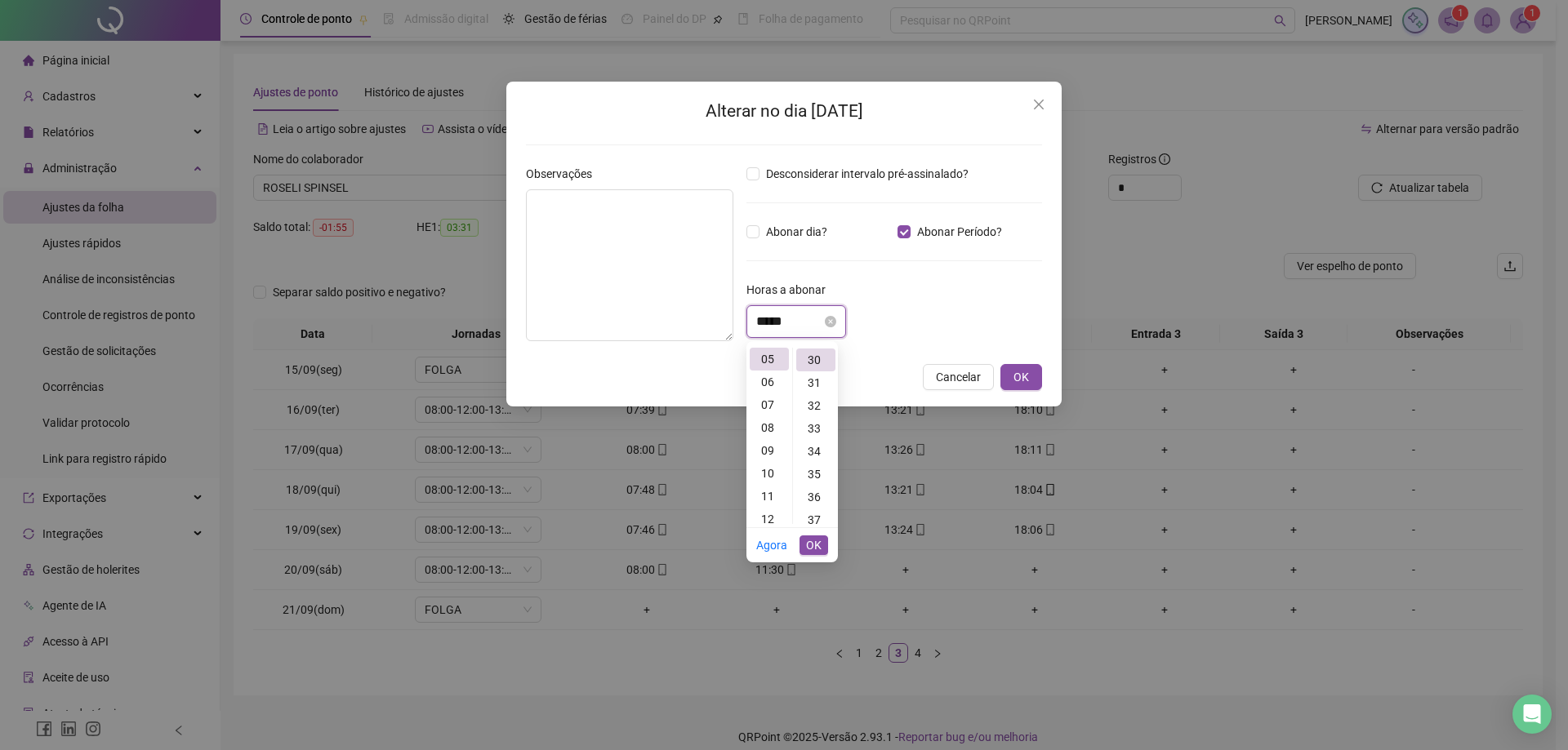
scroll to position [685, 0]
click at [814, 364] on div "30" at bounding box center [816, 359] width 39 height 23
type input "*****"
click at [629, 255] on textarea at bounding box center [629, 264] width 207 height 151
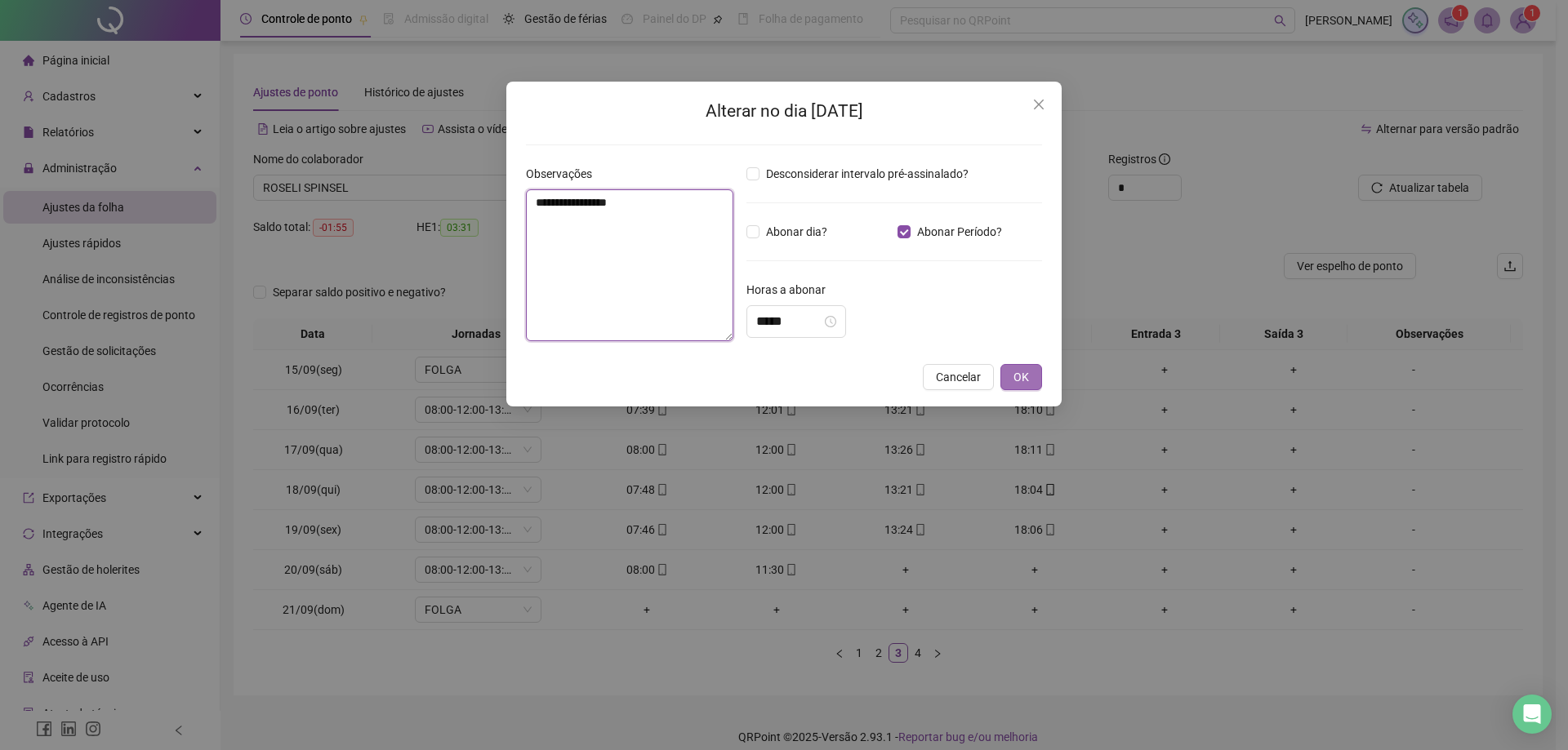
type textarea "**********"
click at [1026, 377] on span "OK" at bounding box center [1021, 377] width 16 height 18
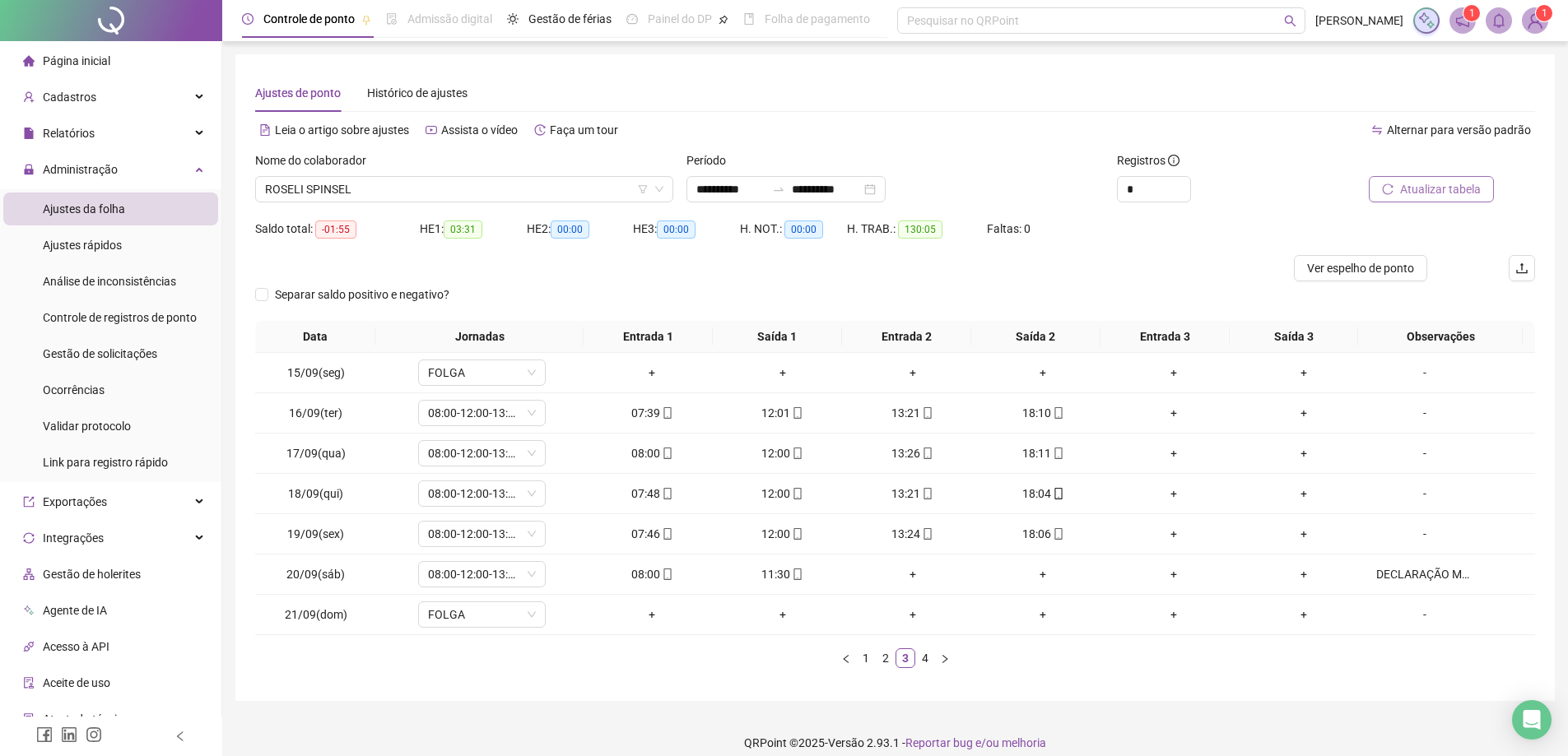
click at [1423, 181] on span "Atualizar tabela" at bounding box center [1441, 189] width 81 height 18
click at [1398, 578] on div "DECLARAÇÃO MEDICA" at bounding box center [1425, 574] width 97 height 18
type input "*****"
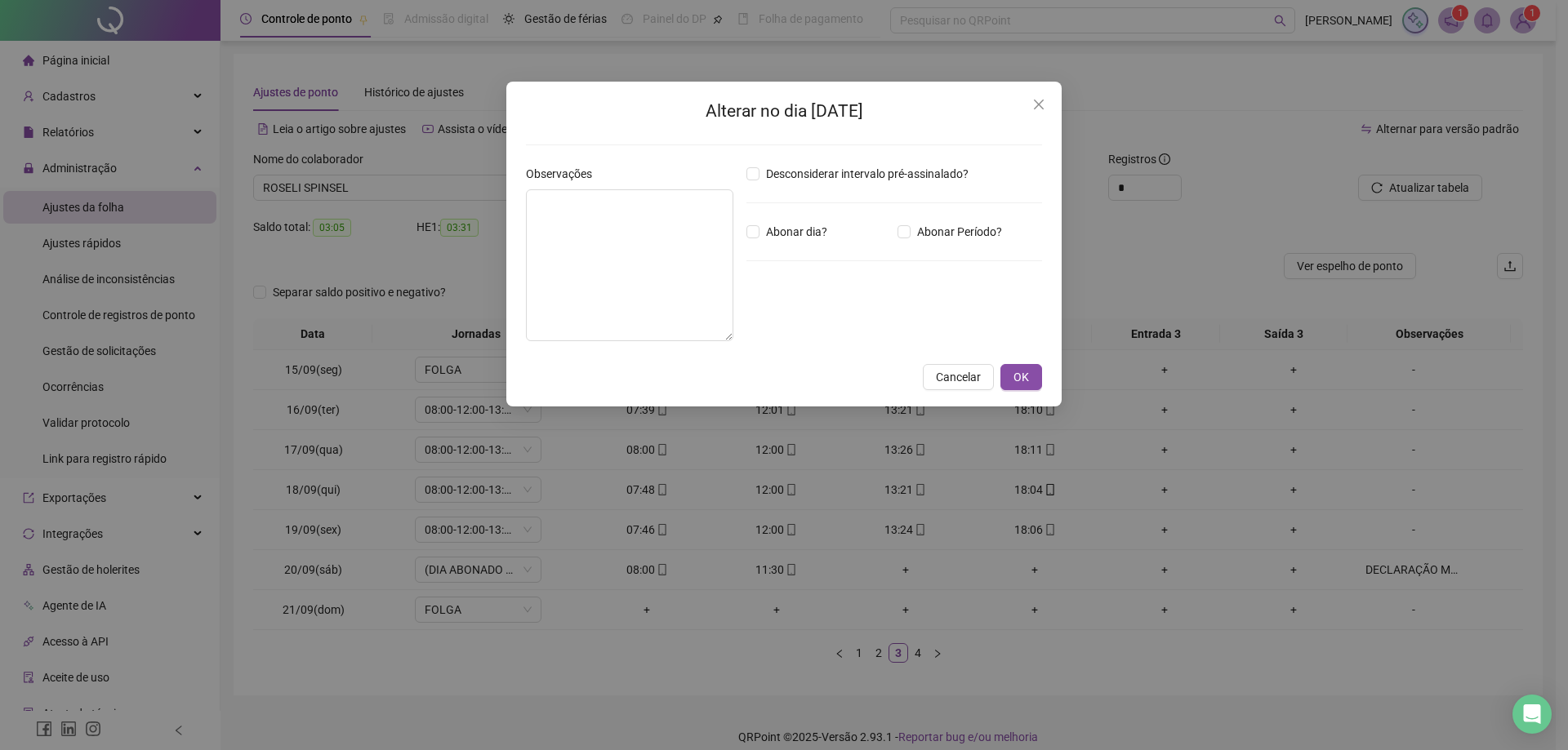
type textarea "**********"
click at [796, 322] on input "*****" at bounding box center [789, 322] width 66 height 20
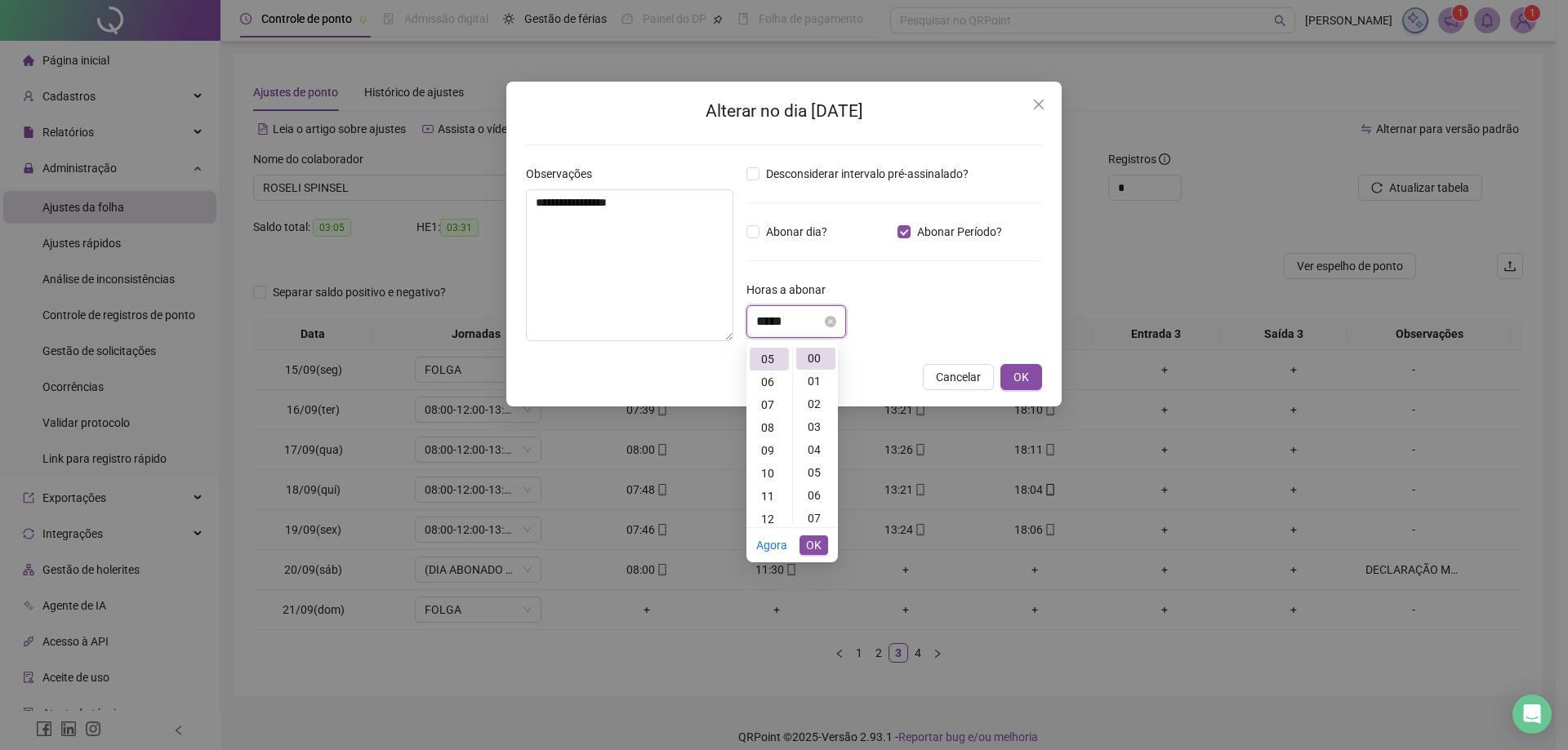
scroll to position [0, 0]
click at [780, 318] on input "*****" at bounding box center [789, 322] width 66 height 20
type input "*****"
click at [816, 545] on span "OK" at bounding box center [813, 545] width 16 height 18
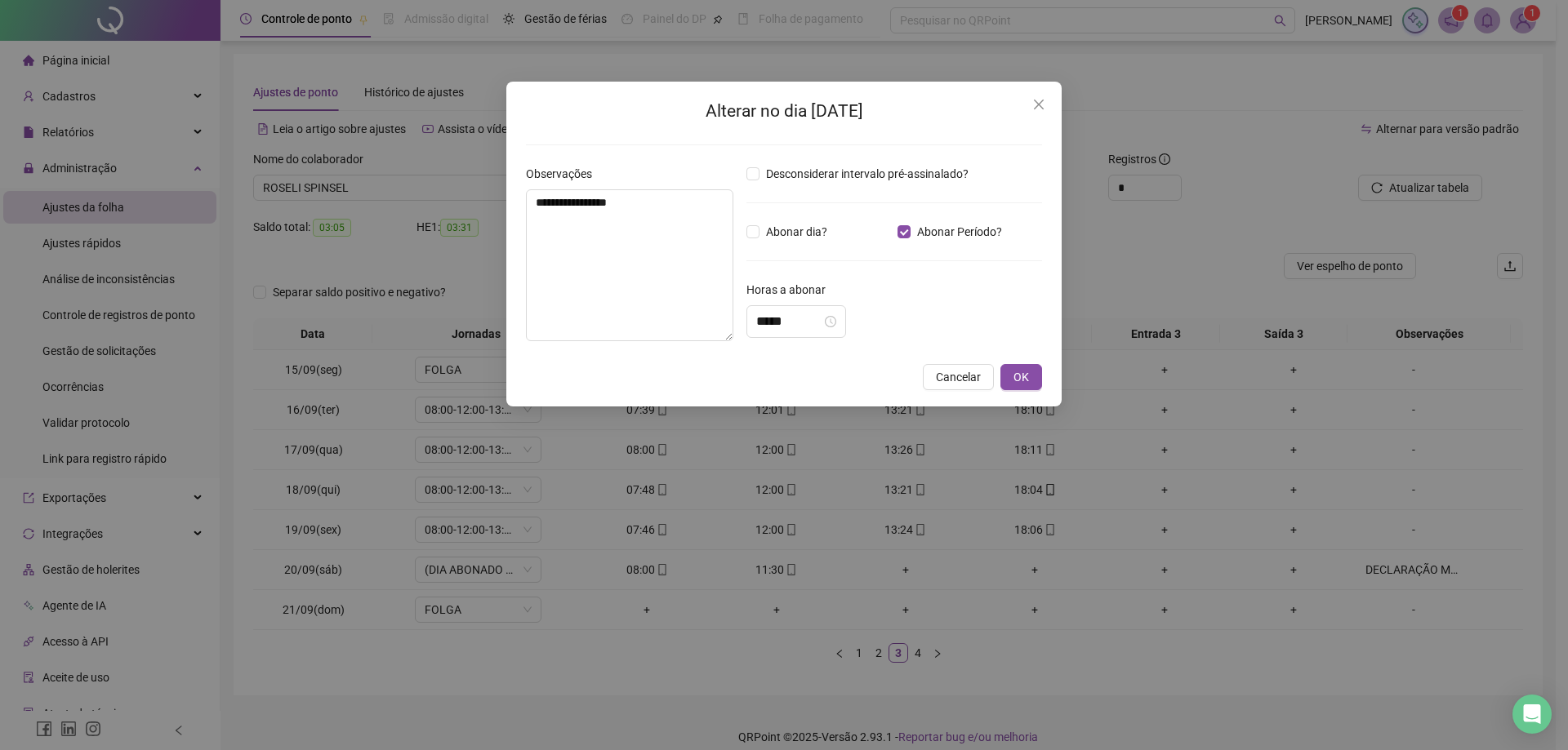
click at [1042, 376] on div "**********" at bounding box center [784, 244] width 555 height 325
click at [1025, 379] on span "OK" at bounding box center [1021, 377] width 16 height 18
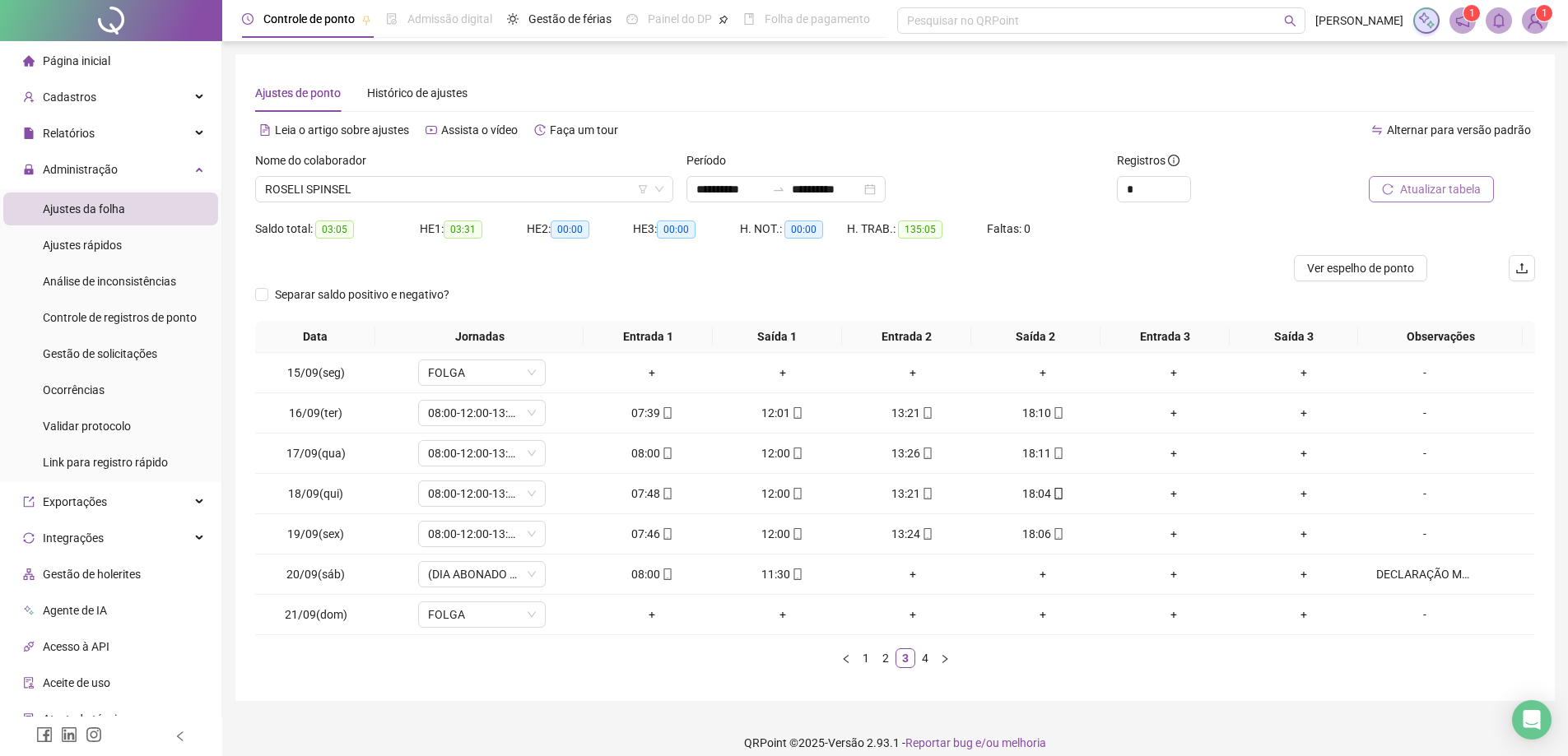
click at [1428, 182] on span "Atualizar tabela" at bounding box center [1441, 189] width 81 height 18
click at [927, 661] on link "4" at bounding box center [925, 658] width 18 height 18
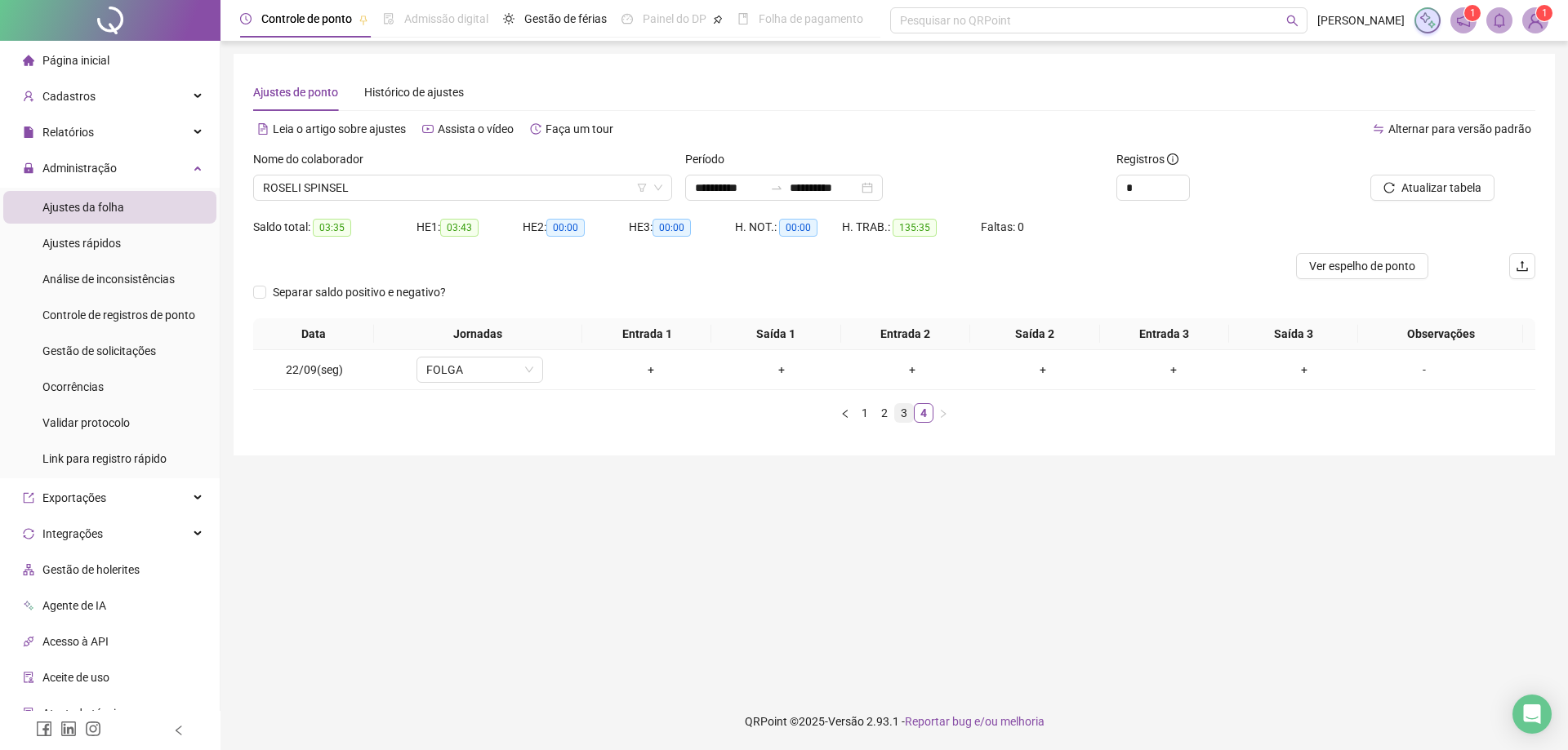
click at [904, 413] on link "3" at bounding box center [904, 413] width 18 height 18
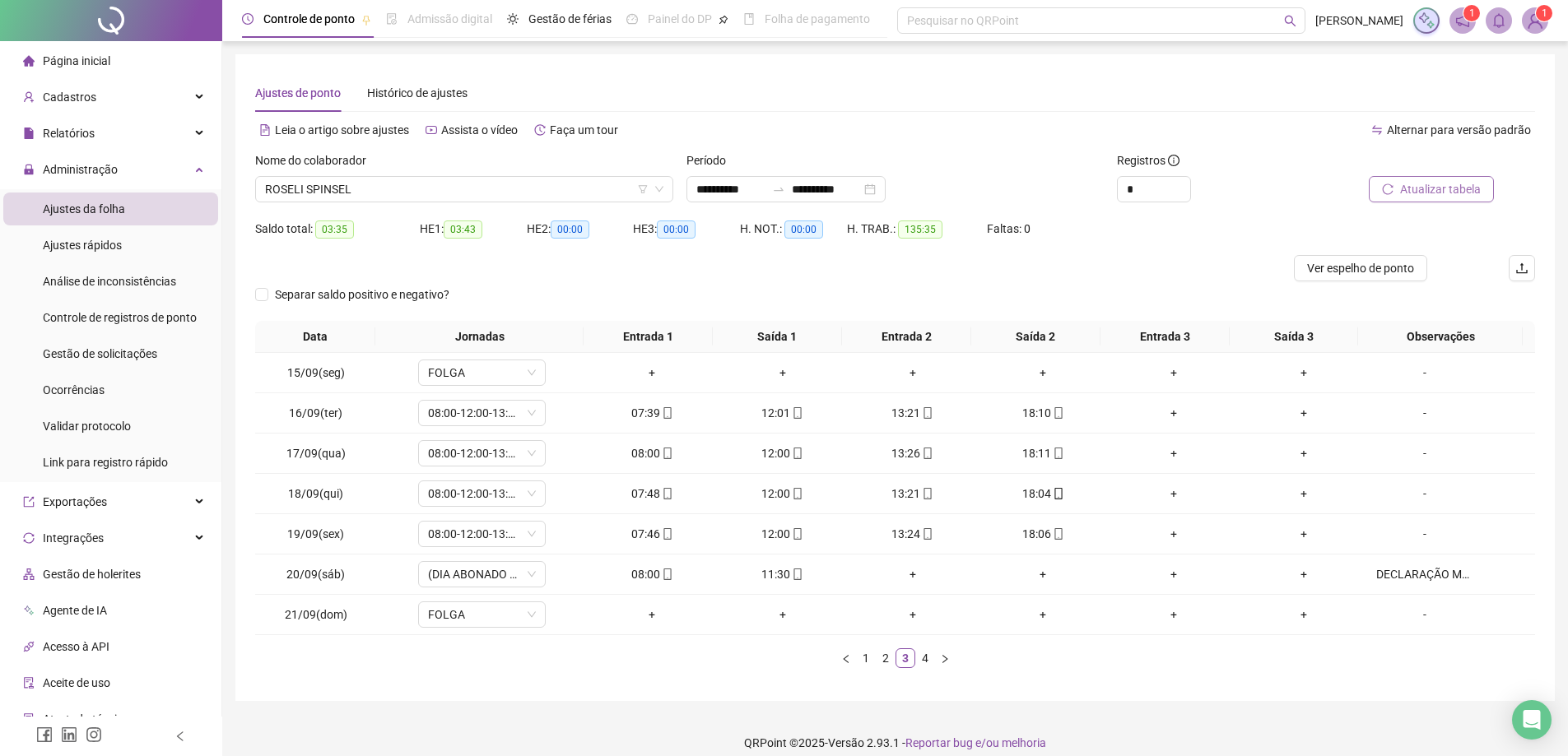
click at [1423, 182] on span "Atualizar tabela" at bounding box center [1441, 189] width 81 height 18
click at [112, 347] on span "Gestão de solicitações" at bounding box center [100, 354] width 115 height 13
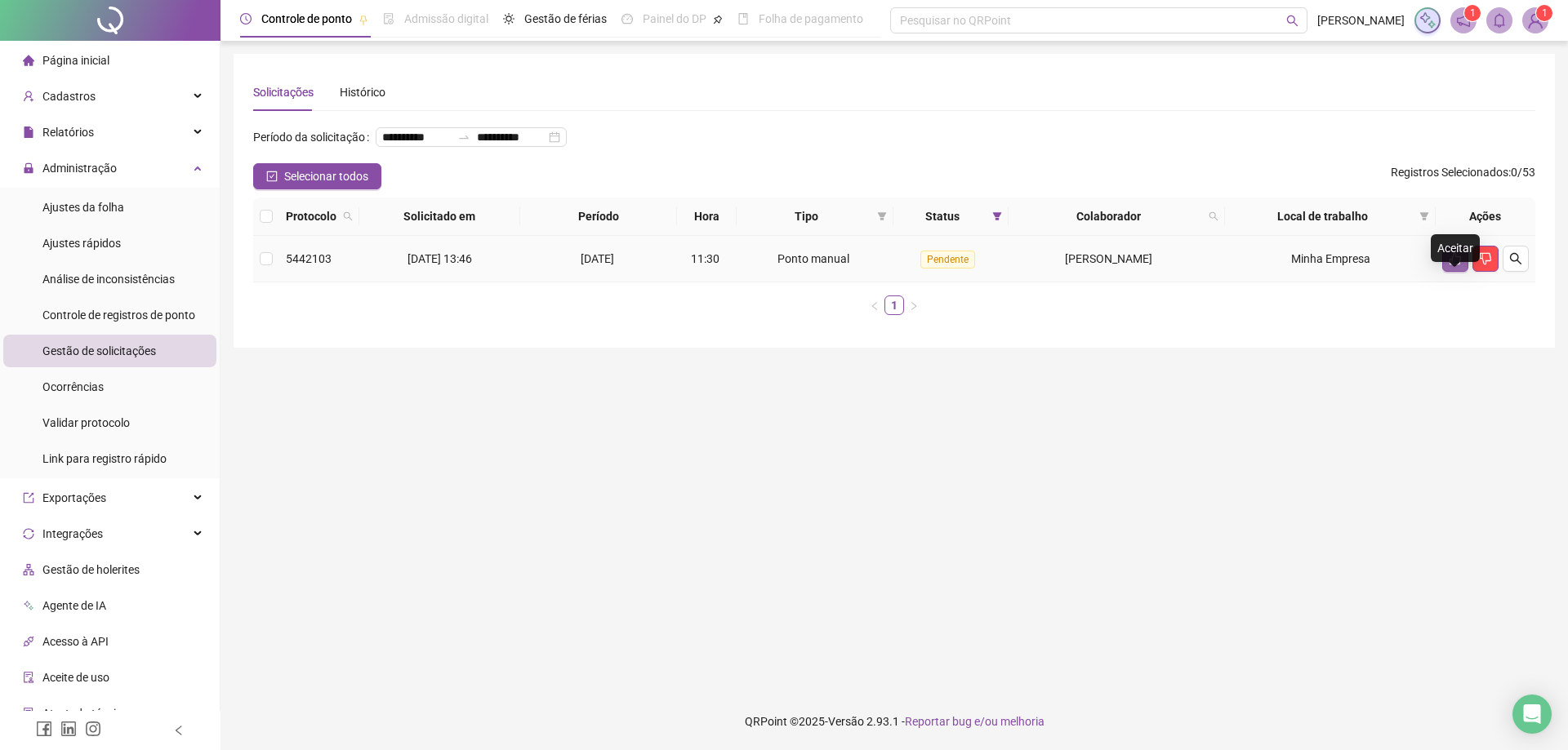
click at [1447, 272] on button "button" at bounding box center [1455, 259] width 26 height 26
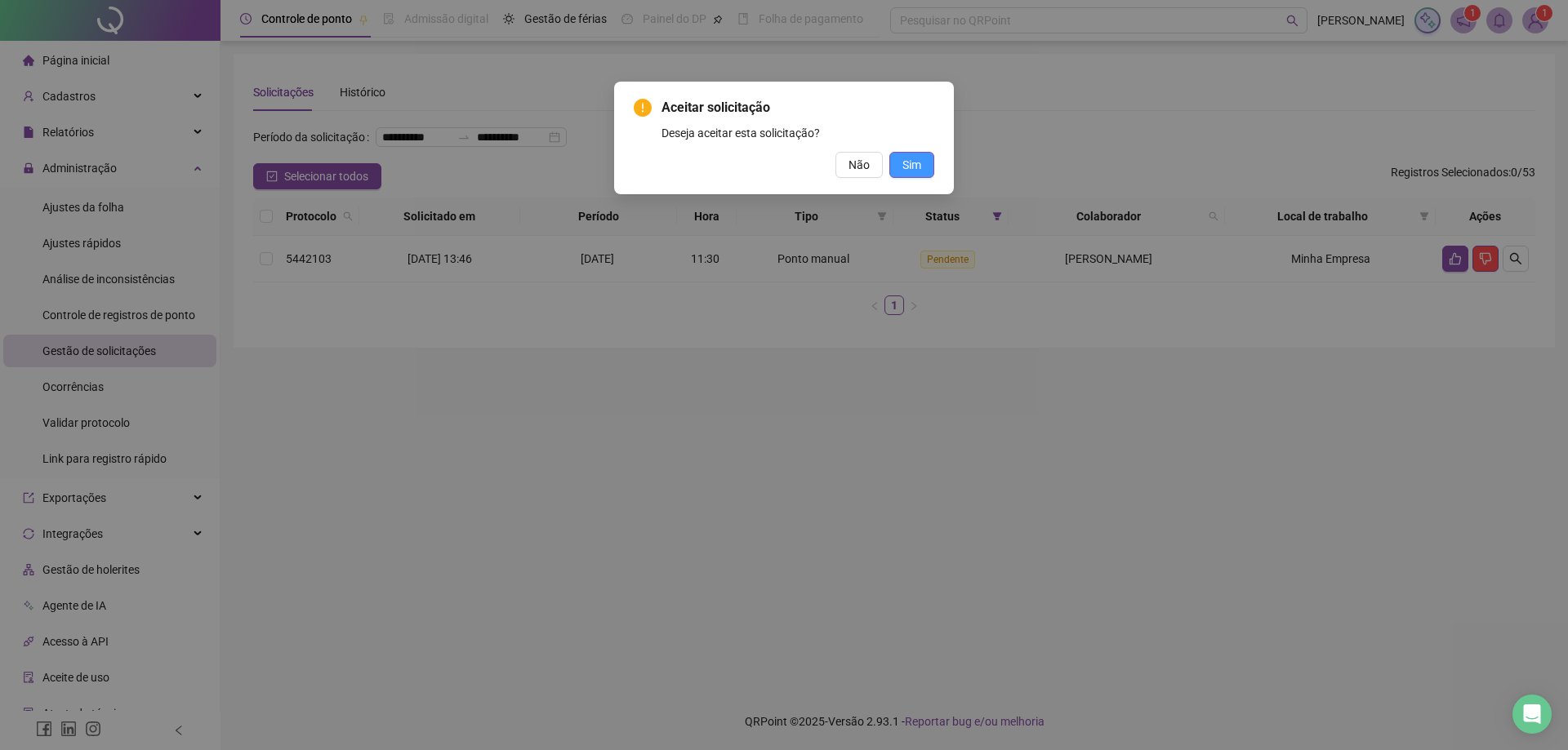
click at [902, 156] on span "Sim" at bounding box center [911, 165] width 19 height 18
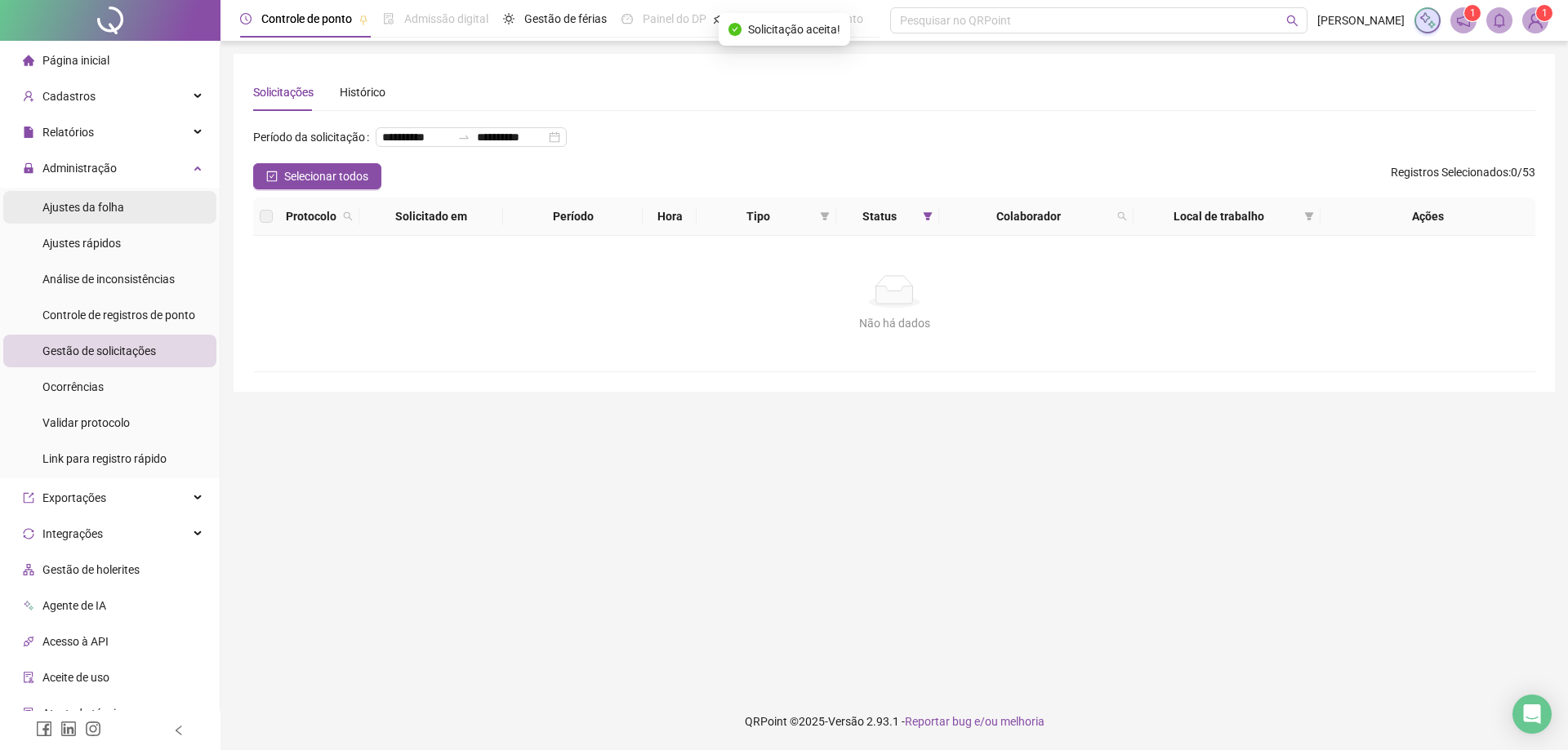
click at [85, 213] on span "Ajustes da folha" at bounding box center [84, 207] width 82 height 13
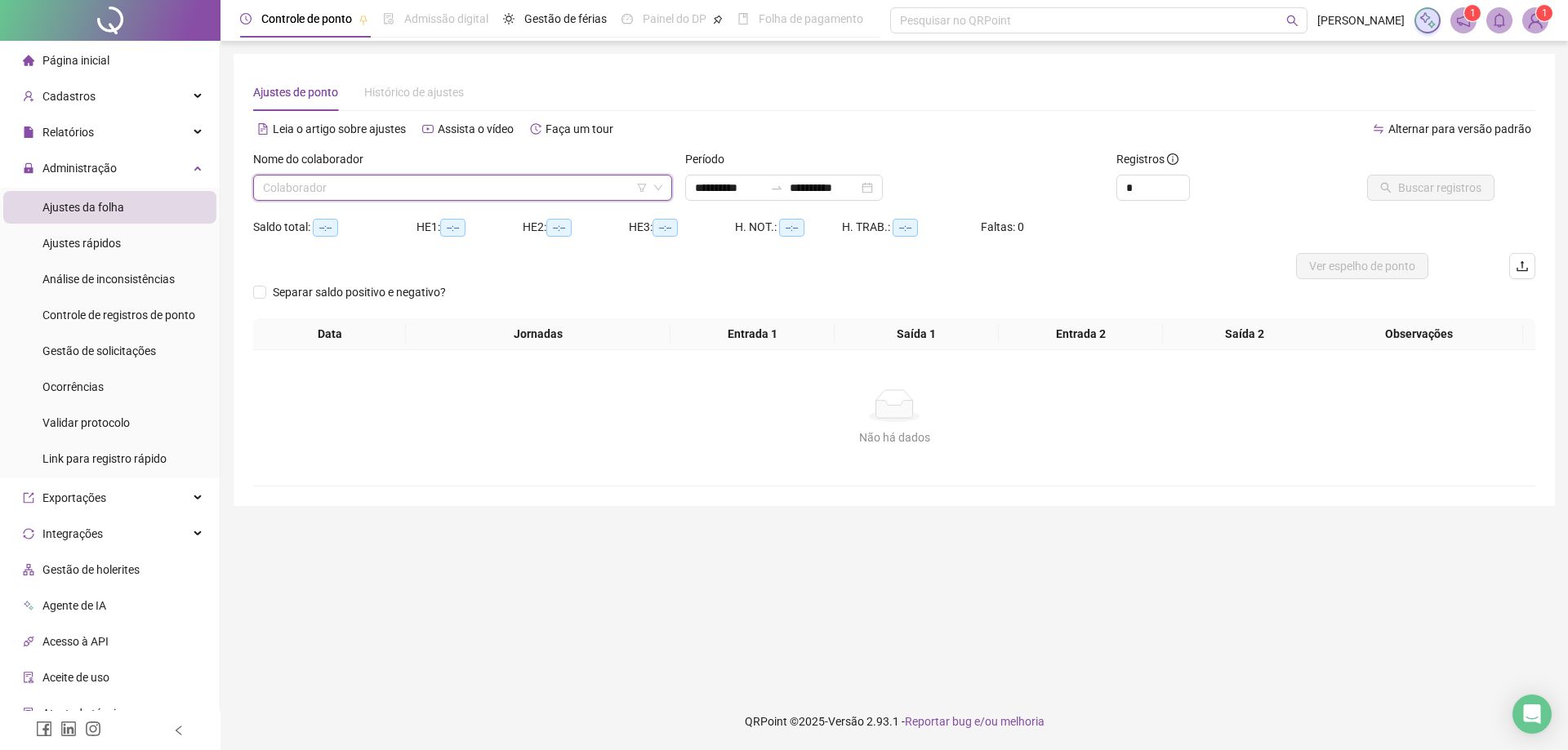
click at [356, 183] on input "search" at bounding box center [455, 188] width 384 height 25
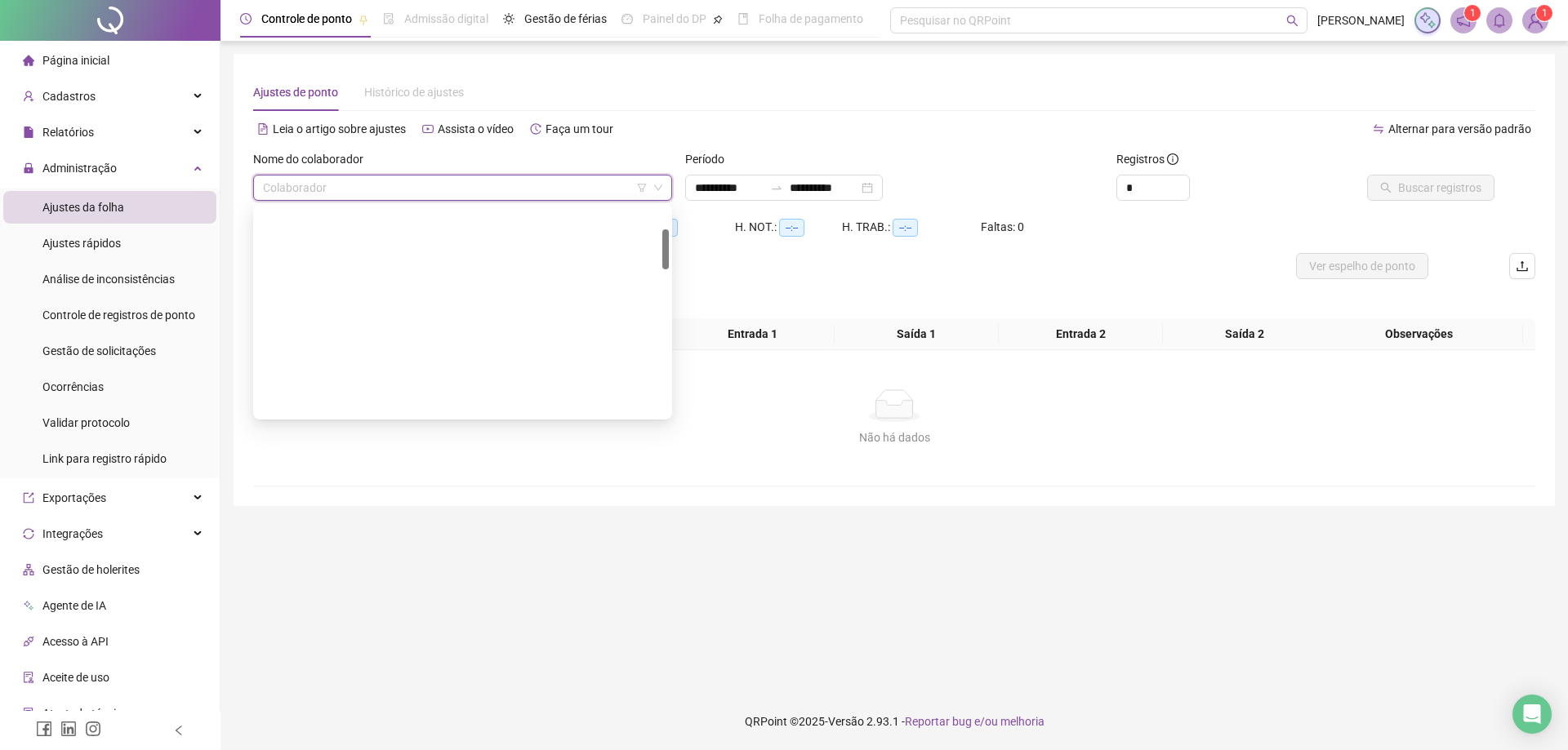
scroll to position [862, 0]
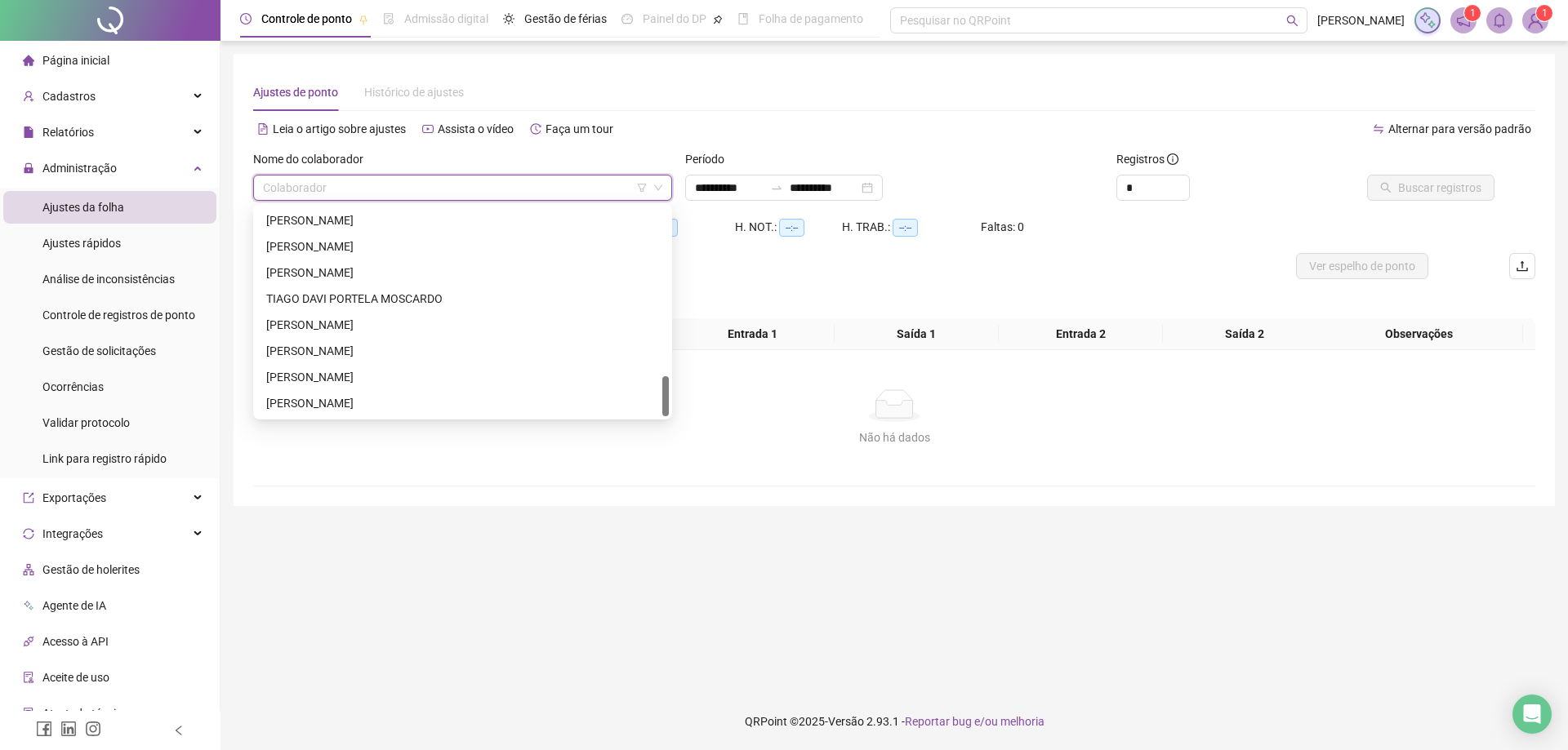
drag, startPoint x: 665, startPoint y: 224, endPoint x: 682, endPoint y: 445, distance: 221.7
click at [682, 445] on body "**********" at bounding box center [784, 375] width 1568 height 750
click at [350, 407] on div "[PERSON_NAME]" at bounding box center [462, 403] width 392 height 18
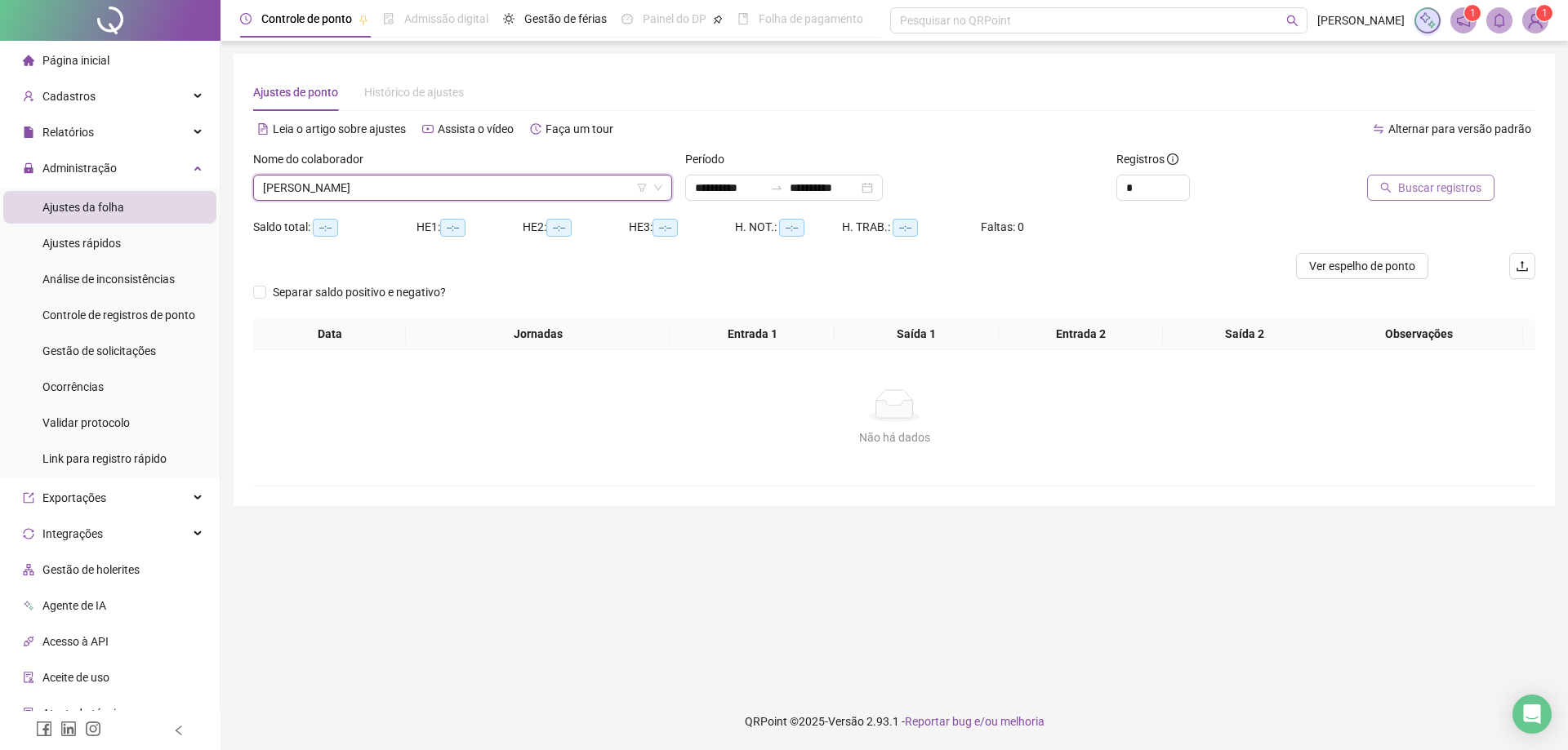
click at [1419, 189] on span "Buscar registros" at bounding box center [1440, 188] width 84 height 18
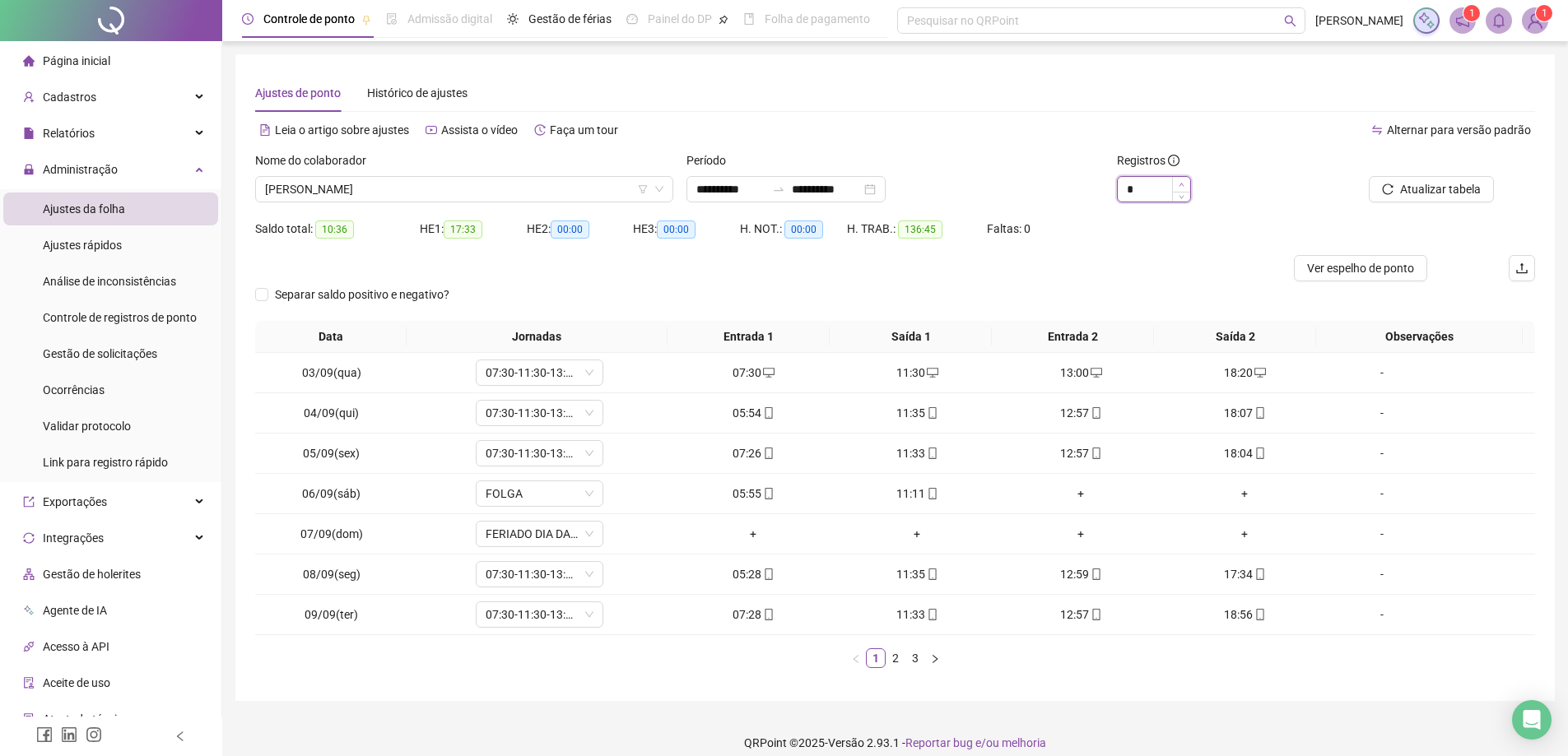
click at [1181, 182] on icon "up" at bounding box center [1181, 184] width 6 height 6
type input "*"
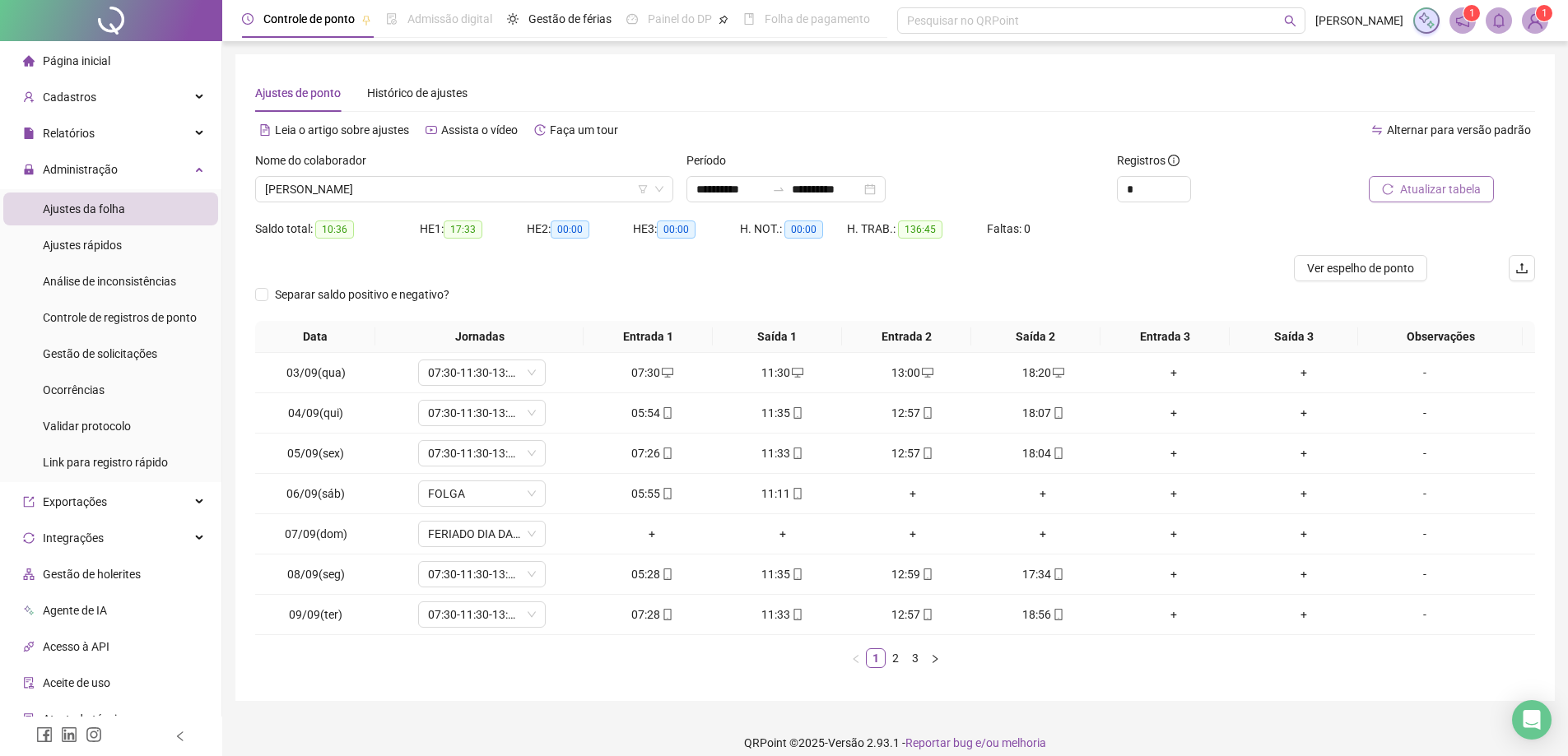
click at [1433, 182] on span "Atualizar tabela" at bounding box center [1441, 189] width 81 height 18
click at [917, 657] on link "3" at bounding box center [915, 658] width 18 height 18
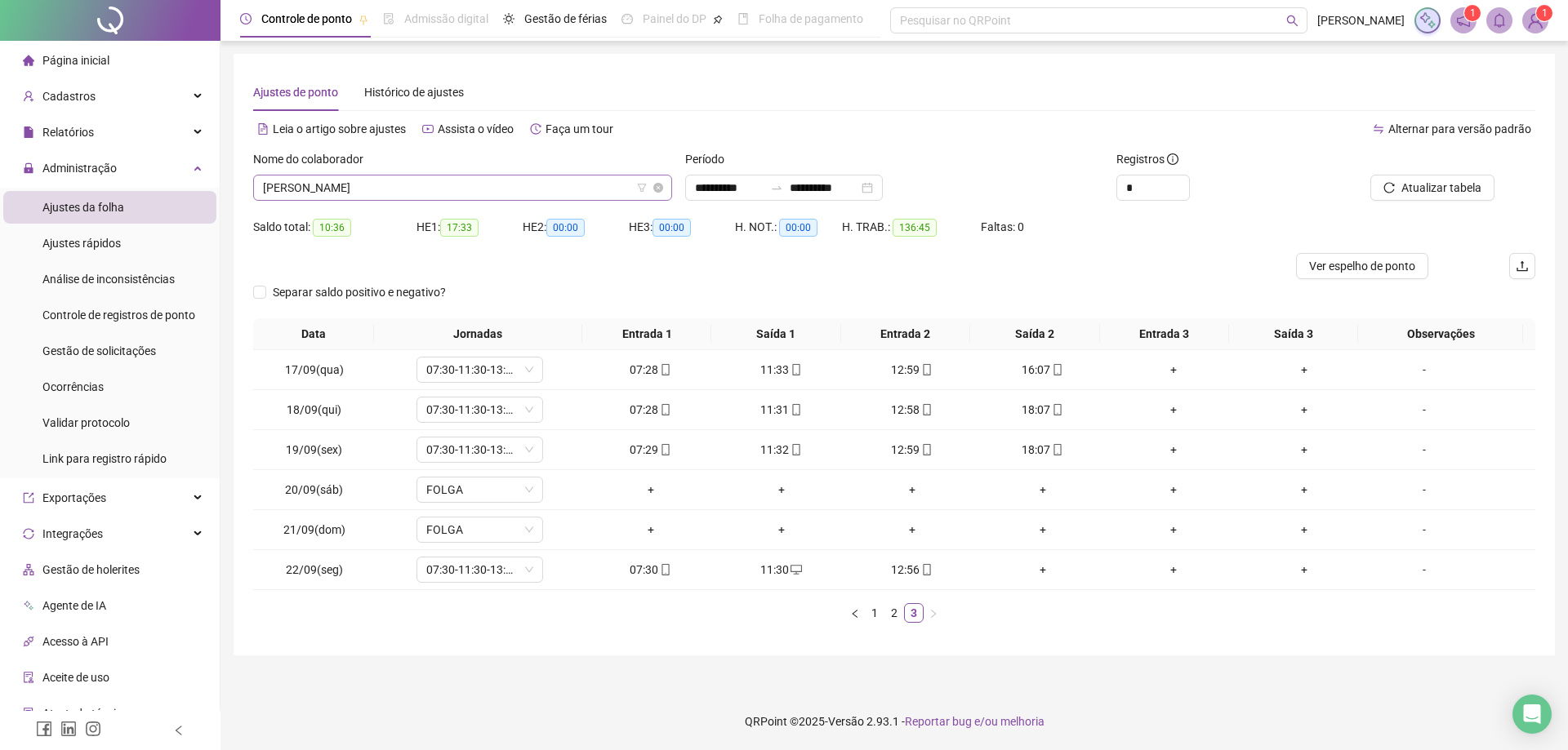
click at [422, 192] on span "[PERSON_NAME]" at bounding box center [462, 188] width 399 height 25
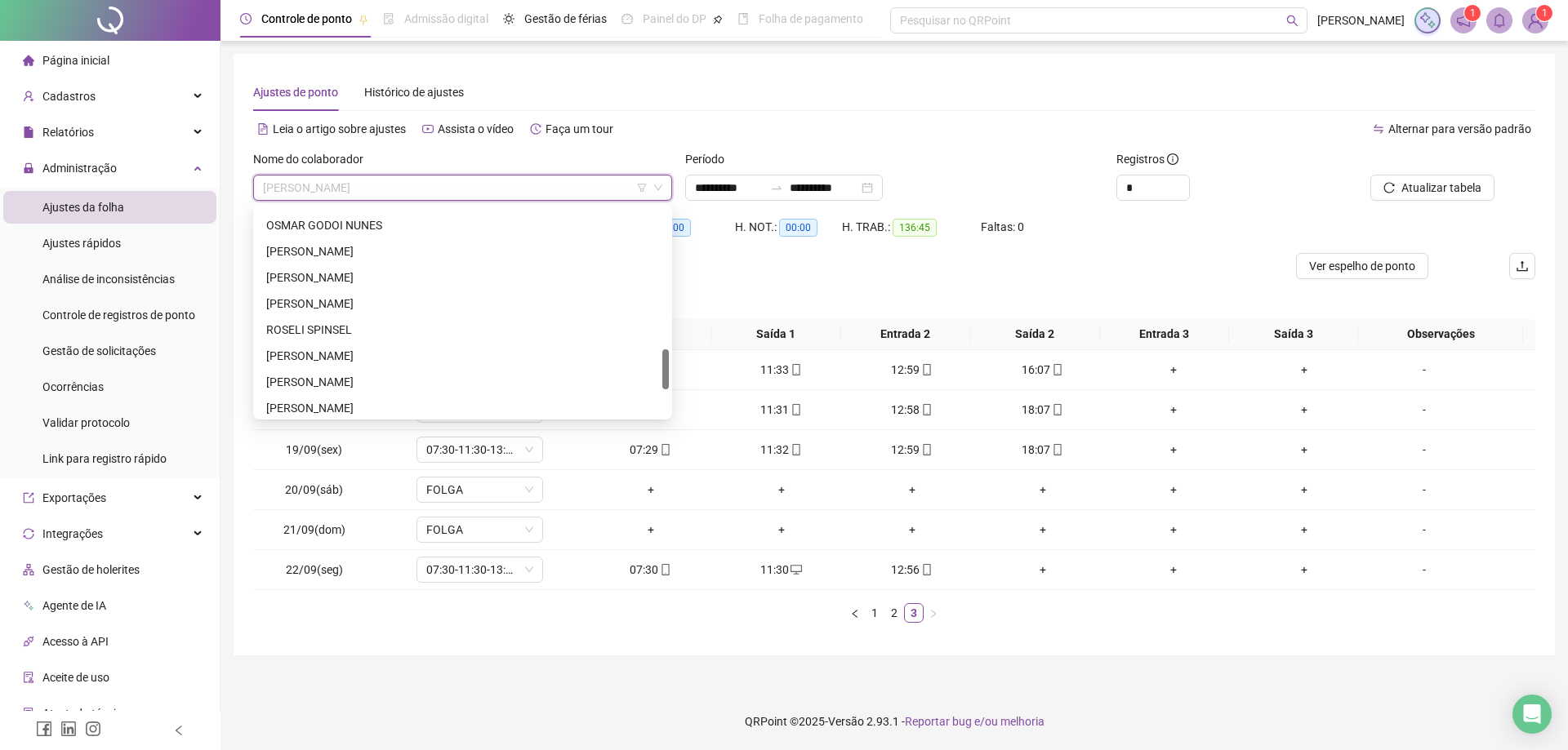
drag, startPoint x: 665, startPoint y: 401, endPoint x: 665, endPoint y: 369, distance: 32.0
click at [665, 369] on div at bounding box center [665, 369] width 7 height 40
click at [335, 356] on div "[PERSON_NAME]" at bounding box center [462, 361] width 392 height 18
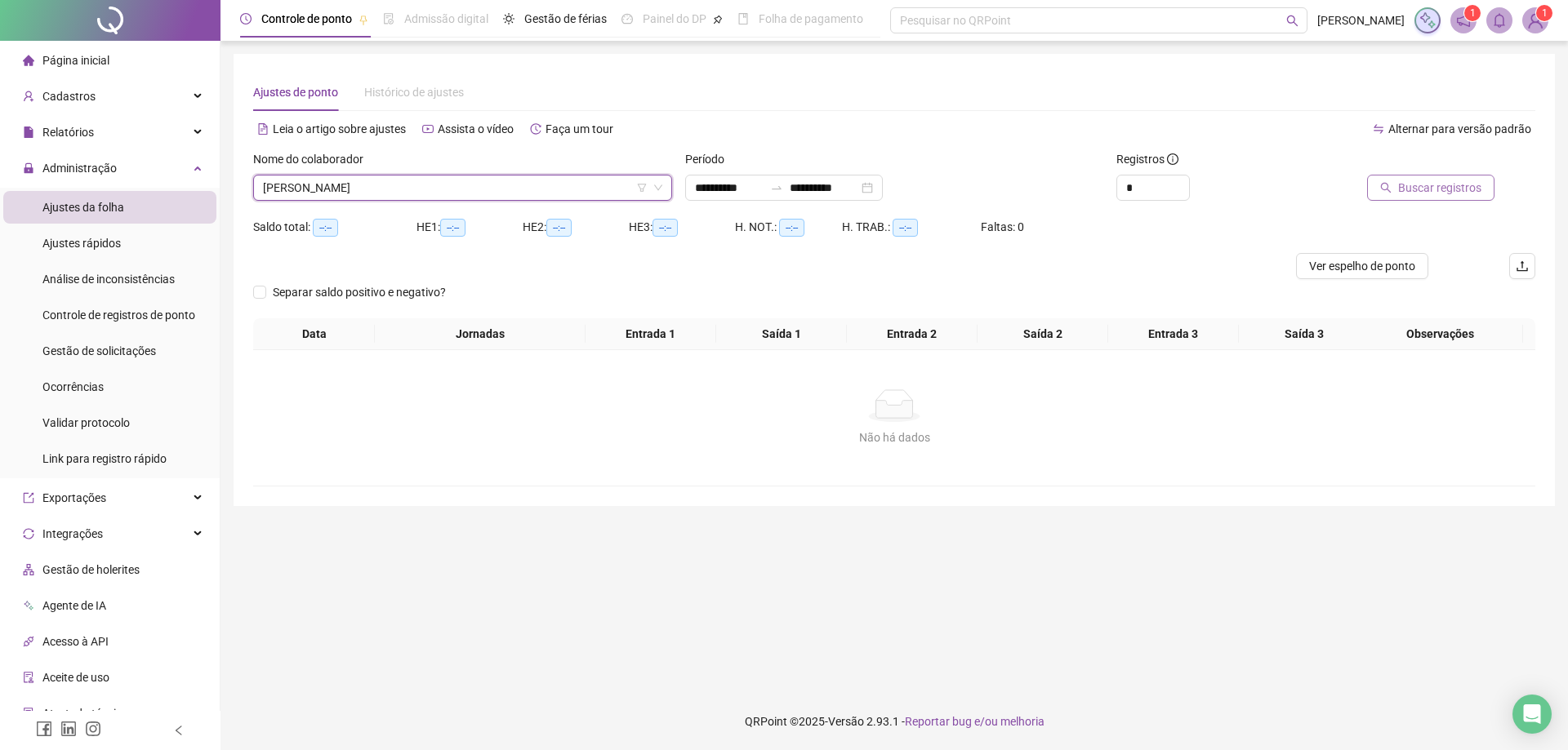
click at [1417, 185] on span "Buscar registros" at bounding box center [1440, 188] width 84 height 18
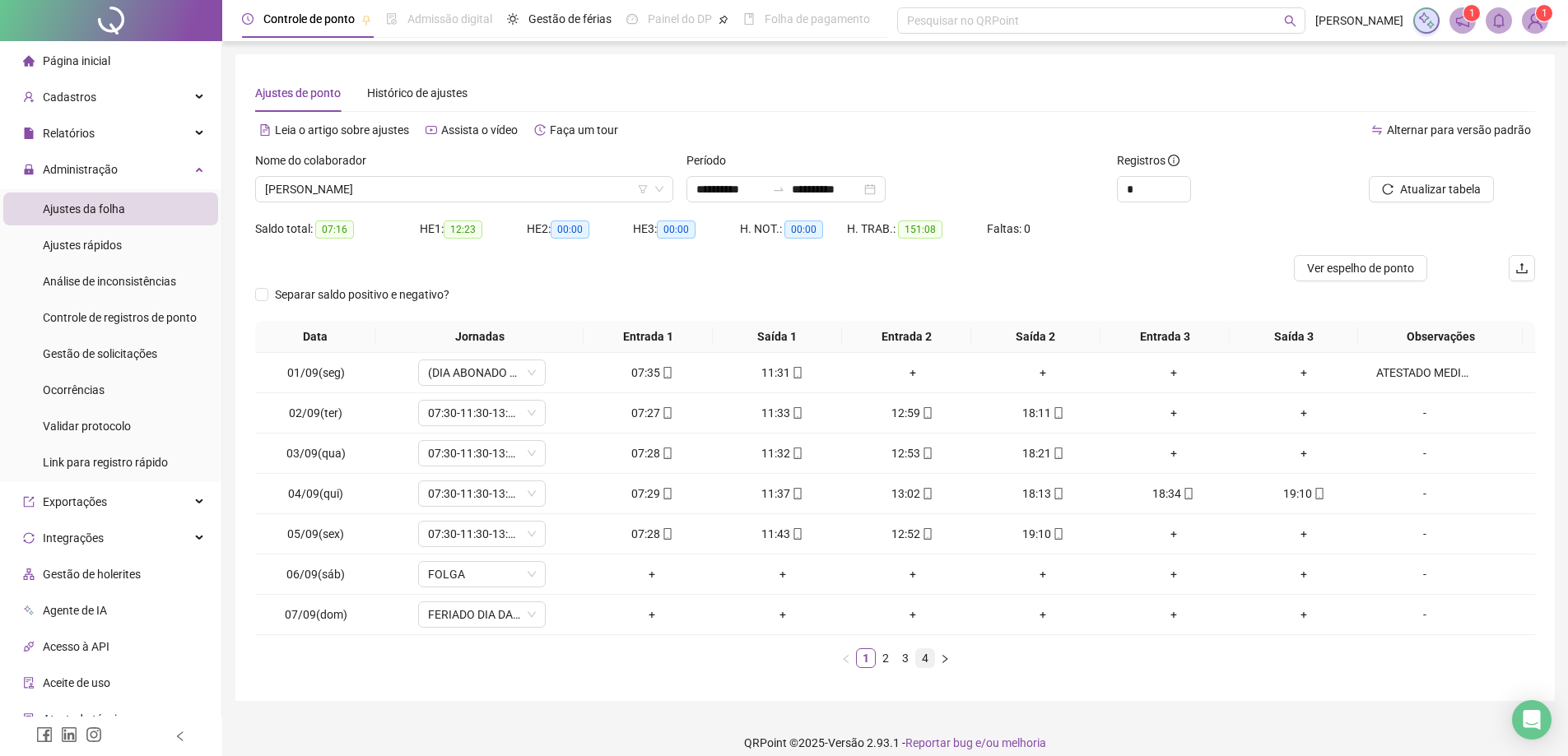
click at [921, 660] on link "4" at bounding box center [925, 658] width 18 height 18
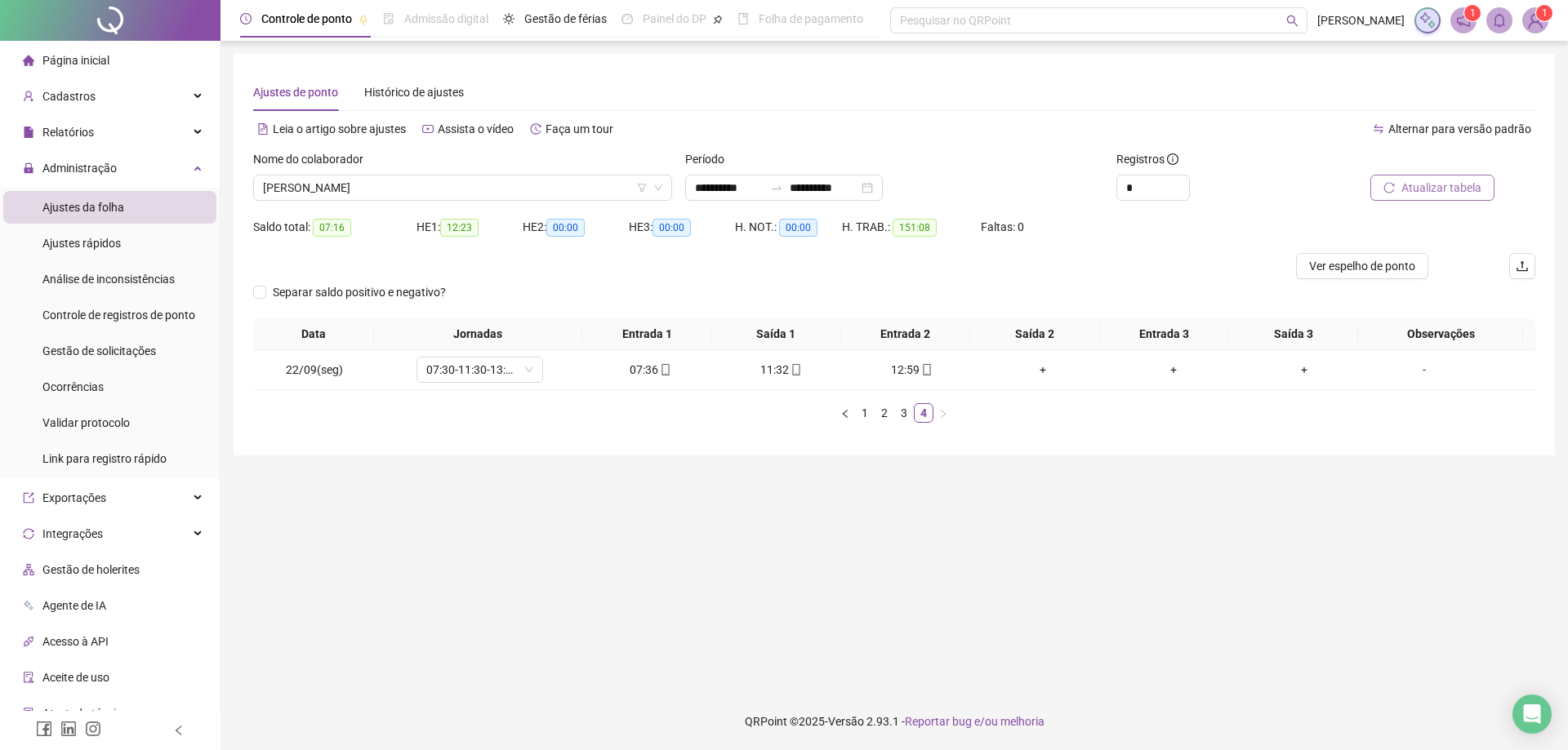
click at [1452, 196] on span "Atualizar tabela" at bounding box center [1442, 188] width 80 height 18
click at [487, 183] on span "[PERSON_NAME]" at bounding box center [462, 188] width 399 height 25
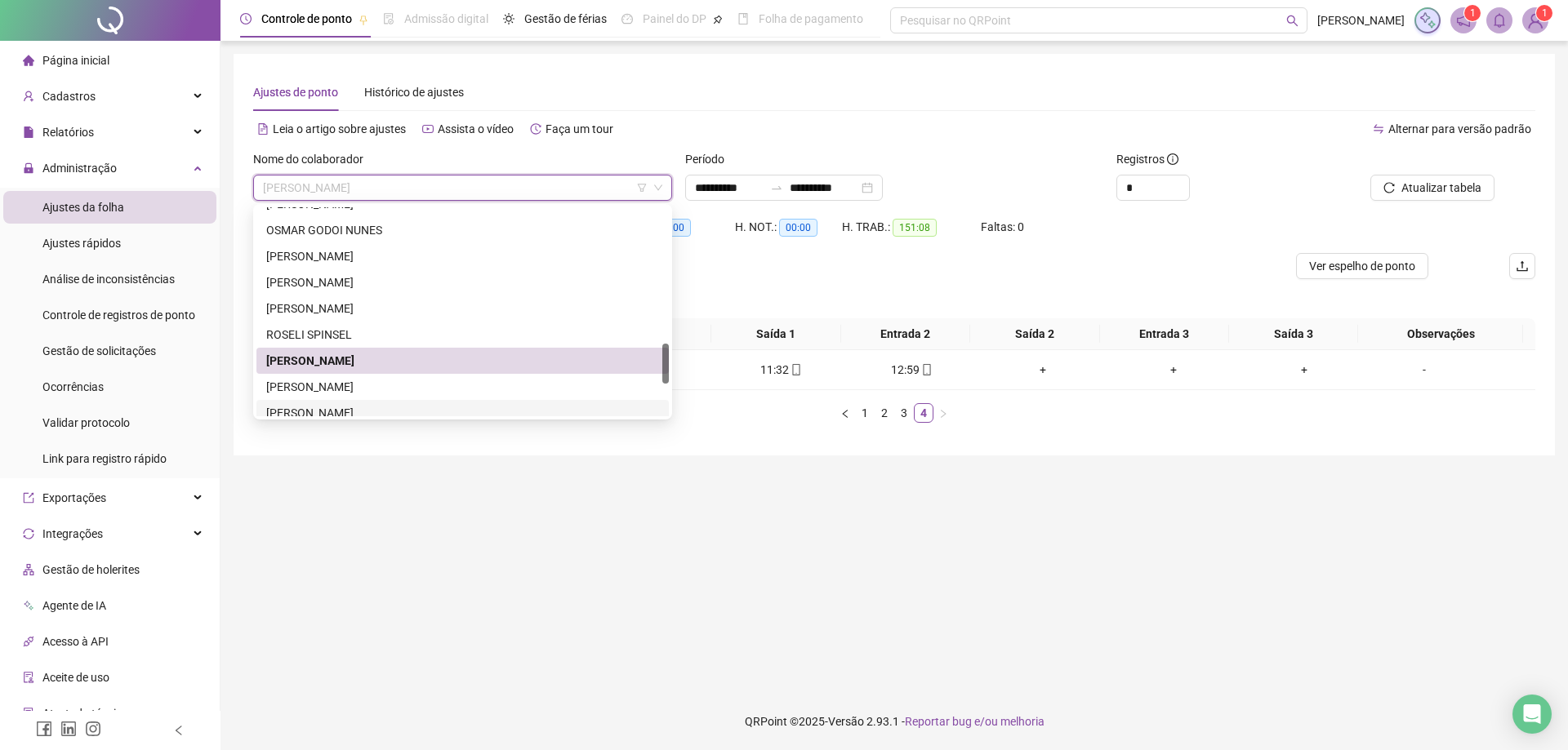
drag, startPoint x: 705, startPoint y: 516, endPoint x: 708, endPoint y: 445, distance: 71.1
click at [705, 513] on main "**********" at bounding box center [894, 367] width 1321 height 626
